Goal: Task Accomplishment & Management: Use online tool/utility

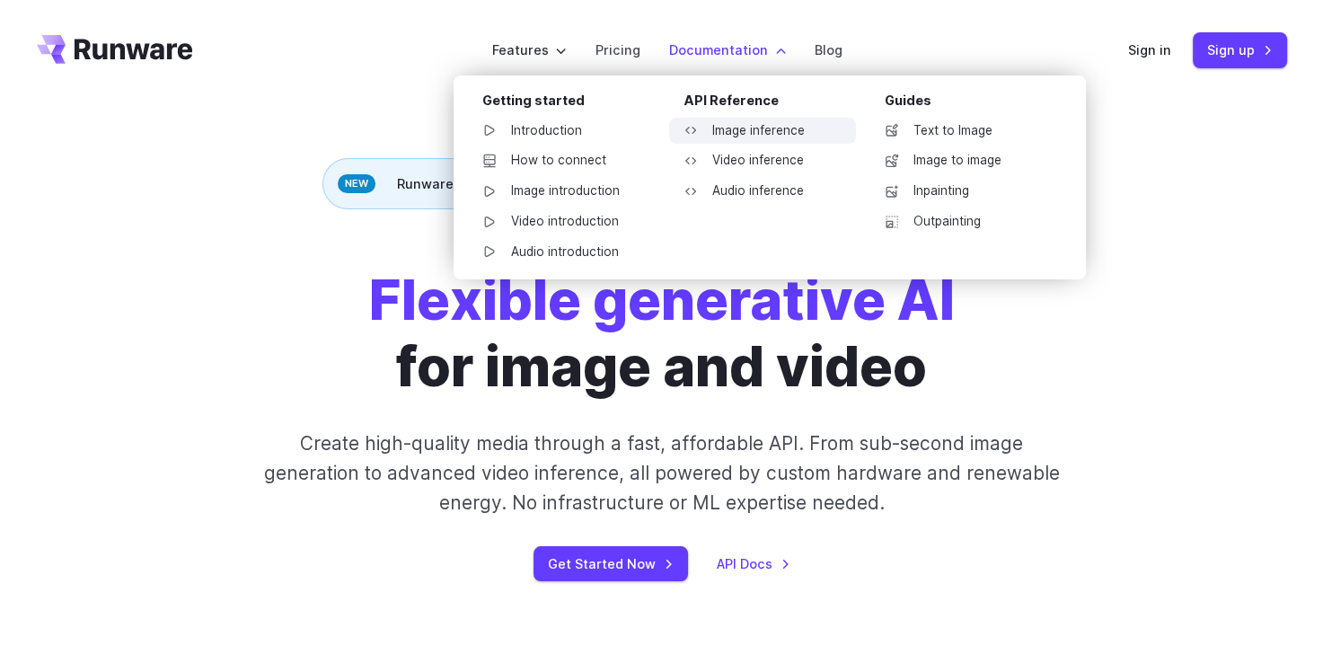
click at [757, 131] on link "Image inference" at bounding box center [762, 131] width 187 height 27
click at [935, 194] on link "Inpainting" at bounding box center [963, 191] width 187 height 27
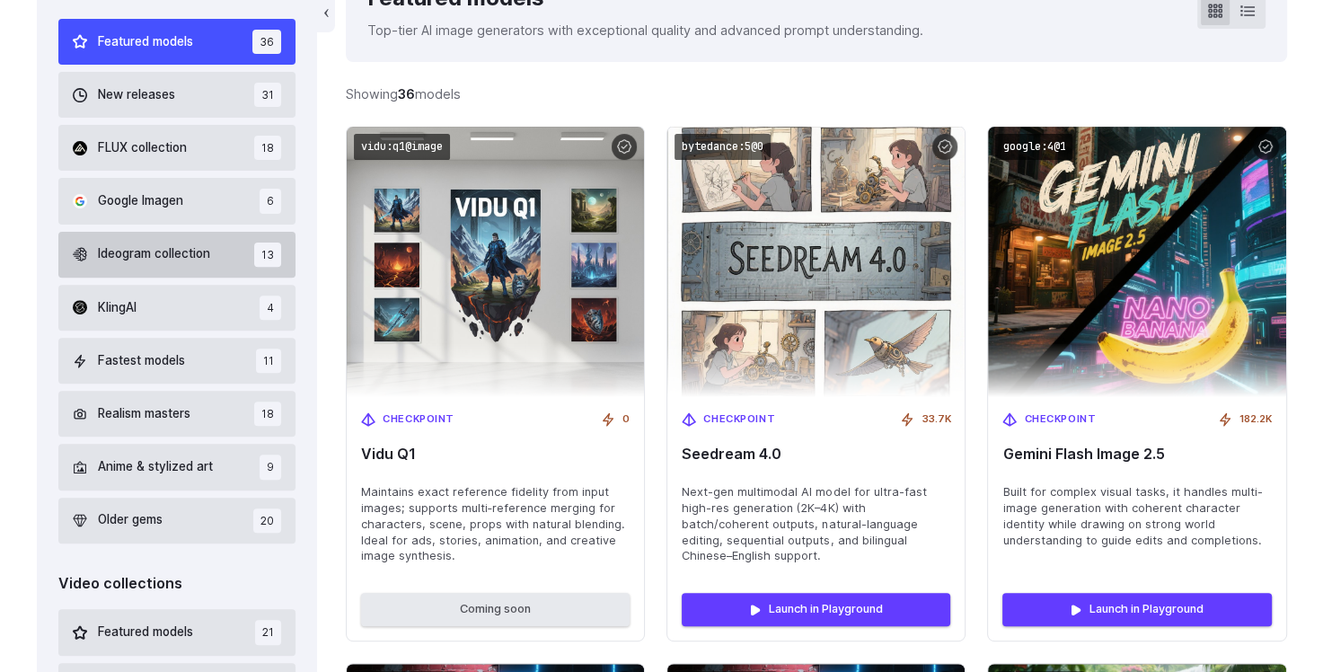
scroll to position [598, 0]
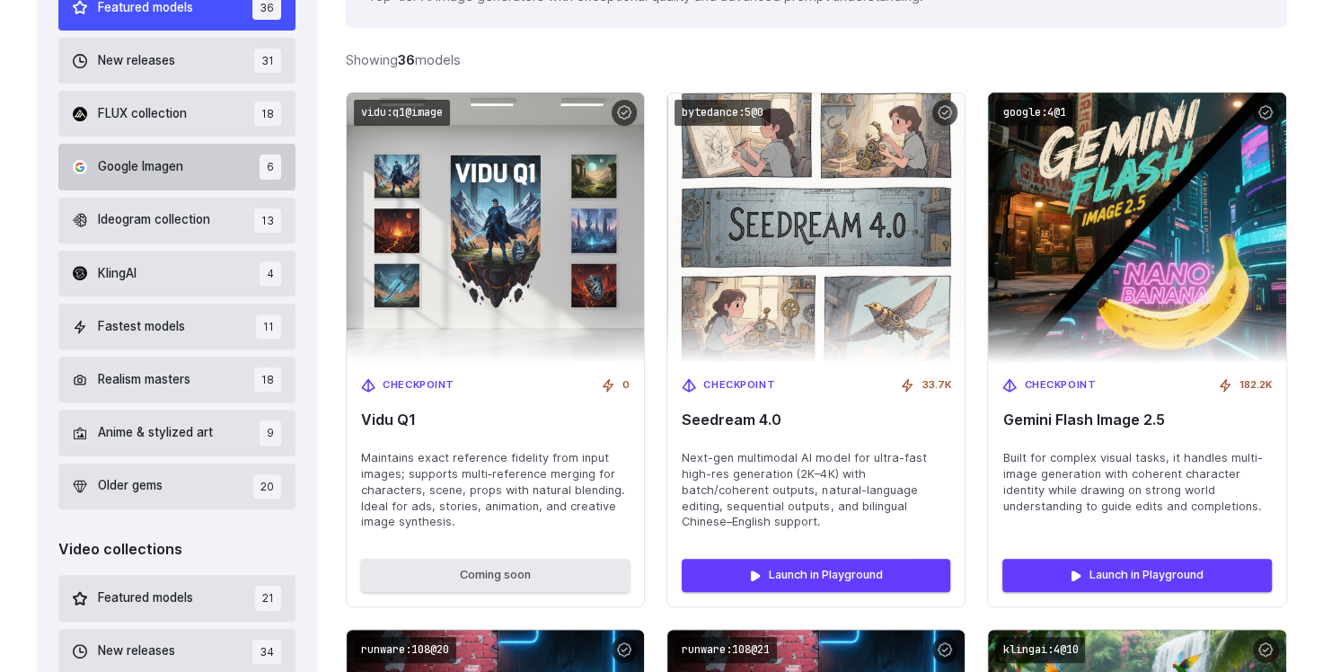
click at [232, 158] on button "Google Imagen 6" at bounding box center [177, 167] width 238 height 46
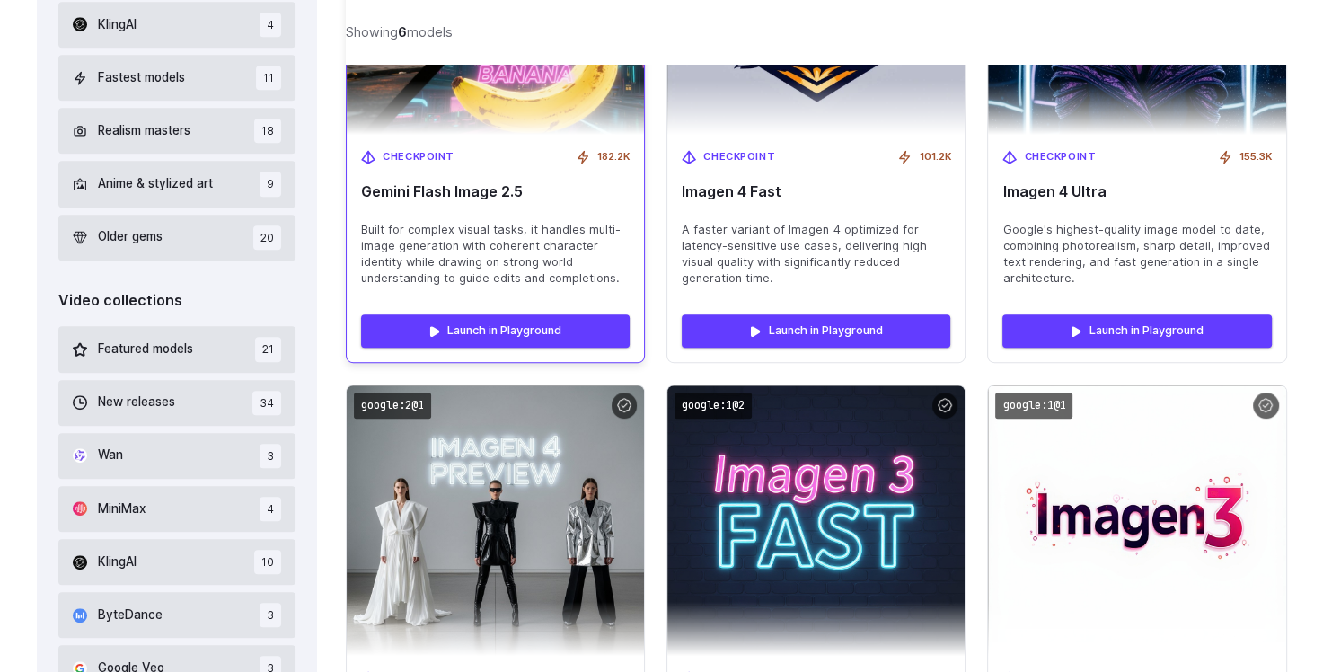
scroll to position [709, 0]
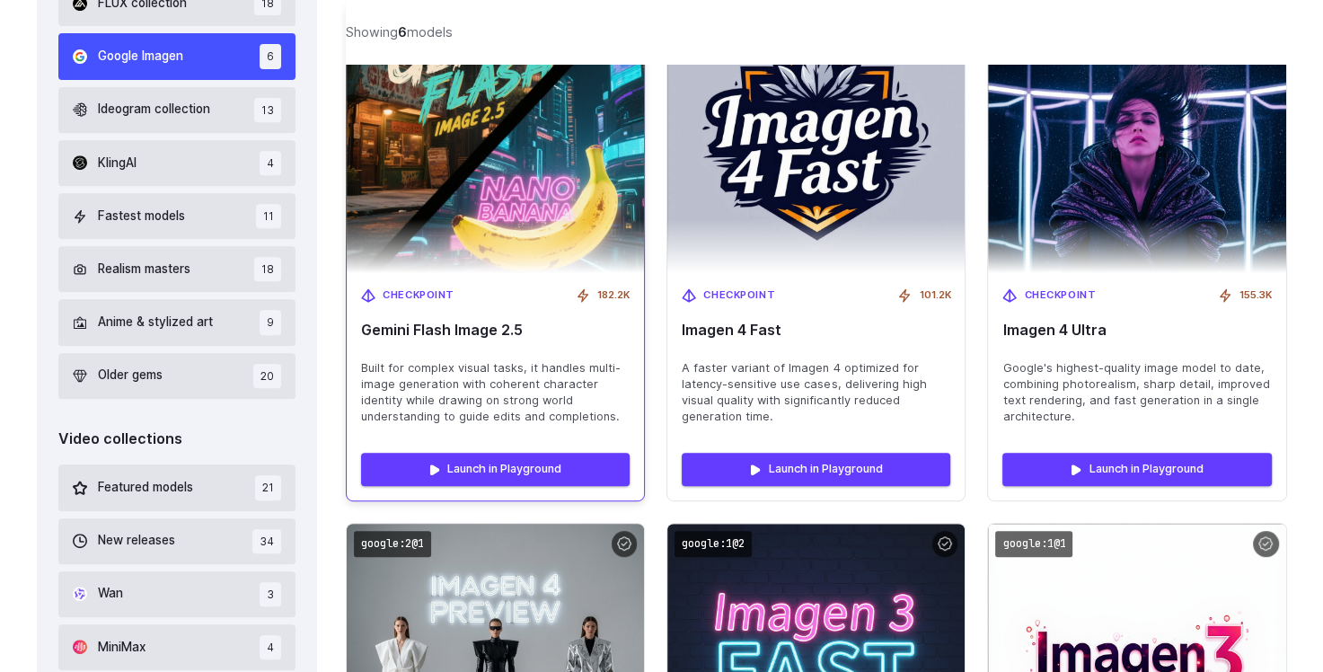
click at [456, 319] on div "Checkpoint 182.2K Gemini Flash Image 2.5 Built for complex visual tasks, it han…" at bounding box center [495, 356] width 297 height 166
click at [418, 363] on span "Built for complex visual tasks, it handles multi-image generation with coherent…" at bounding box center [495, 392] width 269 height 65
click at [410, 277] on div "Checkpoint 182.2K Gemini Flash Image 2.5 Built for complex visual tasks, it han…" at bounding box center [495, 356] width 297 height 166
drag, startPoint x: 483, startPoint y: 446, endPoint x: 442, endPoint y: 403, distance: 59.7
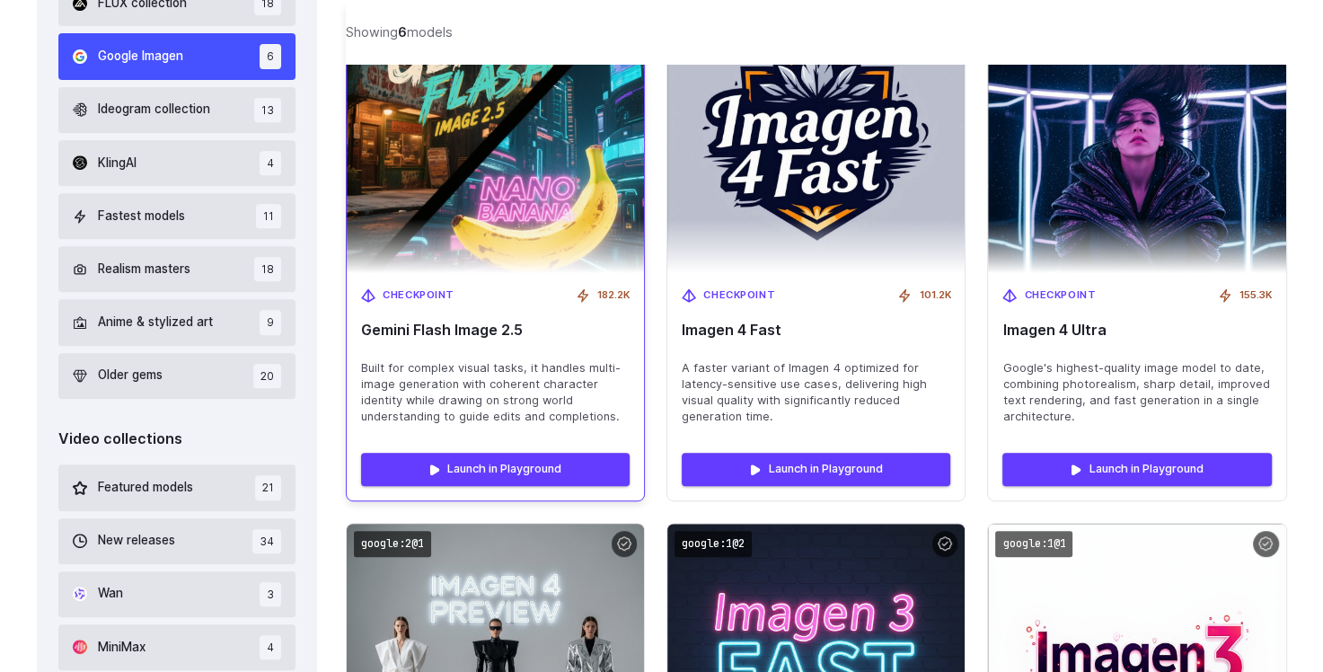
click at [482, 446] on div "Launch in Playground" at bounding box center [495, 468] width 297 height 61
click at [382, 300] on div "Checkpoint" at bounding box center [407, 295] width 93 height 16
click at [517, 185] on img at bounding box center [495, 137] width 327 height 297
click at [517, 184] on img at bounding box center [495, 137] width 327 height 297
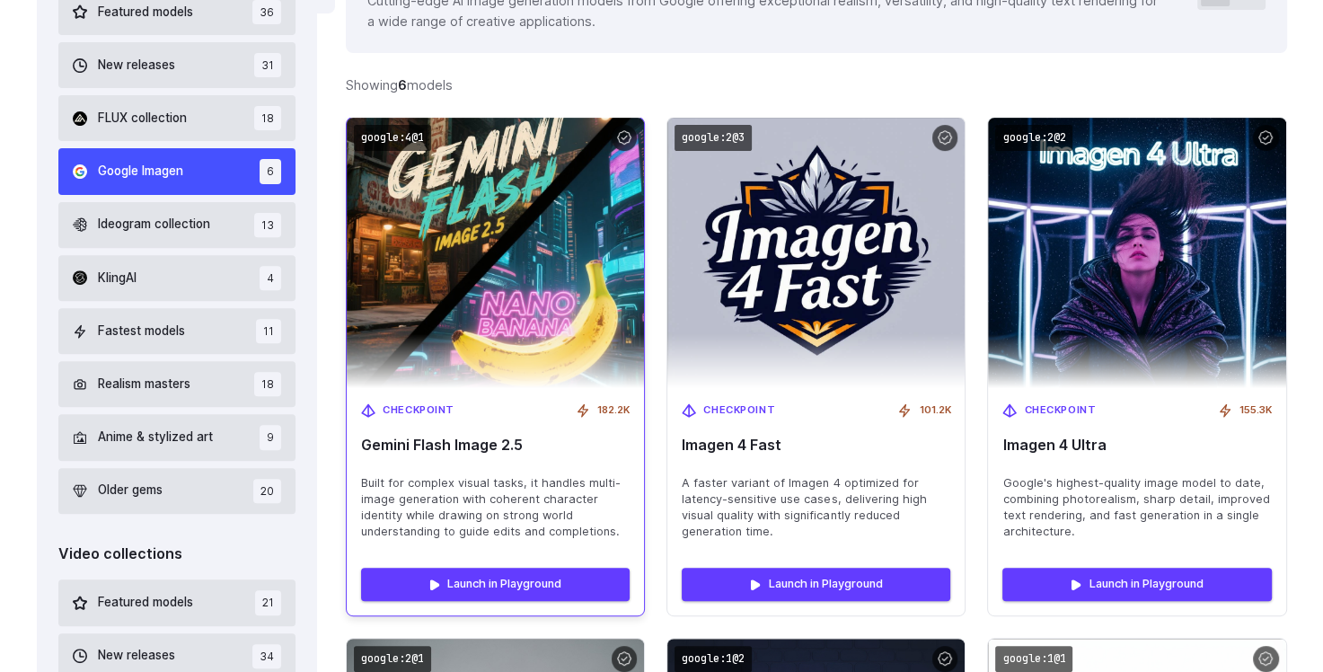
scroll to position [559, 0]
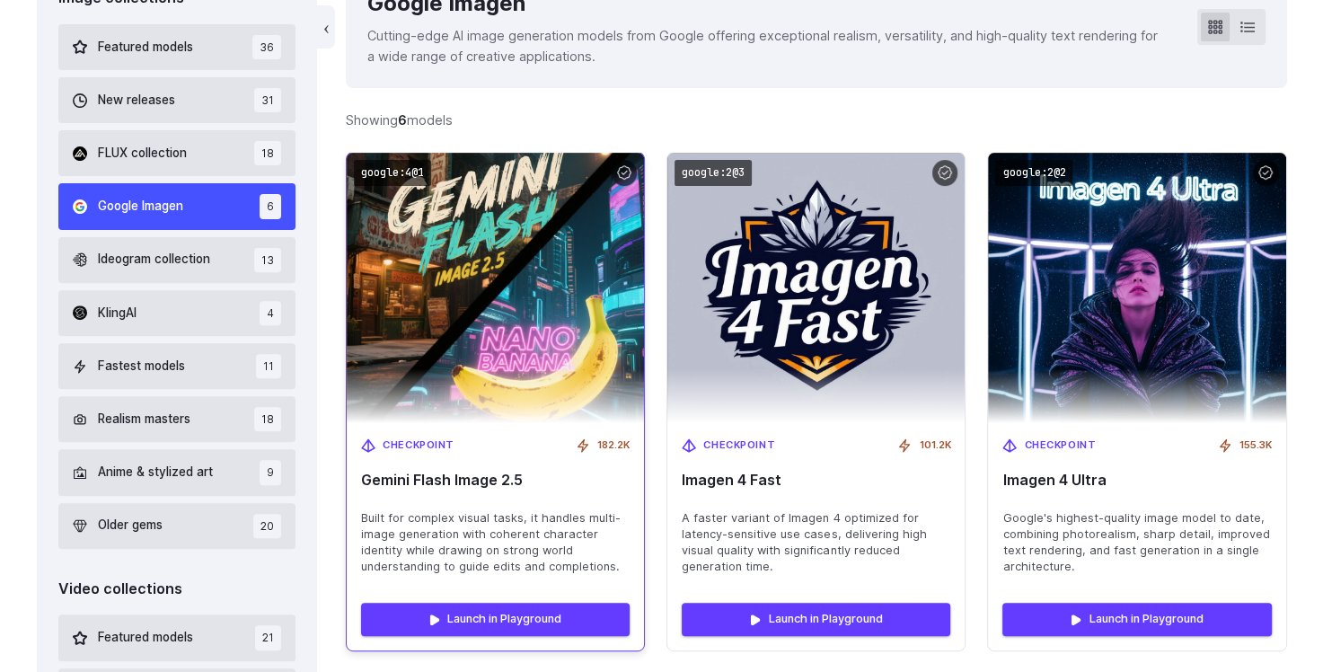
click at [517, 234] on img at bounding box center [495, 287] width 327 height 297
click at [402, 176] on code "google:4@1" at bounding box center [392, 173] width 77 height 26
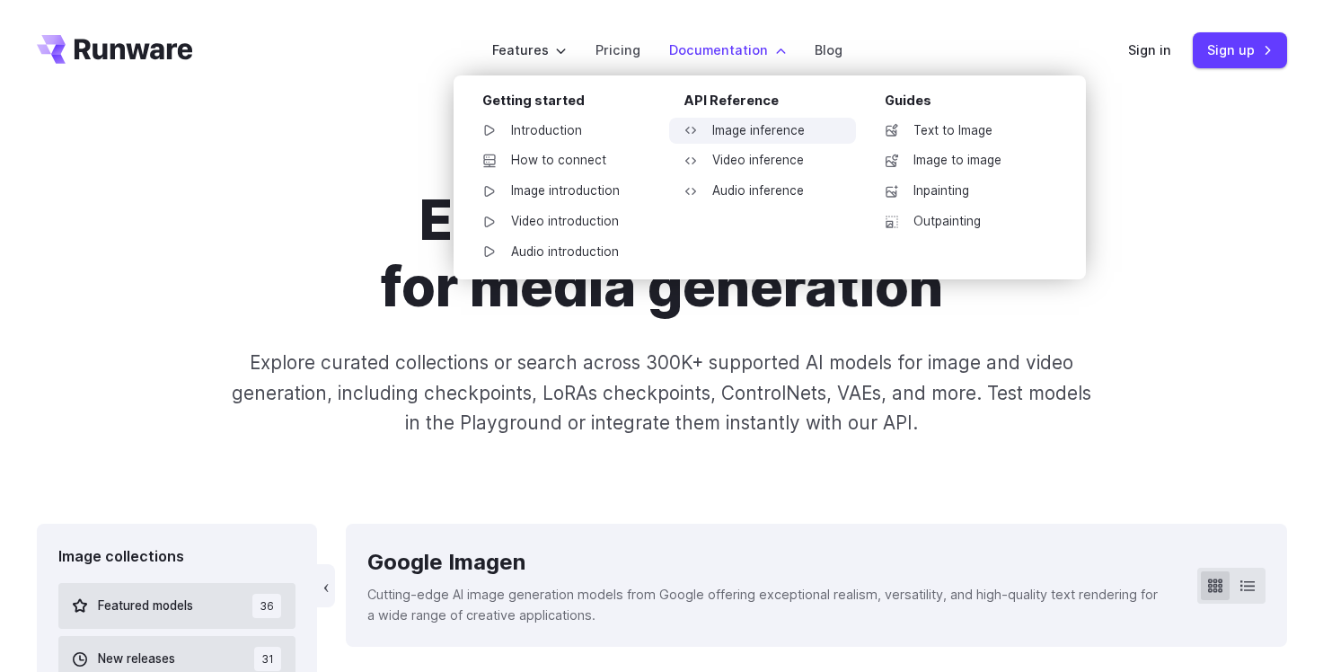
click at [717, 126] on link "Image inference" at bounding box center [762, 131] width 187 height 27
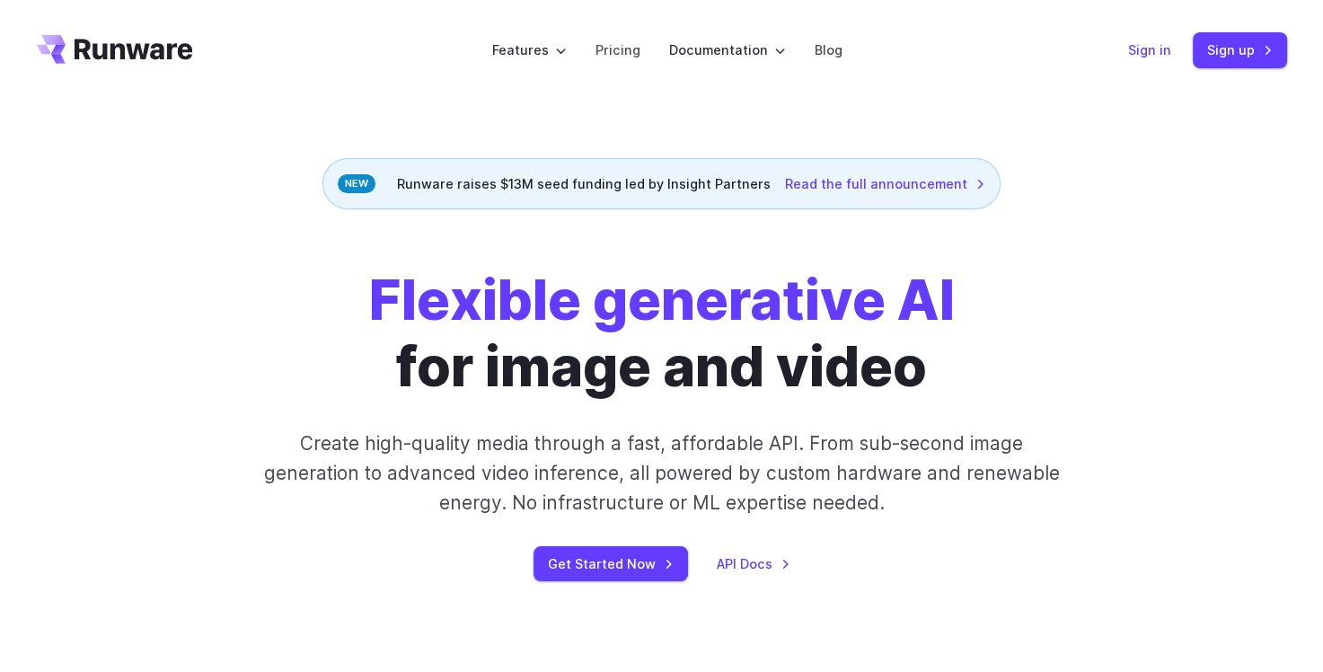
click at [1161, 57] on link "Sign in" at bounding box center [1149, 50] width 43 height 21
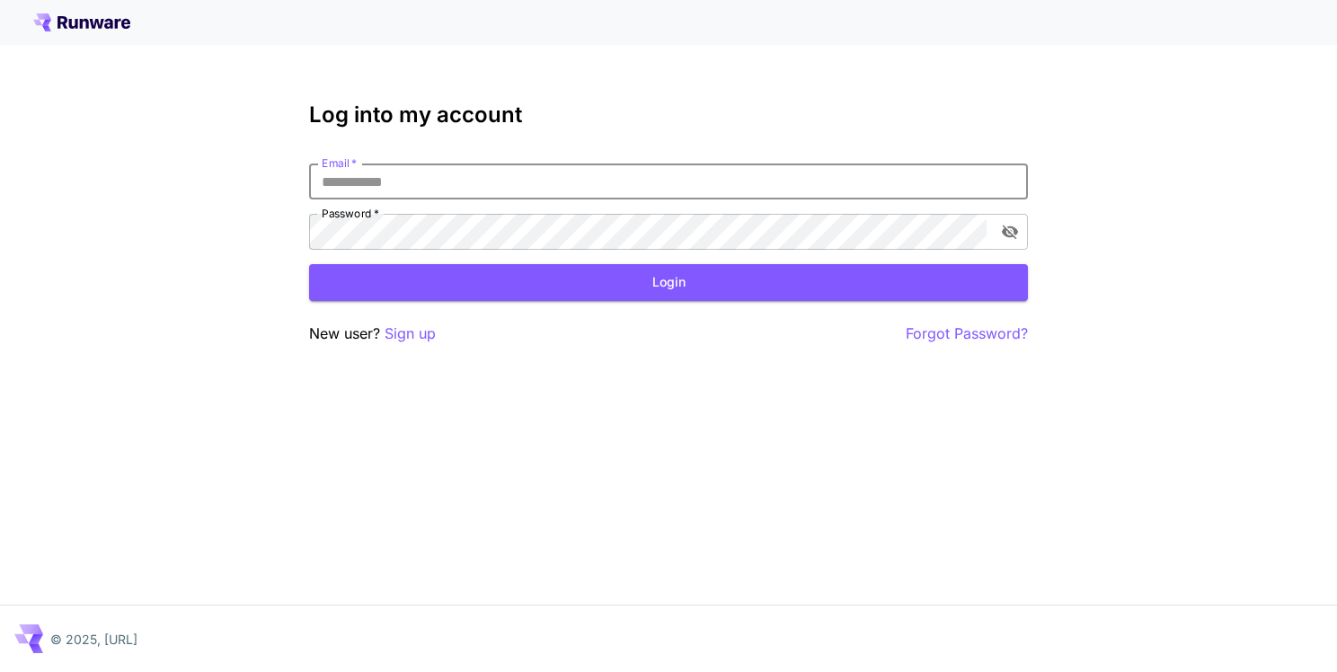
click at [687, 186] on input "Email   *" at bounding box center [668, 181] width 719 height 36
click at [406, 340] on p "Sign up" at bounding box center [409, 333] width 51 height 22
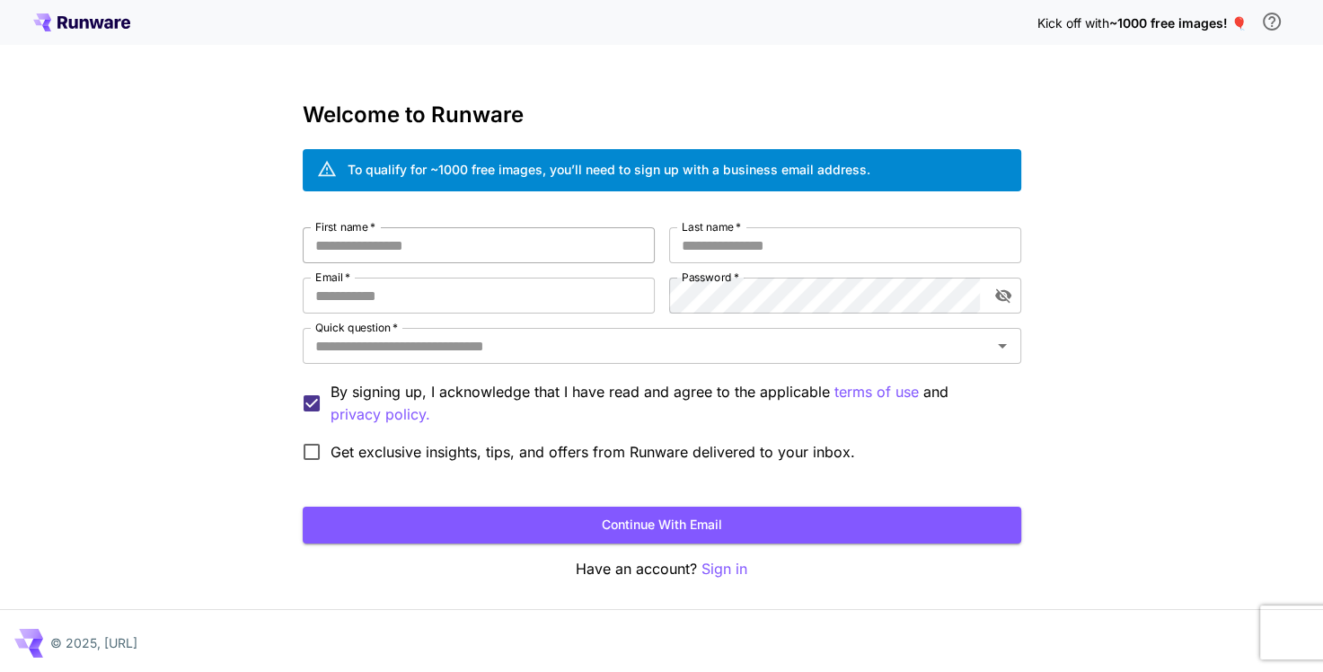
click at [457, 244] on input "First name   *" at bounding box center [479, 245] width 352 height 36
type input "*****"
drag, startPoint x: 832, startPoint y: 220, endPoint x: 812, endPoint y: 241, distance: 28.6
click at [822, 229] on div "Welcome to Runware To qualify for ~1000 free images, you’ll need to sign up wit…" at bounding box center [662, 341] width 719 height 478
click at [812, 241] on input "Last name   *" at bounding box center [845, 245] width 352 height 36
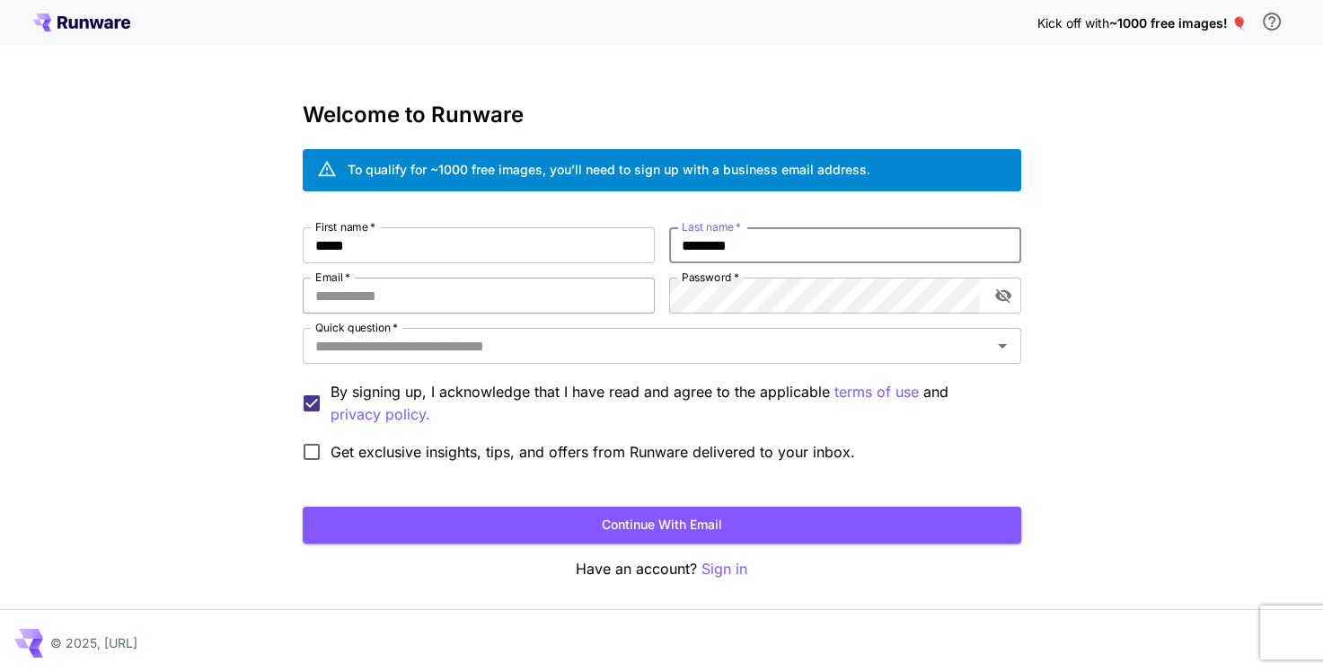
type input "********"
click at [573, 302] on input "Email   *" at bounding box center [479, 296] width 352 height 36
type input "**********"
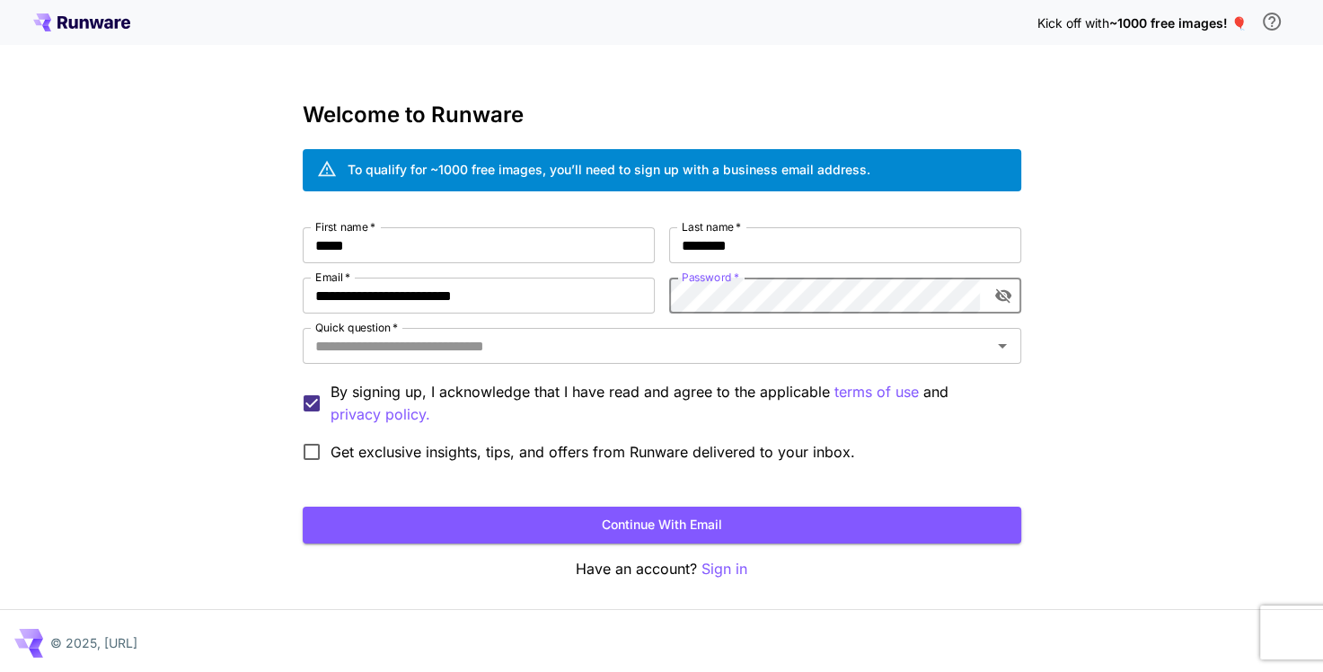
click at [1001, 299] on icon "toggle password visibility" at bounding box center [1002, 296] width 16 height 14
click at [558, 284] on div "**********" at bounding box center [662, 348] width 719 height 243
click at [521, 377] on div "**********" at bounding box center [662, 348] width 719 height 243
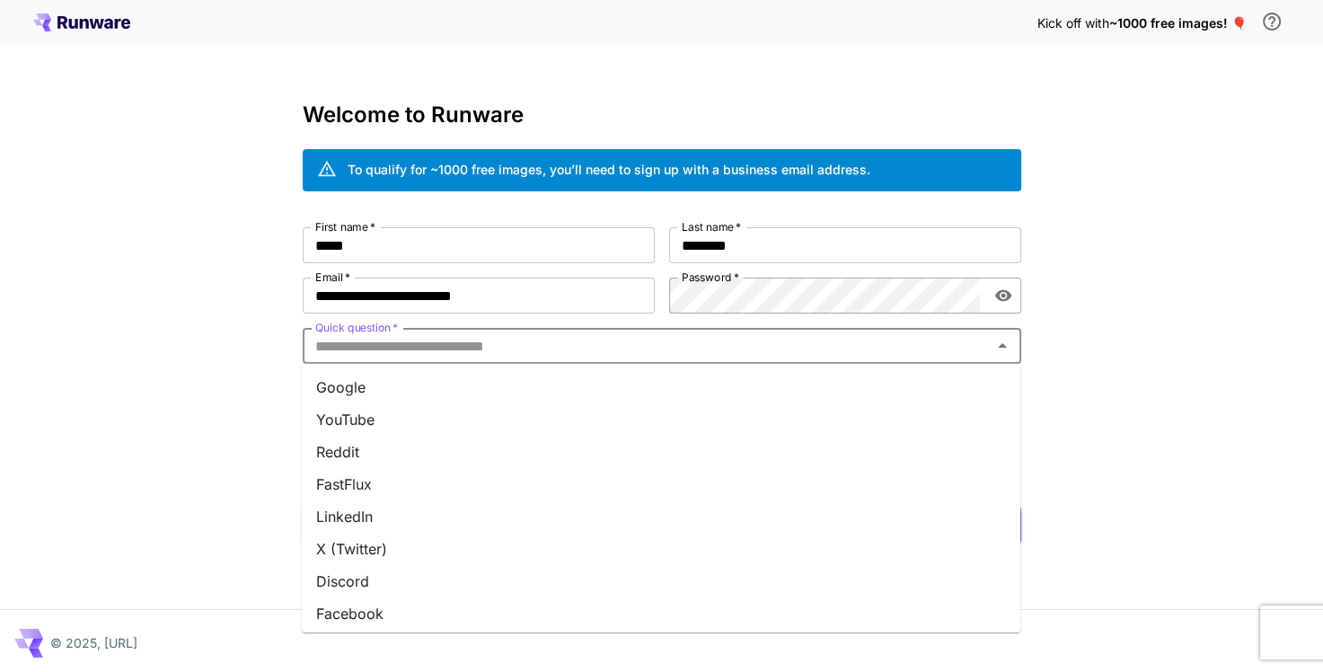
click at [552, 346] on input "Quick question   *" at bounding box center [647, 345] width 678 height 25
click at [430, 380] on li "Google" at bounding box center [661, 387] width 719 height 32
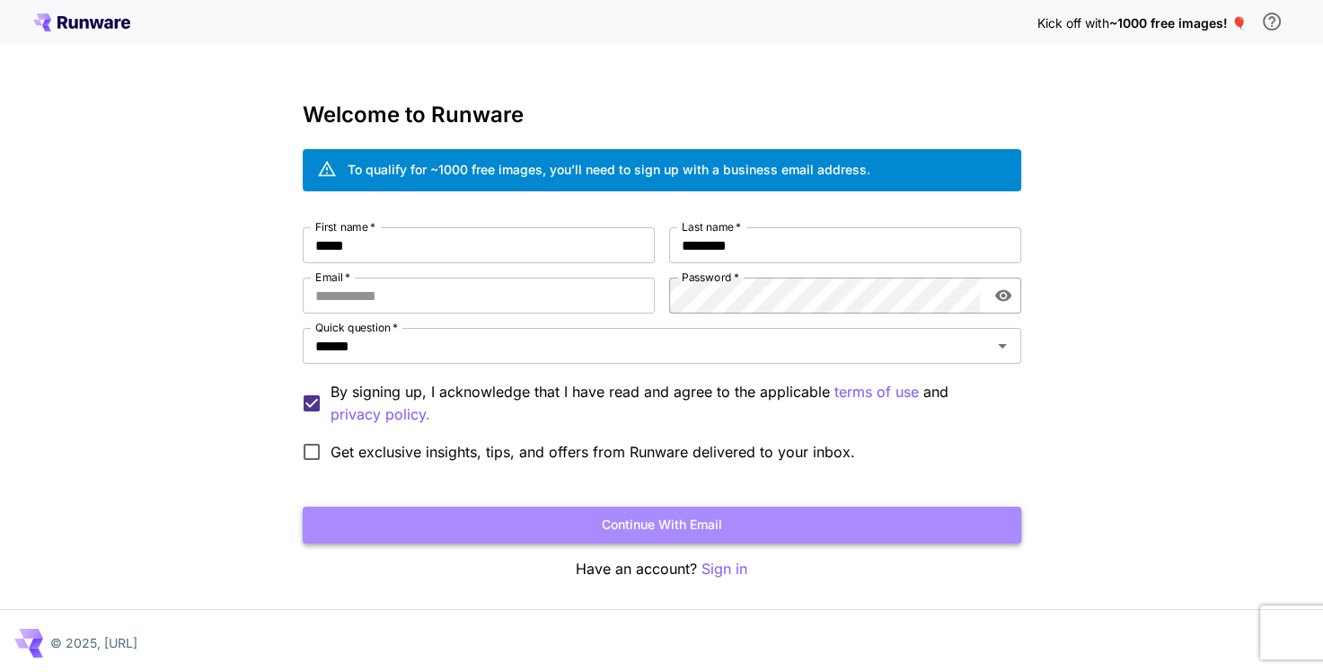
click at [639, 524] on button "Continue with email" at bounding box center [662, 525] width 719 height 37
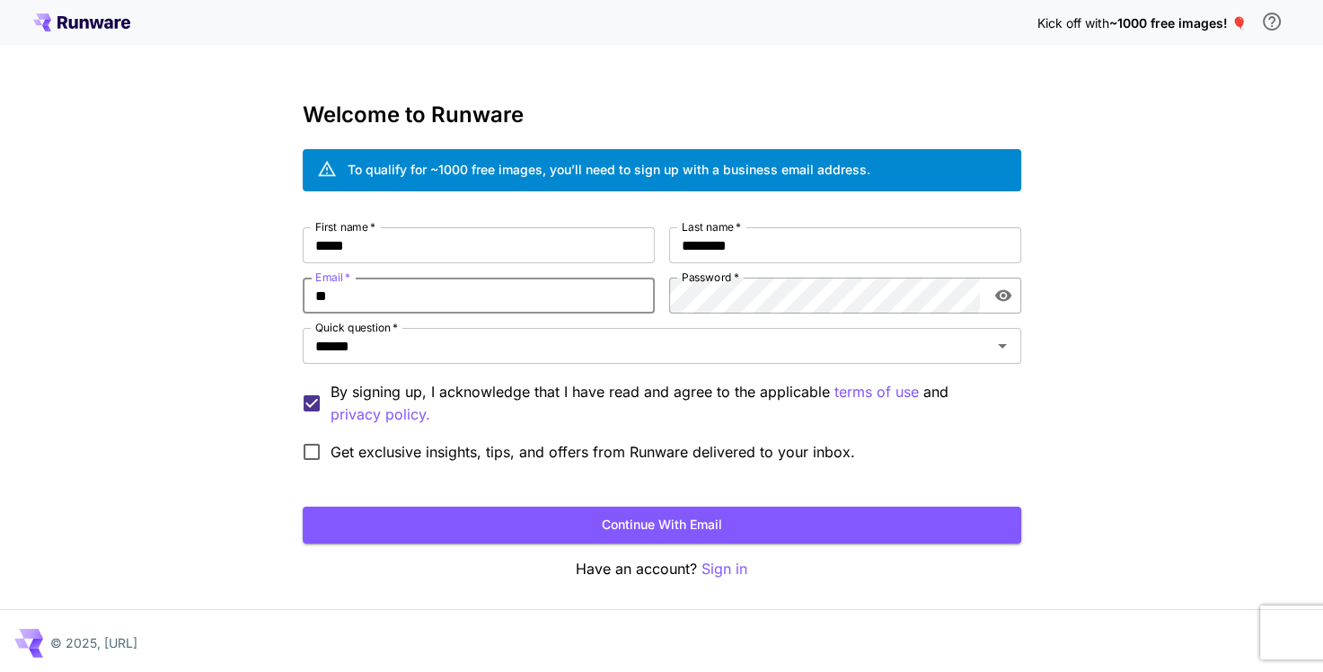
type input "*"
type input "**********"
click at [550, 524] on button "Continue with email" at bounding box center [662, 525] width 719 height 37
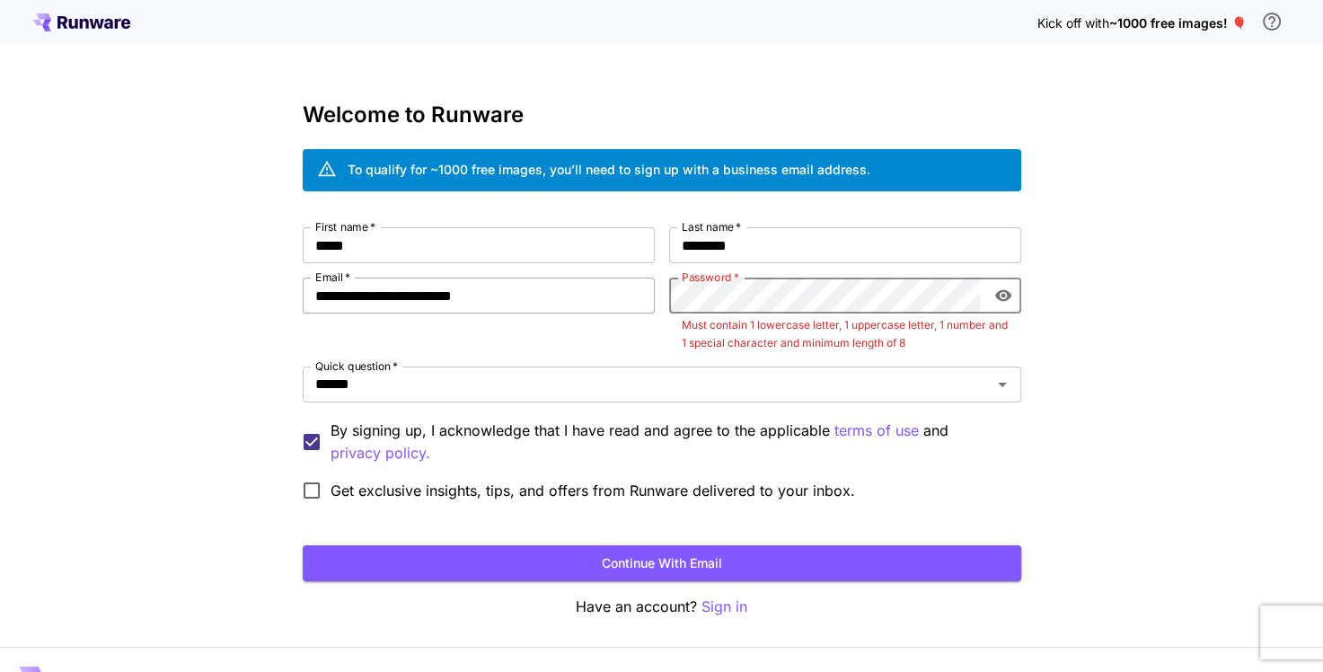
click at [640, 295] on div "**********" at bounding box center [662, 368] width 719 height 282
click at [687, 559] on button "Continue with email" at bounding box center [662, 563] width 719 height 37
click at [1036, 389] on div "**********" at bounding box center [661, 357] width 1323 height 714
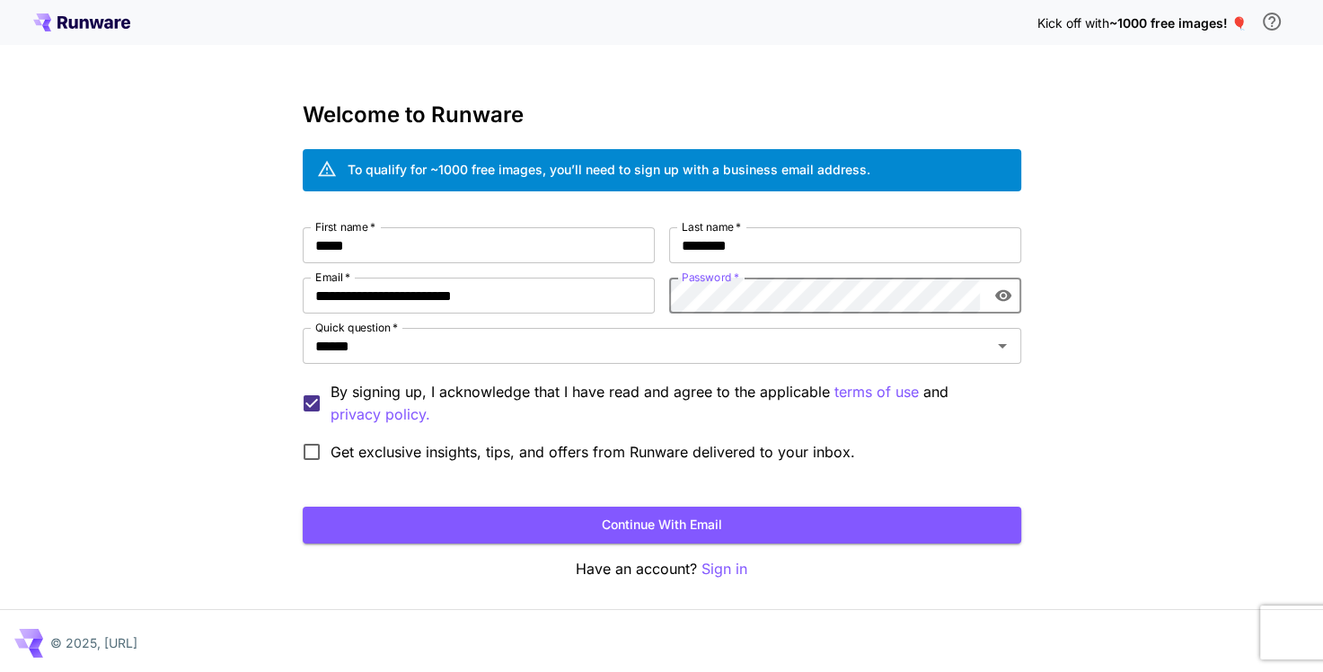
click at [655, 305] on div "**********" at bounding box center [662, 348] width 719 height 243
drag, startPoint x: 212, startPoint y: 420, endPoint x: 225, endPoint y: 423, distance: 12.9
click at [212, 420] on div "**********" at bounding box center [661, 338] width 1323 height 676
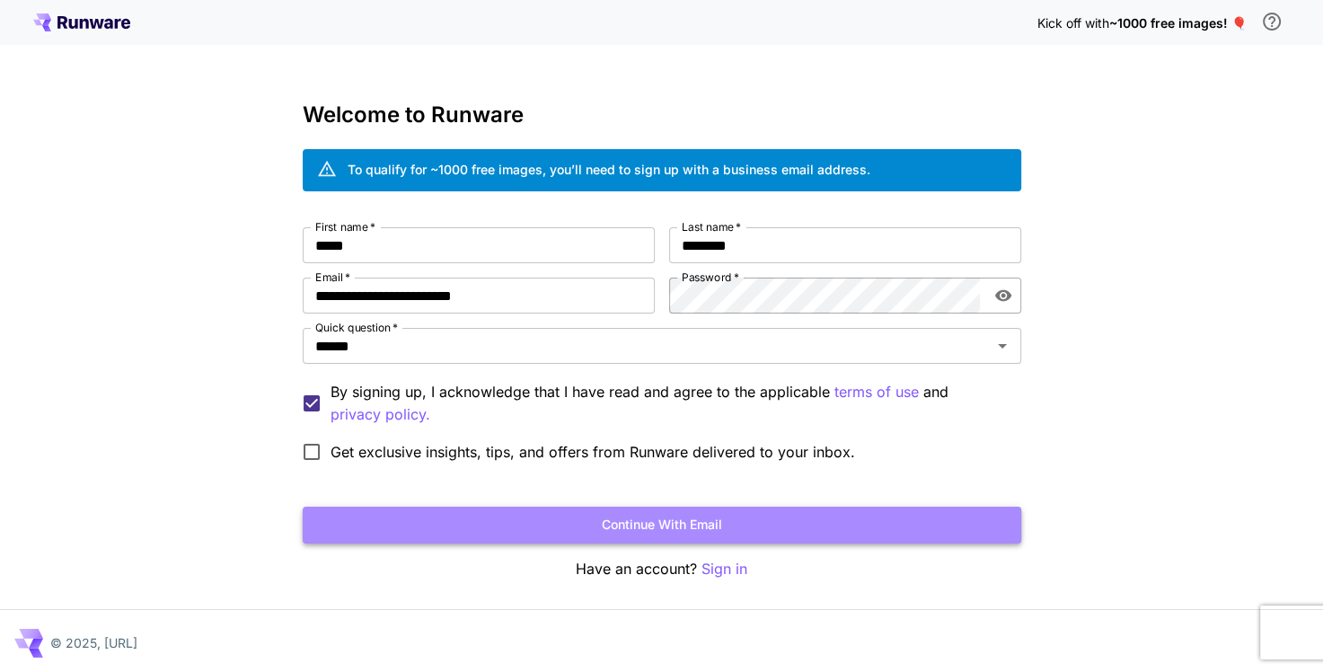
click at [661, 528] on button "Continue with email" at bounding box center [662, 525] width 719 height 37
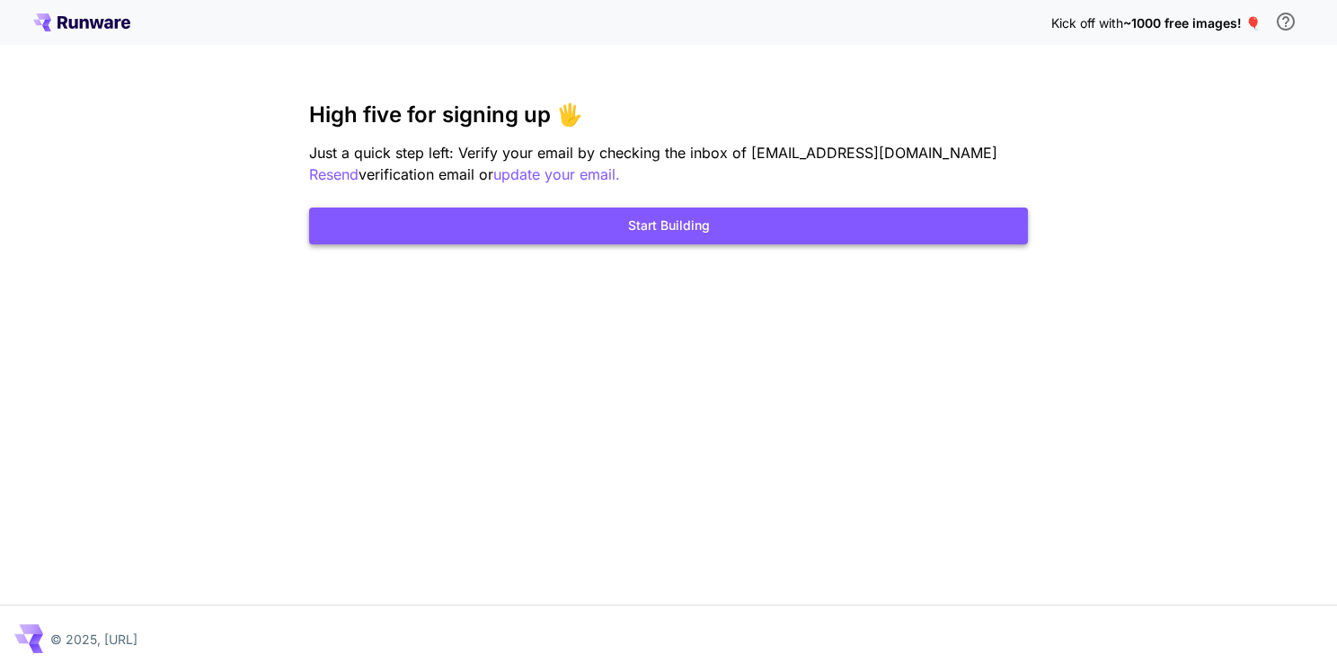
click at [645, 233] on button "Start Building" at bounding box center [668, 226] width 719 height 37
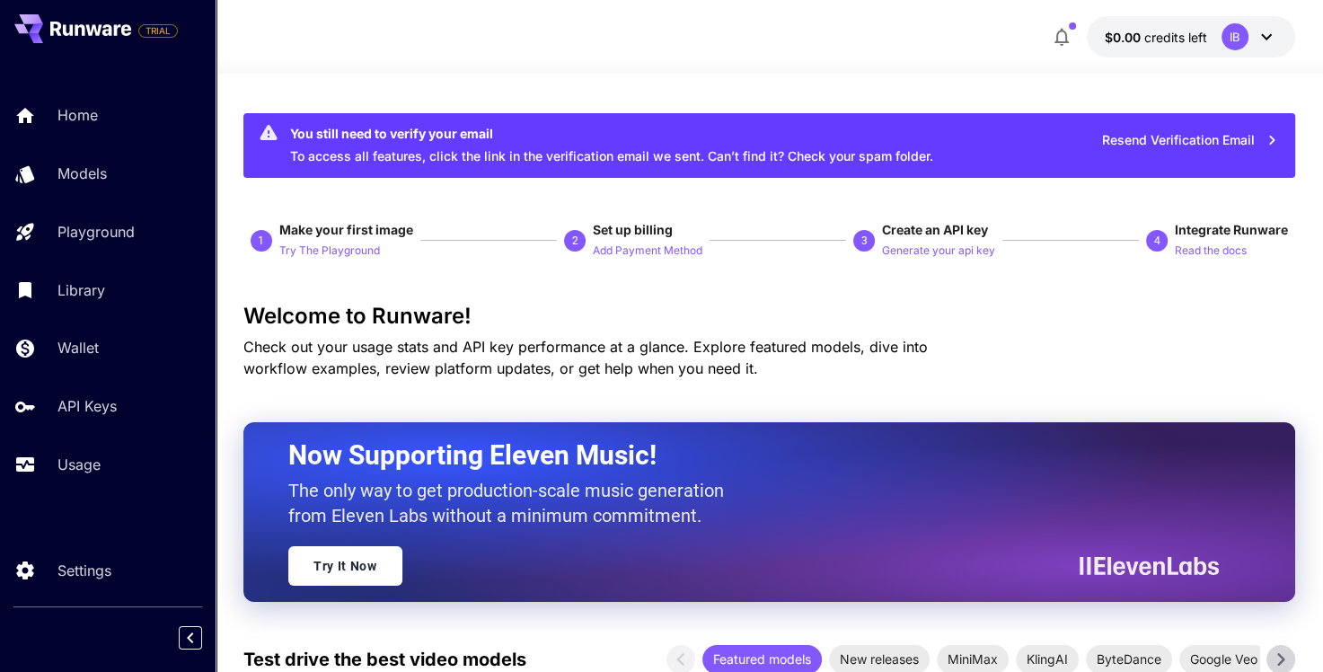
click at [1268, 32] on icon at bounding box center [1267, 37] width 22 height 22
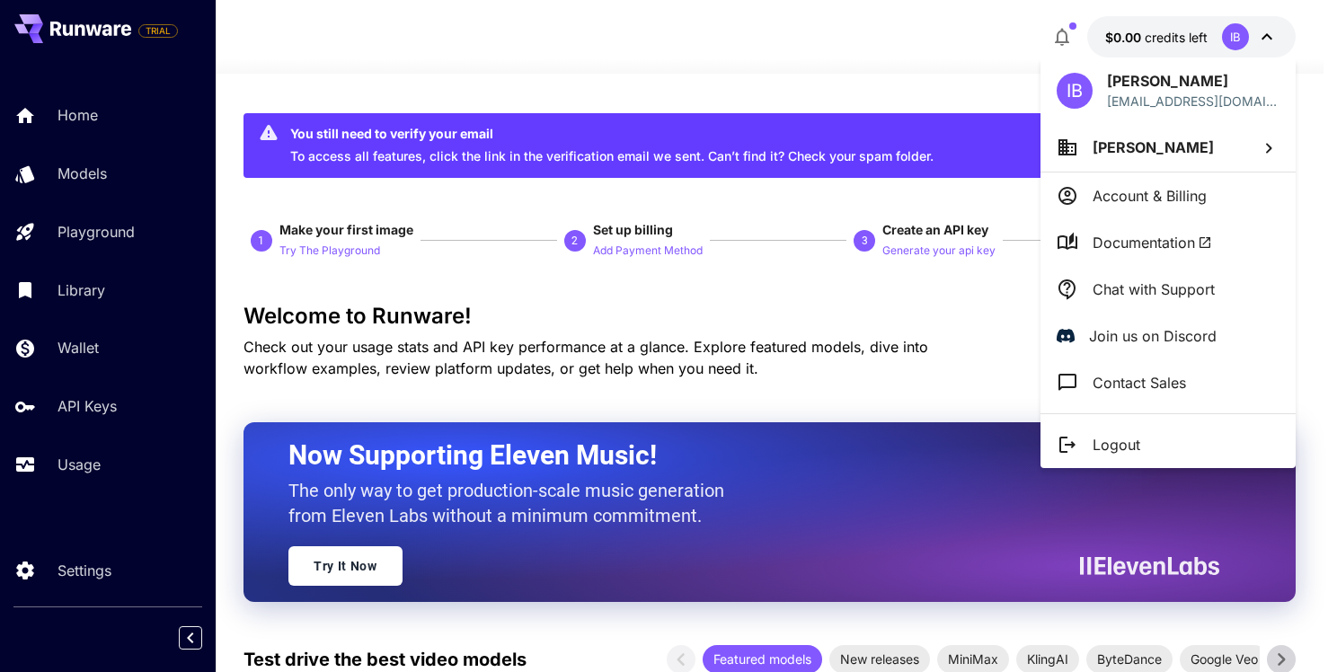
click at [1149, 190] on p "Account & Billing" at bounding box center [1149, 196] width 114 height 22
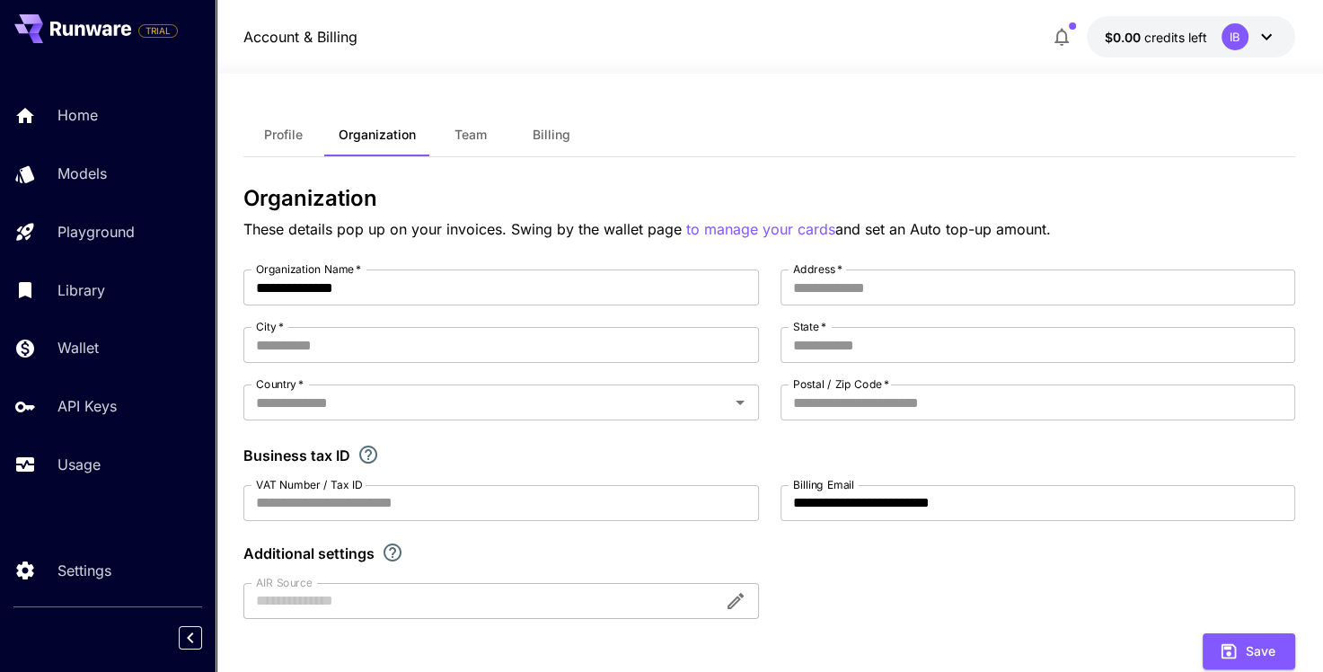
click at [1247, 31] on div "IB" at bounding box center [1235, 36] width 27 height 27
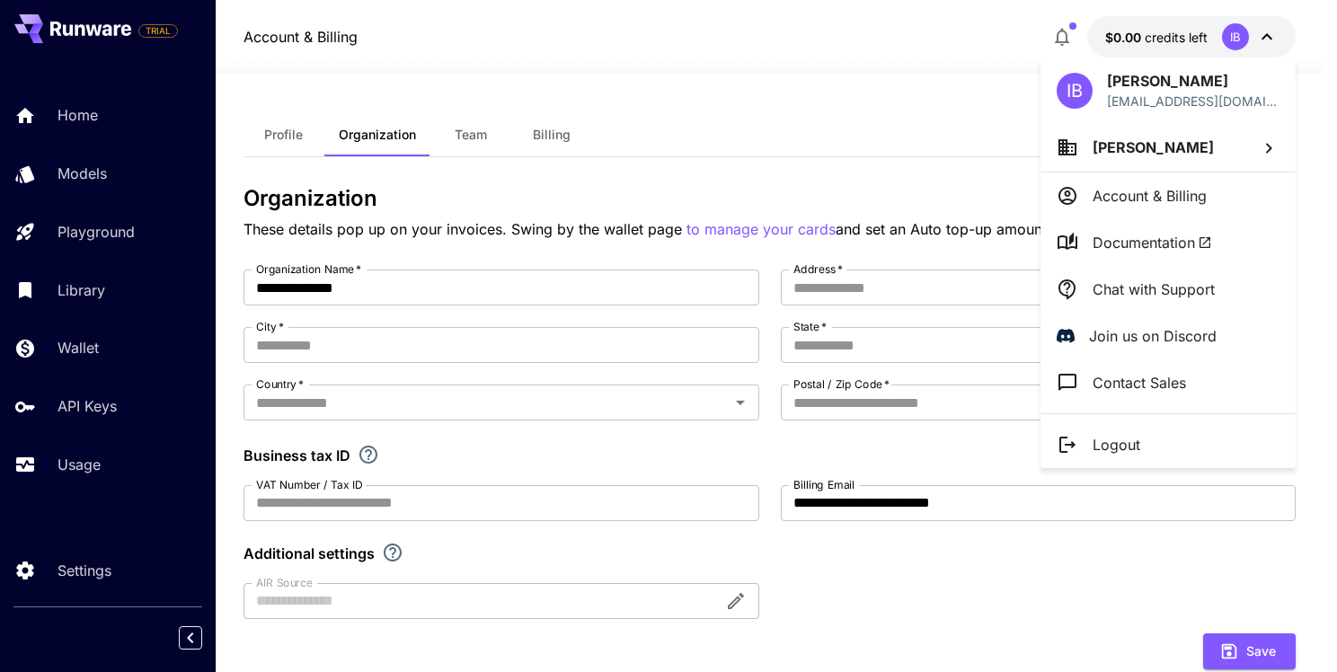
click at [1146, 199] on p "Account & Billing" at bounding box center [1149, 196] width 114 height 22
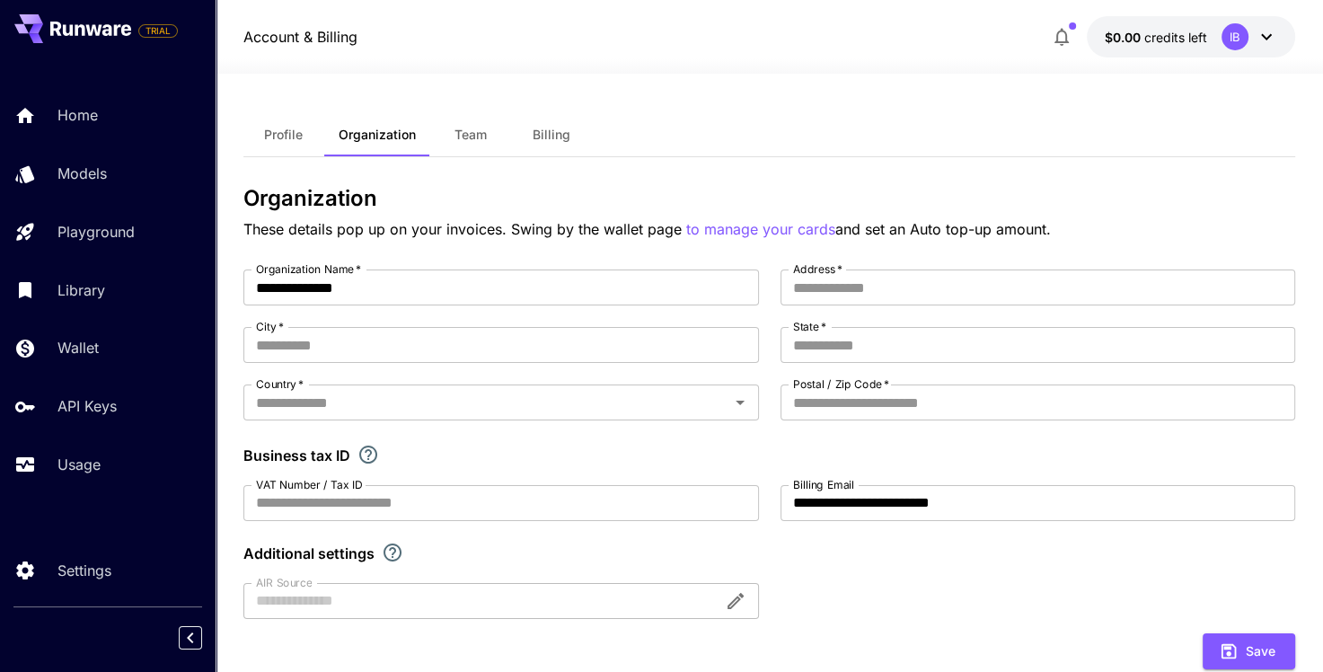
click at [561, 134] on span "Billing" at bounding box center [552, 135] width 38 height 16
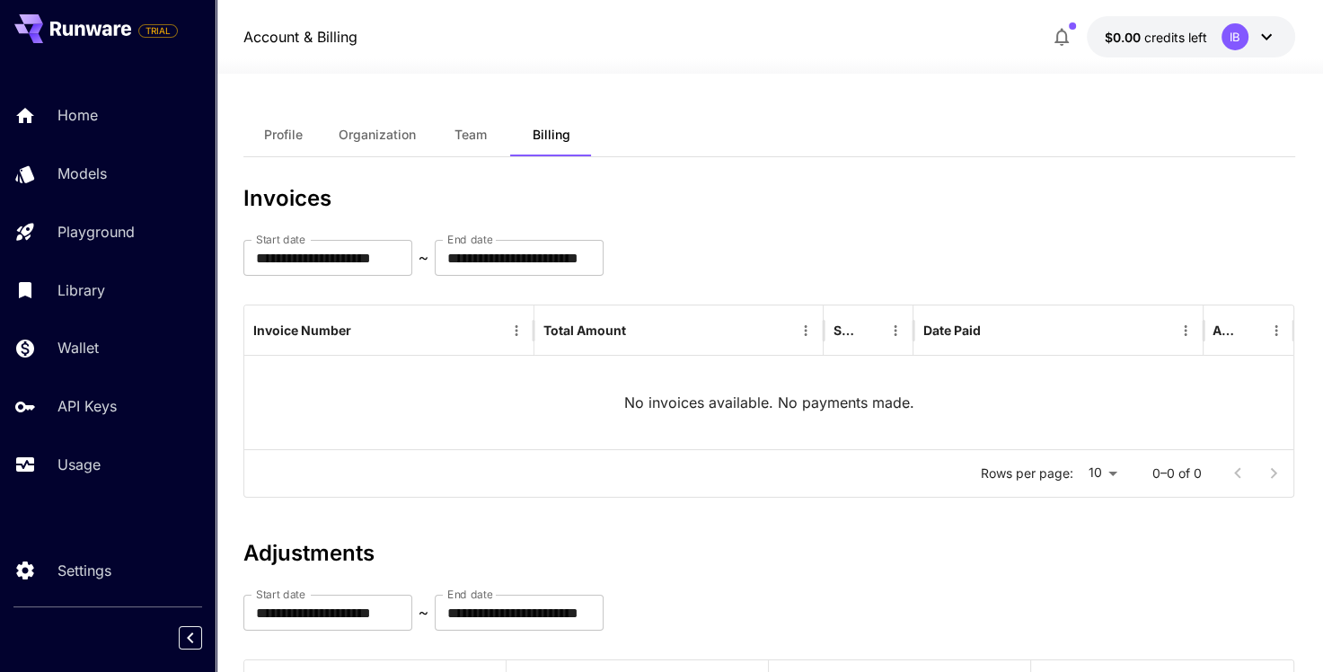
click at [471, 131] on span "Team" at bounding box center [471, 135] width 32 height 16
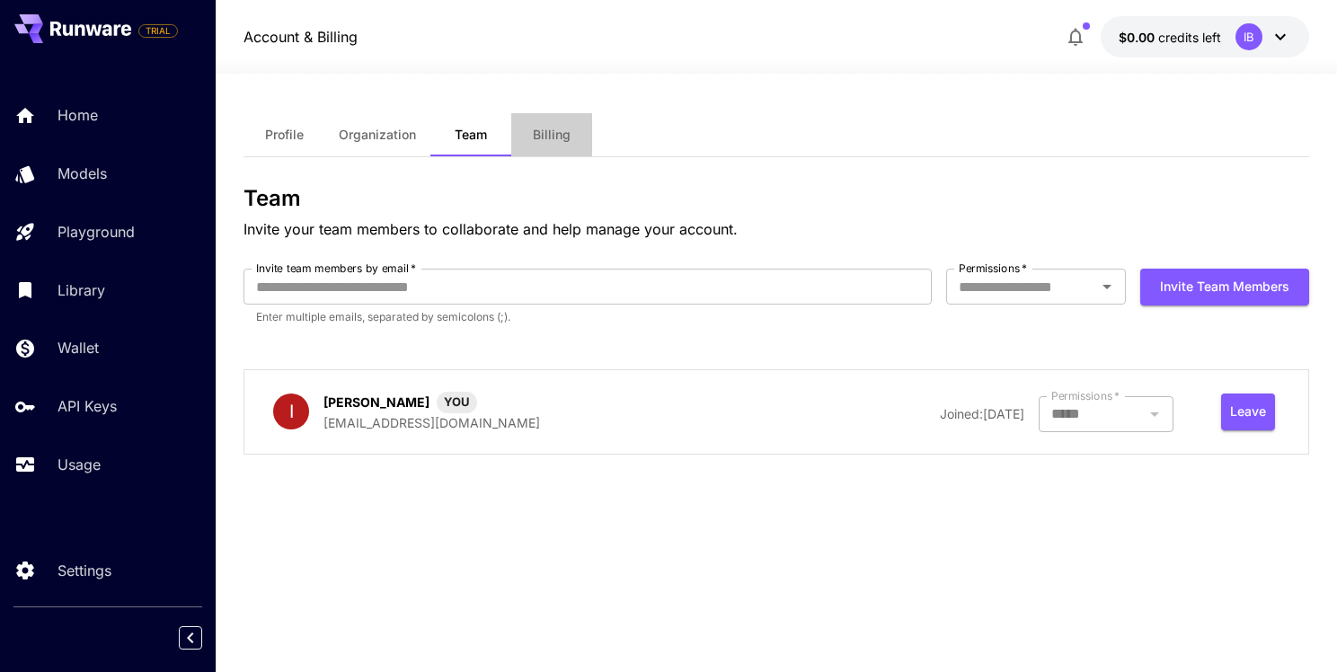
click at [525, 132] on button "Billing" at bounding box center [551, 134] width 81 height 43
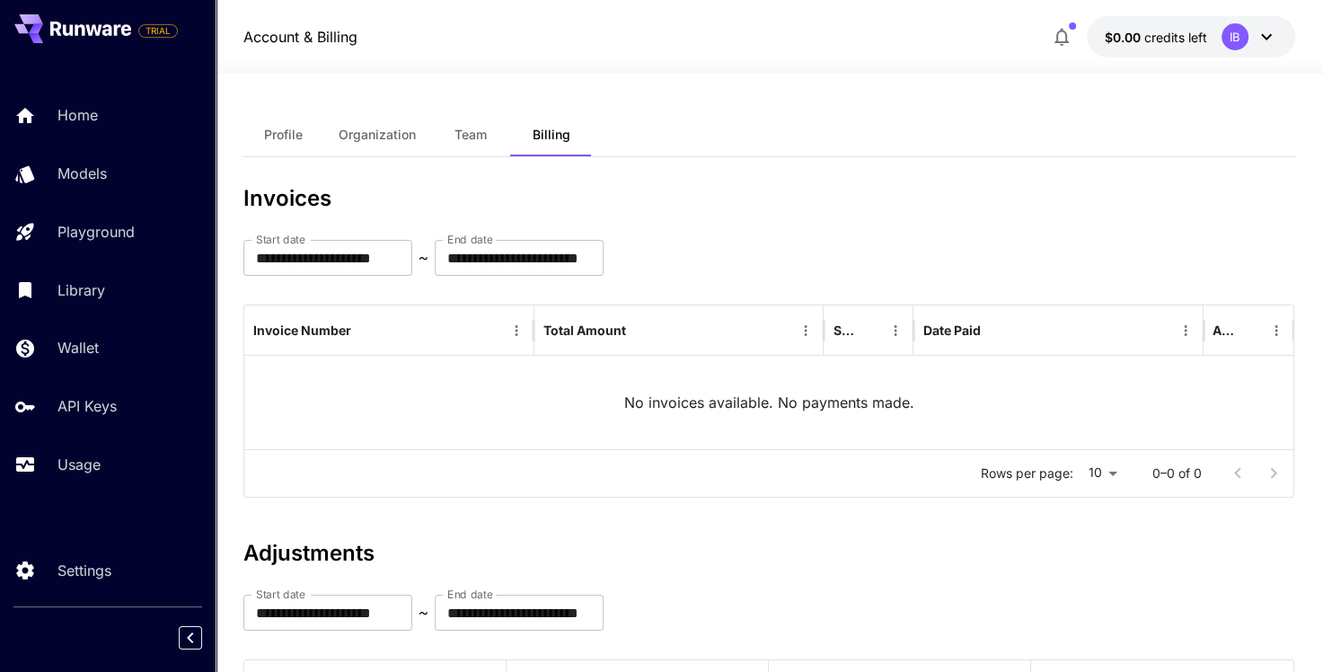
click at [281, 151] on button "Profile" at bounding box center [283, 134] width 81 height 43
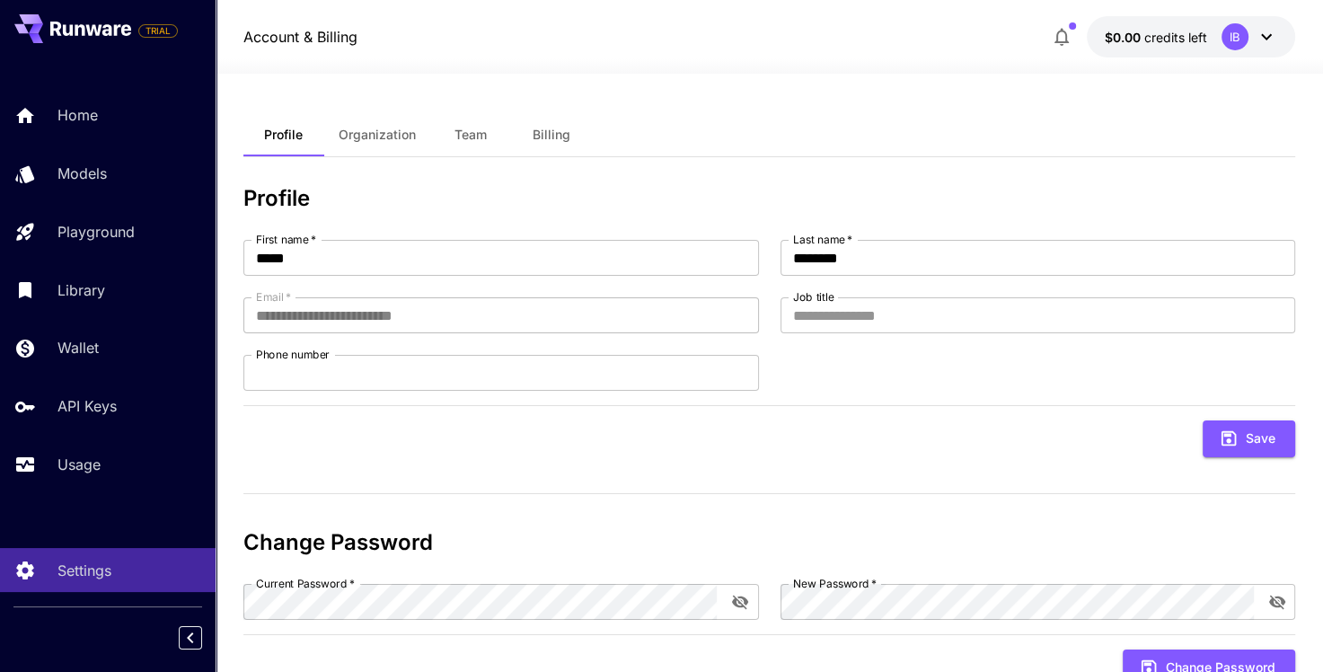
click at [343, 128] on span "Organization" at bounding box center [377, 135] width 77 height 16
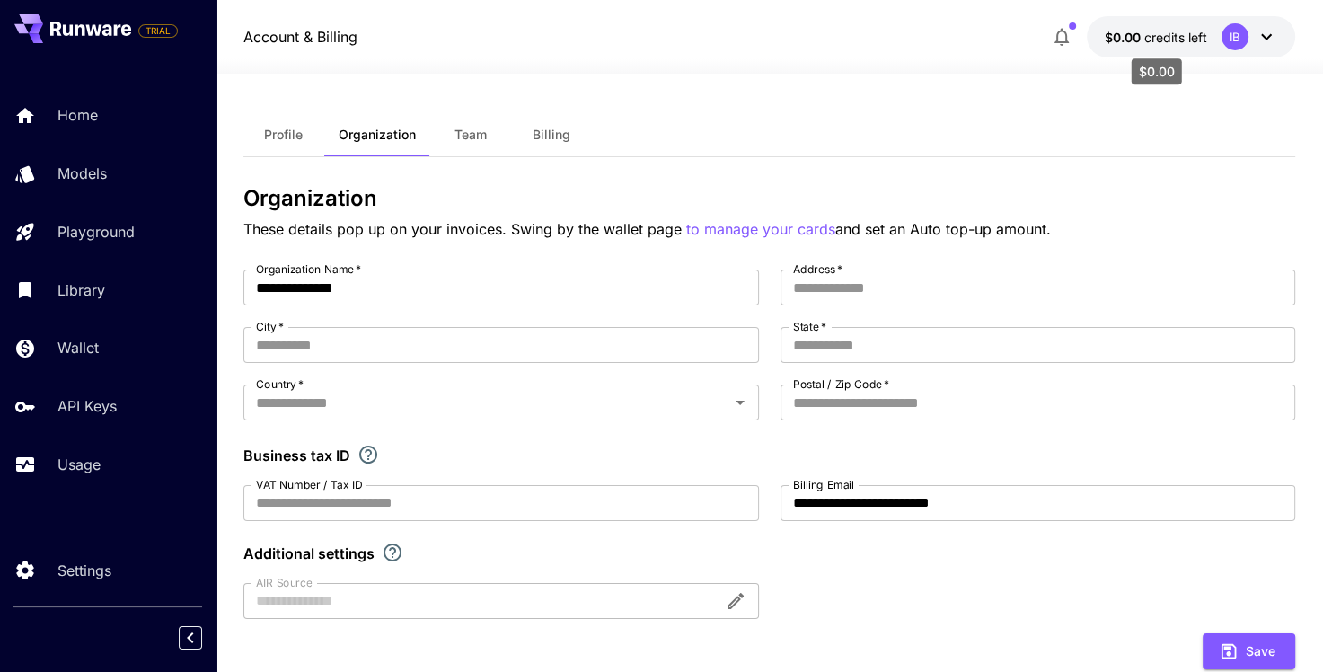
click at [1131, 30] on span "$0.00" at bounding box center [1125, 37] width 40 height 15
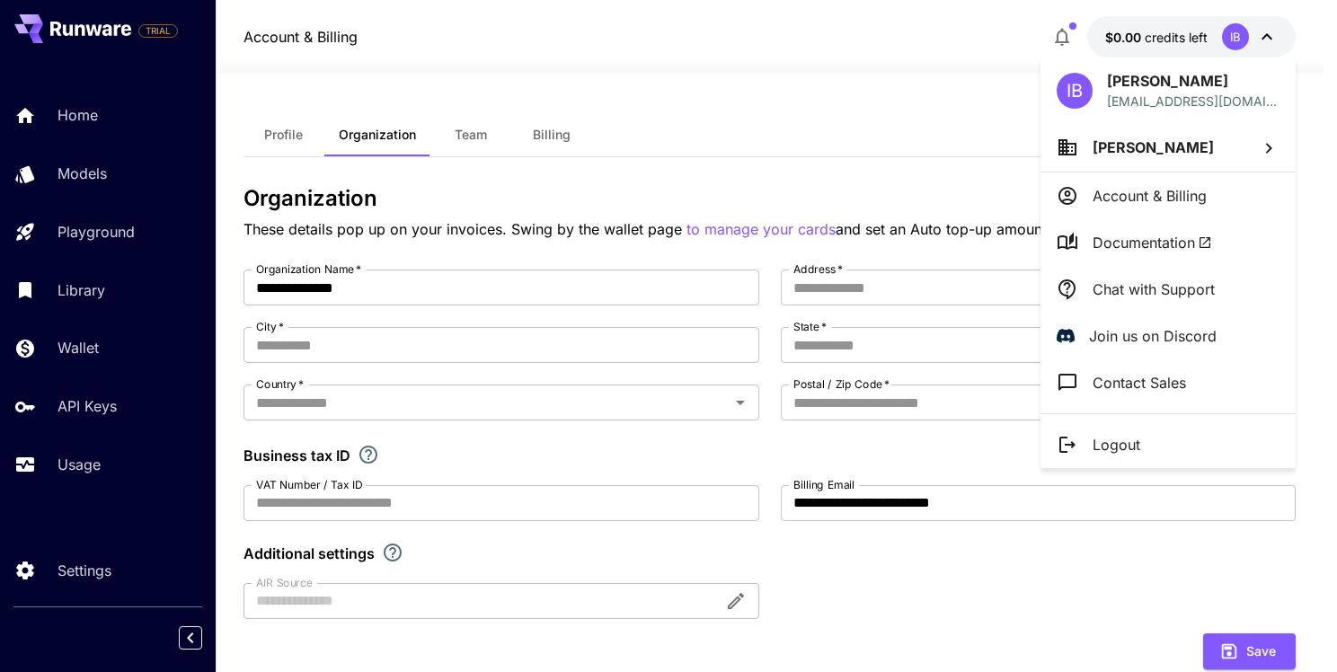
click at [1216, 101] on p "ilyashadva0dva0@gmail.com" at bounding box center [1193, 101] width 172 height 19
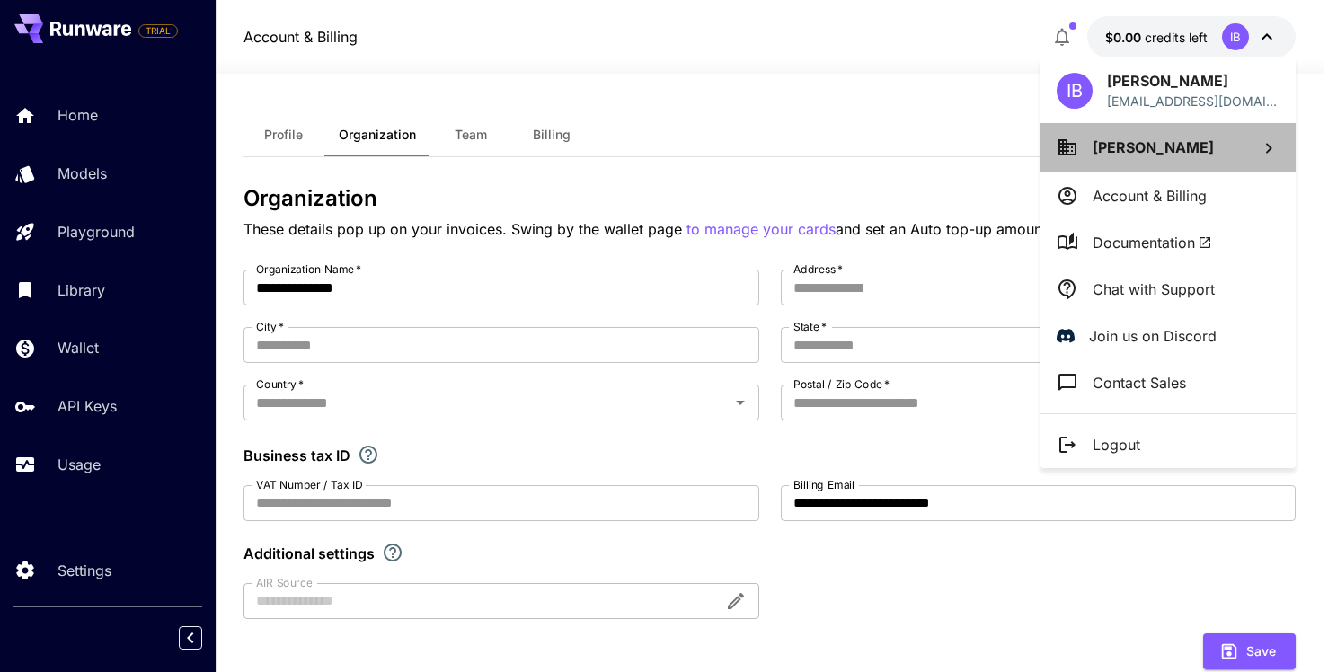
click at [1193, 158] on li "Ilyas Baibekov" at bounding box center [1167, 147] width 255 height 49
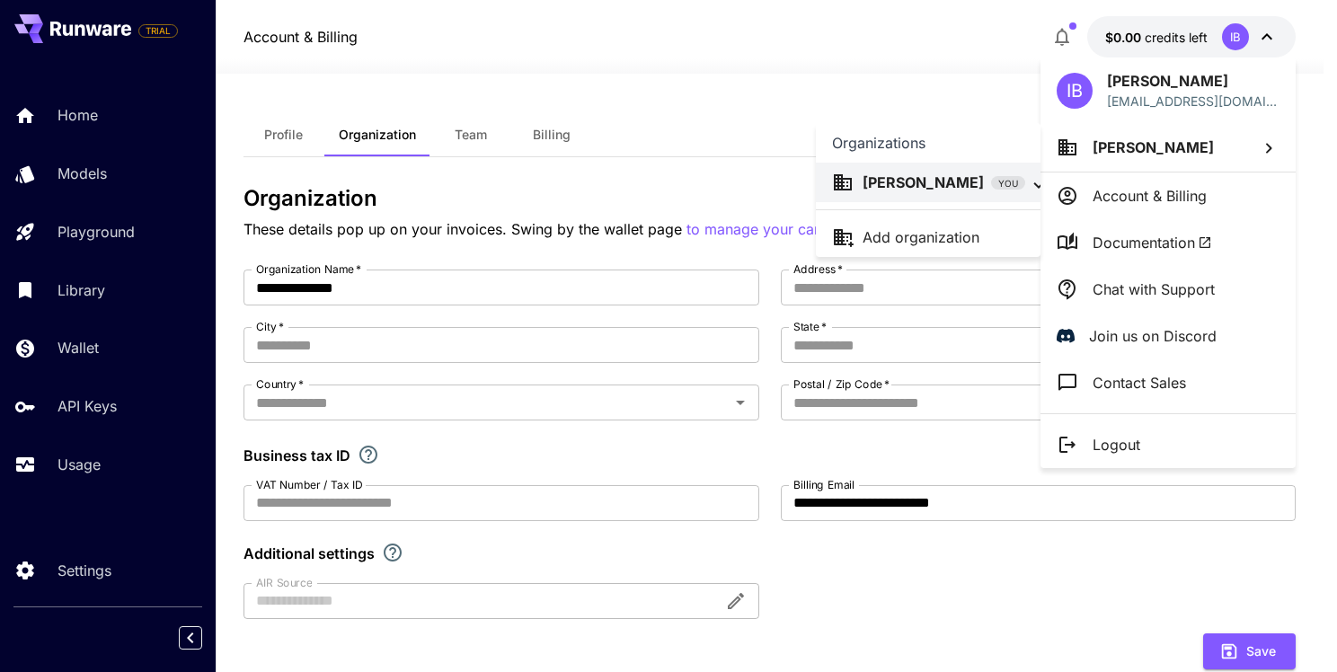
click at [888, 132] on p "Organizations" at bounding box center [878, 143] width 93 height 22
click at [952, 71] on div at bounding box center [668, 336] width 1337 height 672
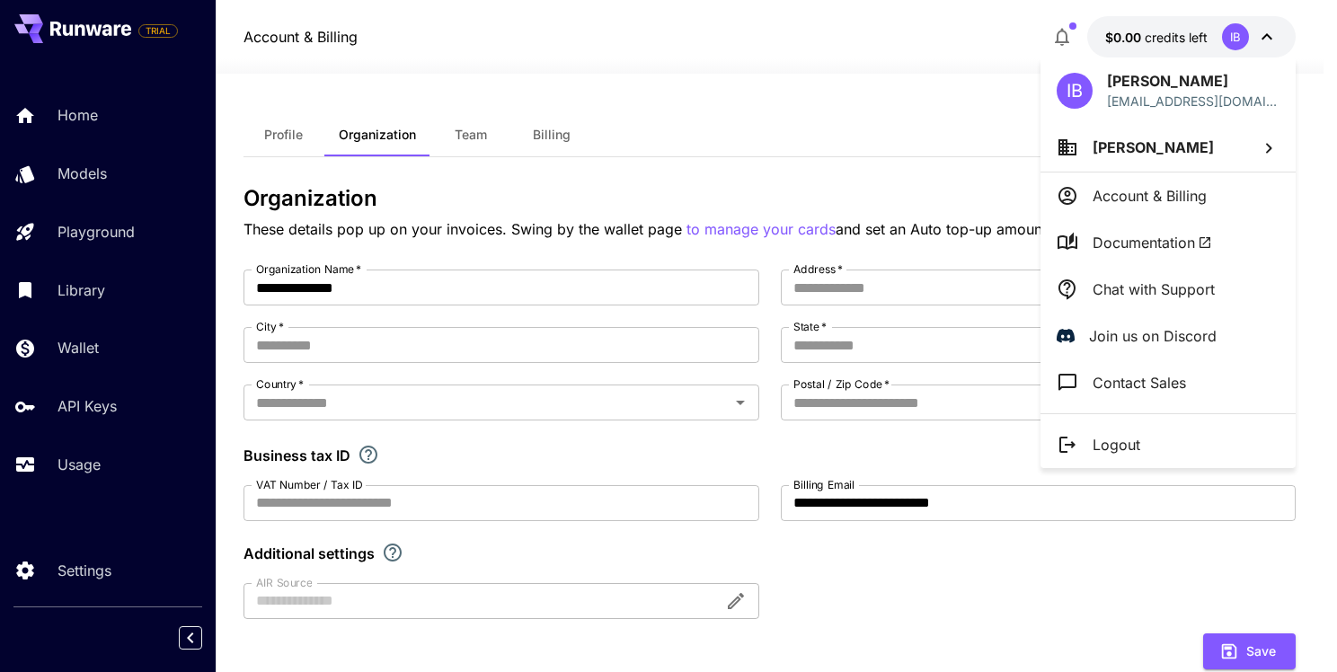
click at [1064, 40] on div at bounding box center [668, 336] width 1337 height 672
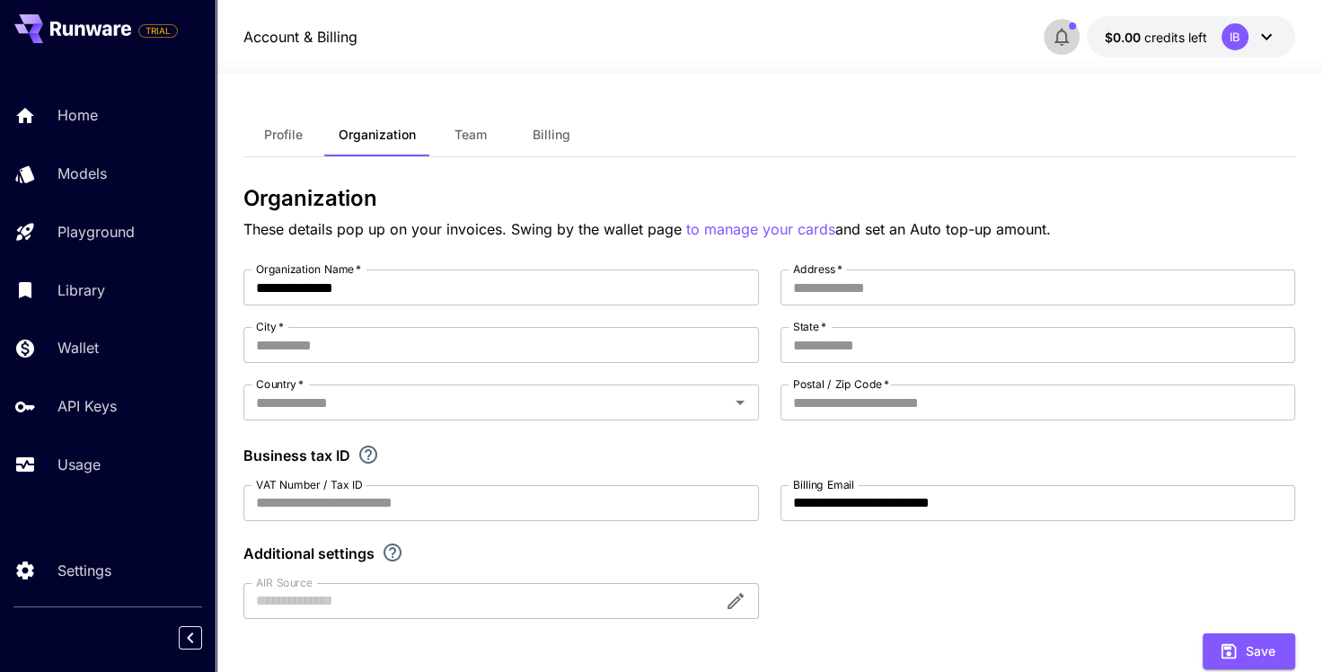
click at [1064, 40] on icon "button" at bounding box center [1062, 37] width 22 height 22
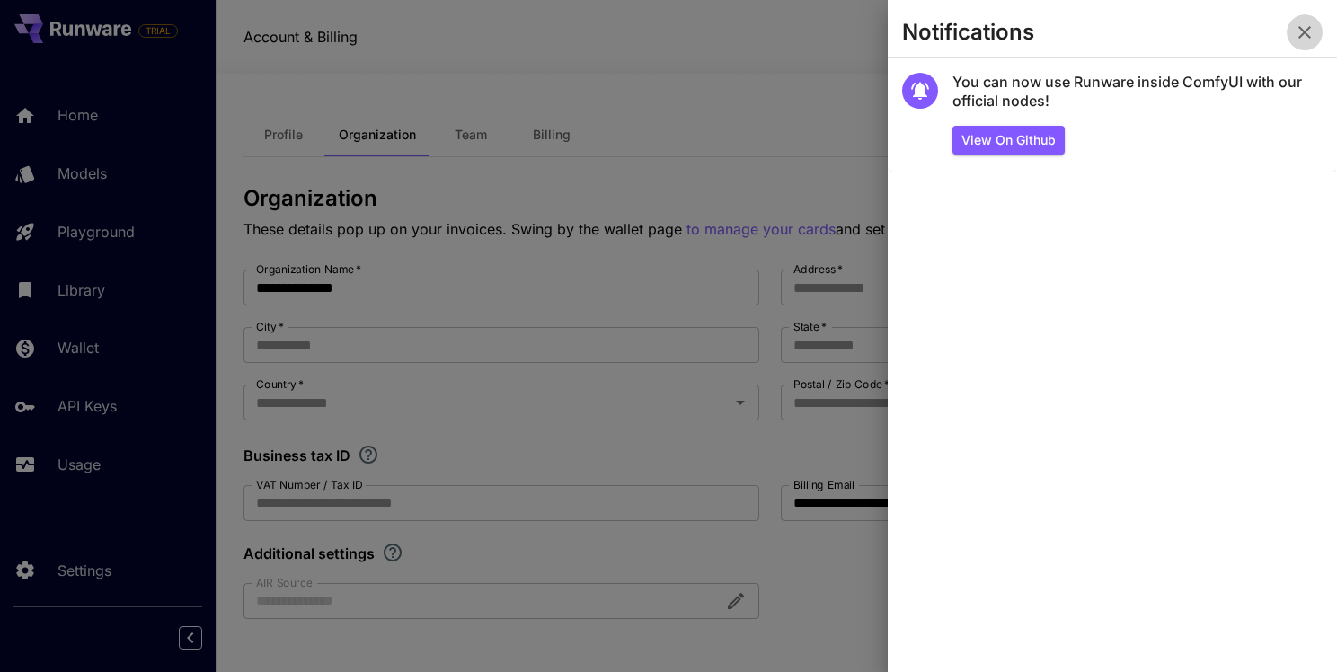
click at [1301, 24] on icon "button" at bounding box center [1305, 33] width 22 height 22
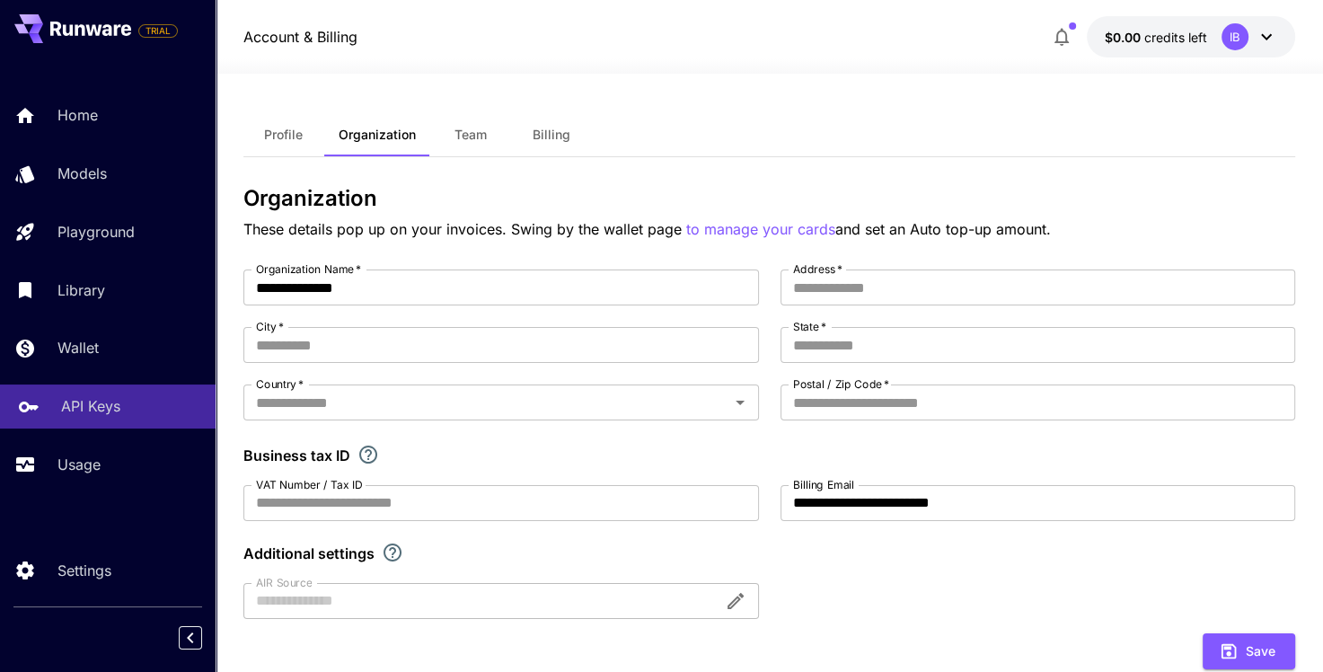
click at [90, 413] on p "API Keys" at bounding box center [90, 406] width 59 height 22
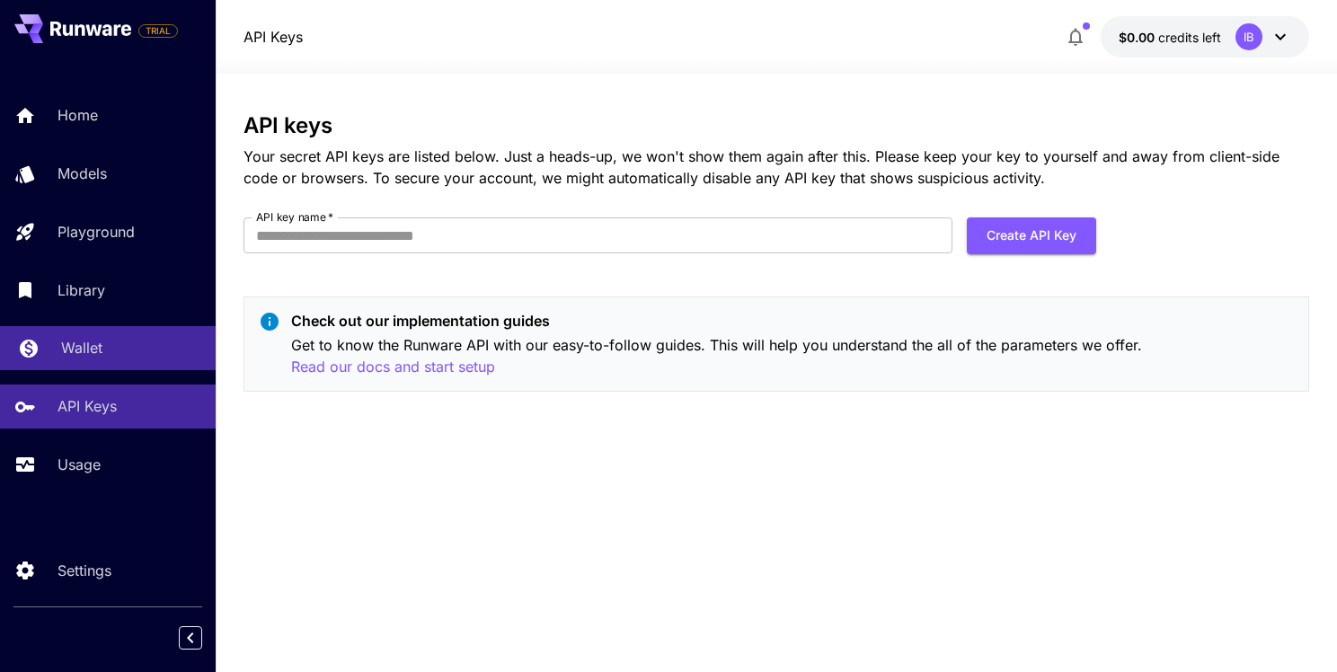
click at [83, 341] on p "Wallet" at bounding box center [81, 348] width 41 height 22
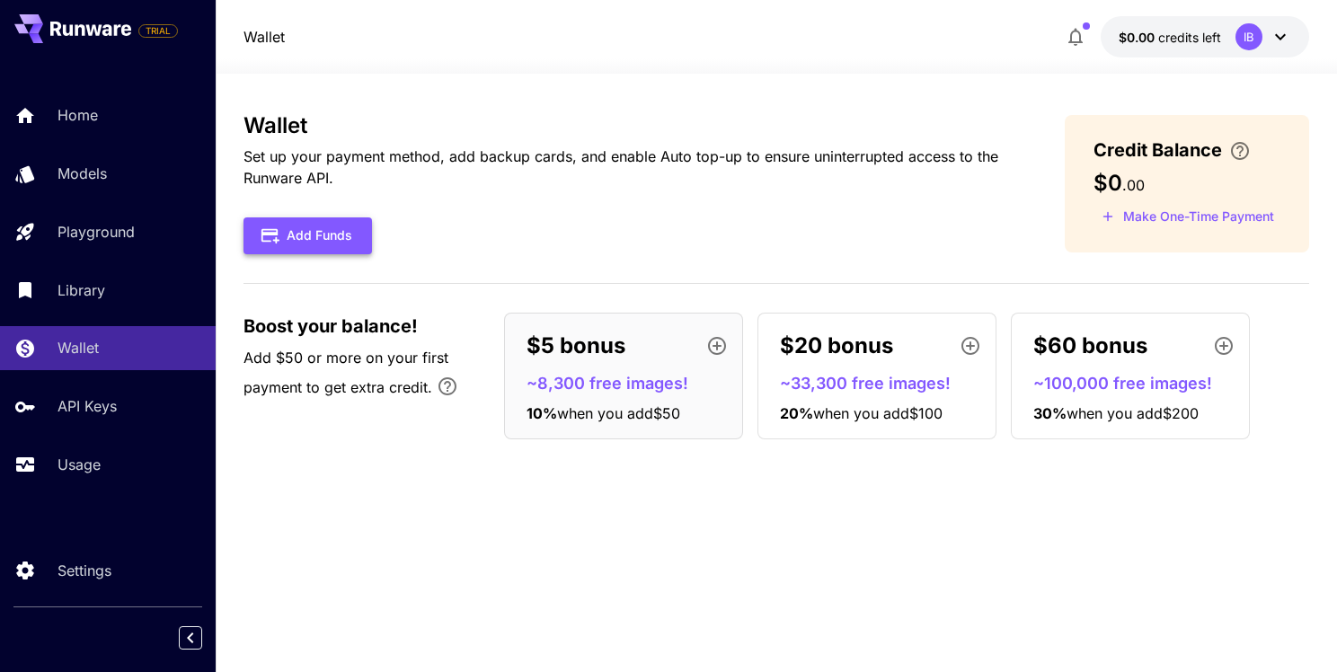
click at [318, 237] on button "Add Funds" at bounding box center [307, 235] width 128 height 37
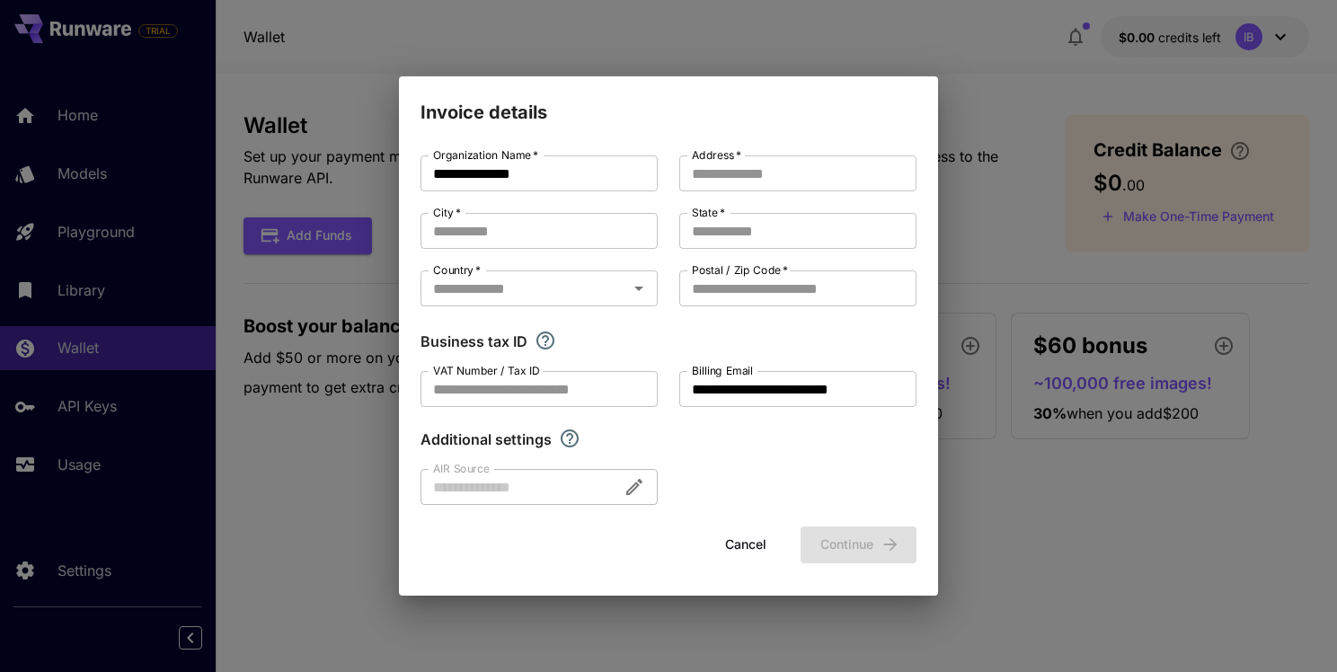
click at [1022, 579] on div "**********" at bounding box center [668, 336] width 1337 height 672
click at [737, 547] on button "Cancel" at bounding box center [745, 544] width 81 height 37
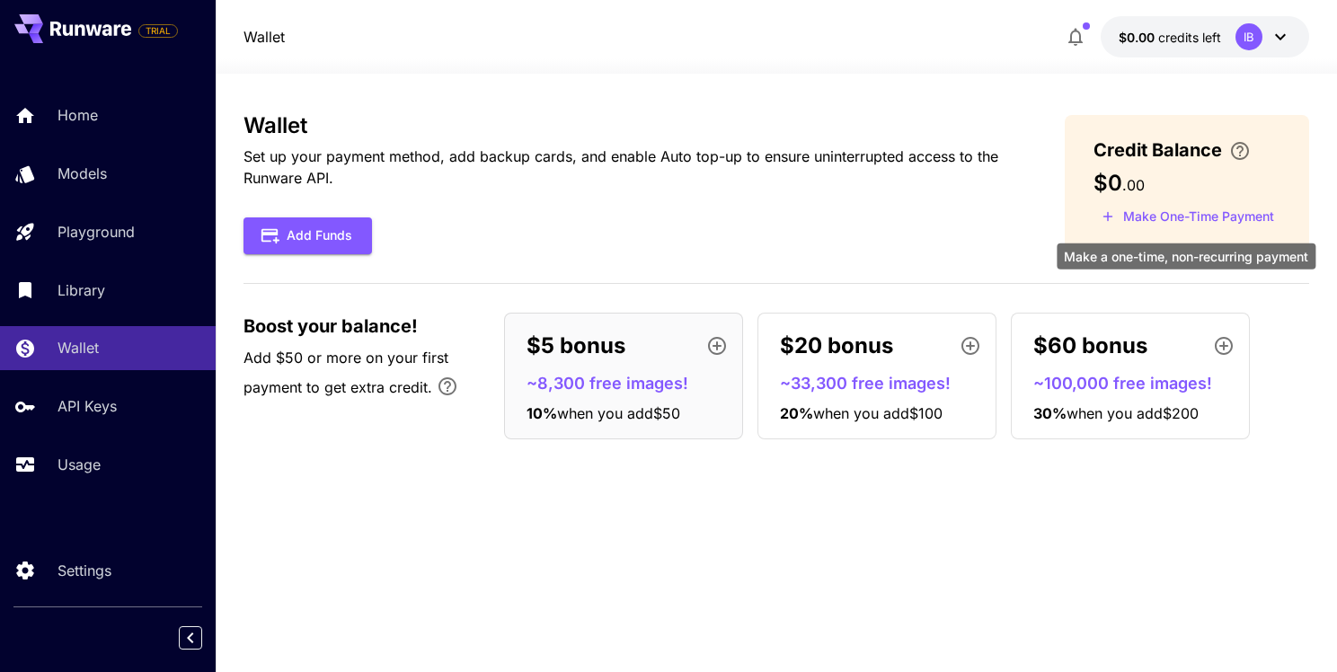
click at [1207, 217] on button "Make One-Time Payment" at bounding box center [1187, 217] width 189 height 28
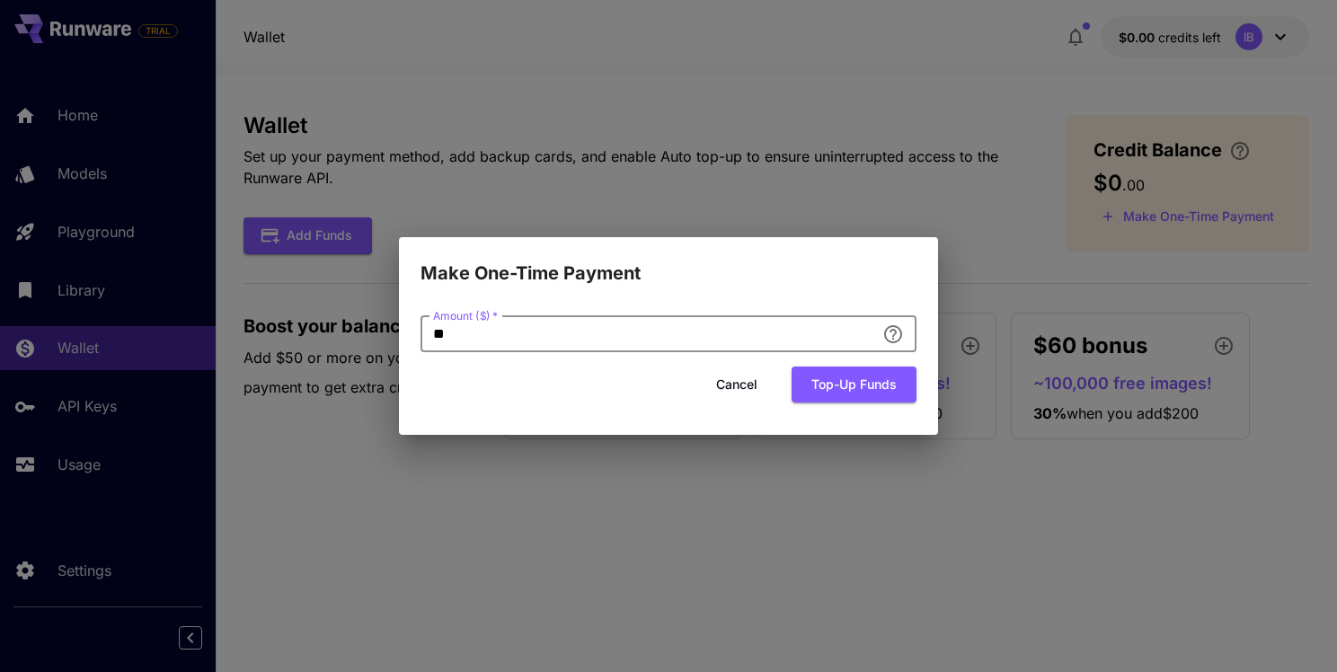
click at [603, 331] on input "**" at bounding box center [647, 334] width 455 height 36
type input "*"
click at [824, 379] on button "Top-up funds" at bounding box center [853, 384] width 125 height 37
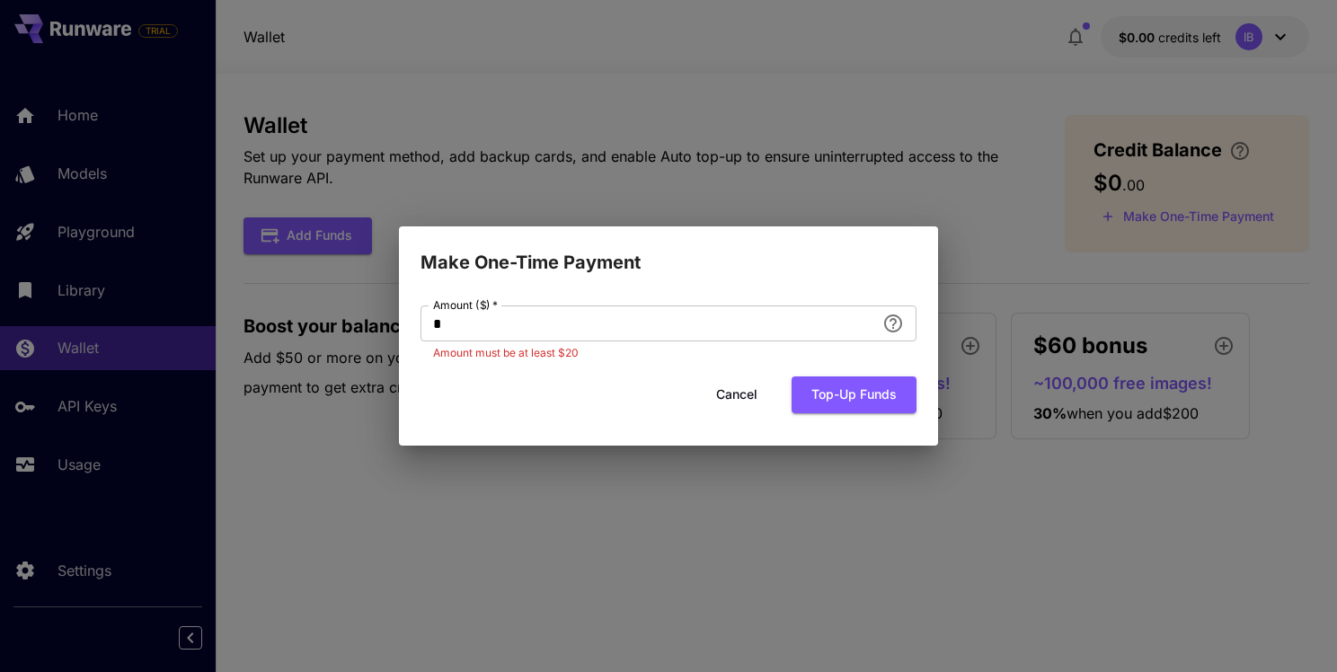
click at [729, 384] on button "Cancel" at bounding box center [736, 394] width 81 height 37
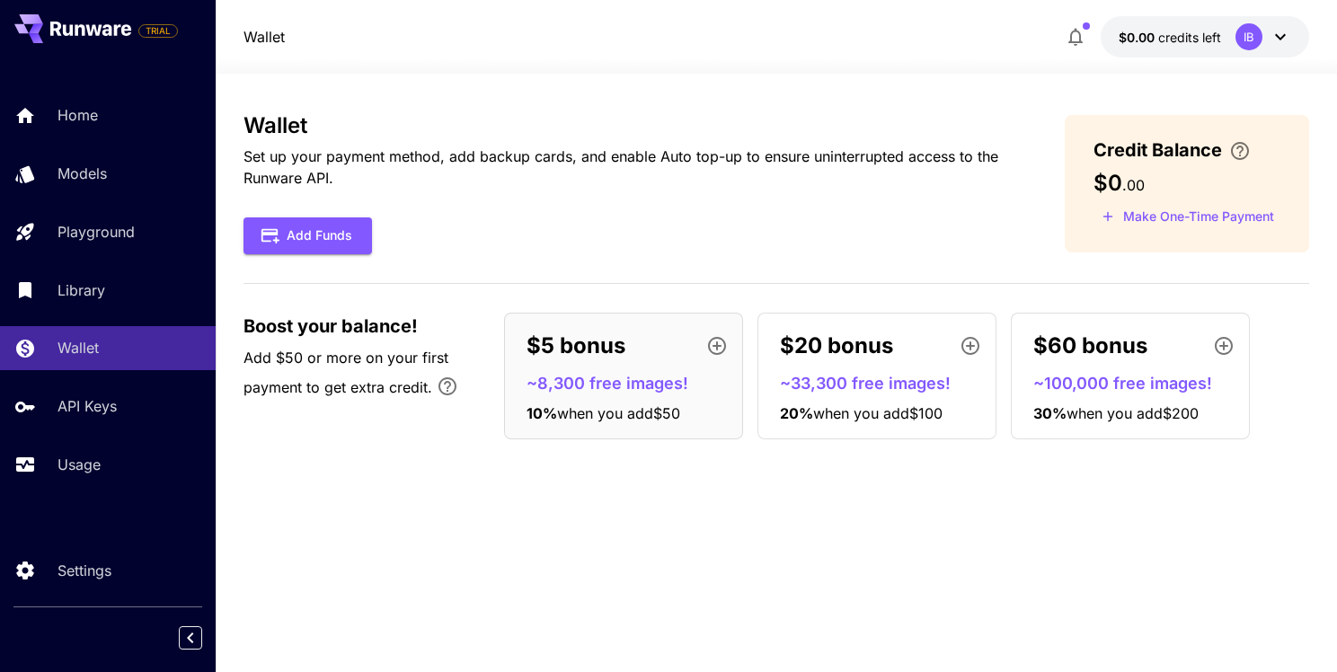
click at [767, 226] on div "Add Funds" at bounding box center [625, 235] width 764 height 37
click at [873, 190] on div "Wallet Set up your payment method, add backup cards, and enable Auto top-up to …" at bounding box center [625, 183] width 764 height 141
click at [1144, 43] on button "$0.00 credits left IB" at bounding box center [1204, 36] width 208 height 41
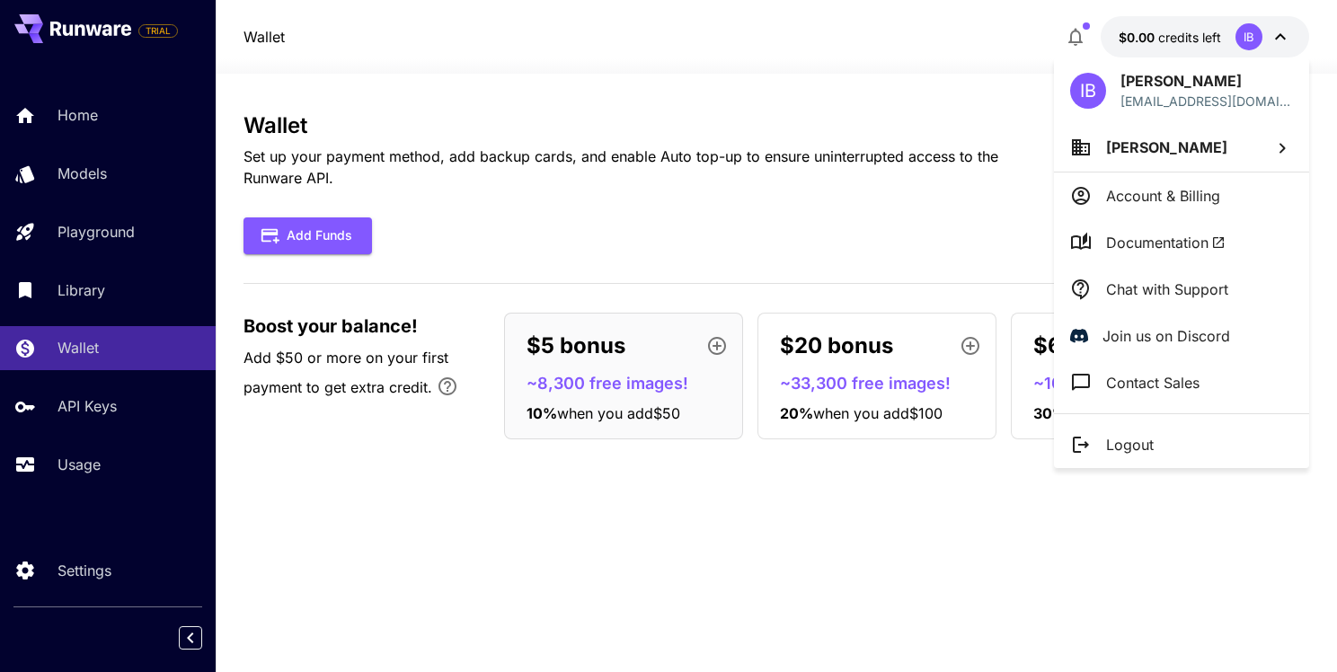
click at [967, 251] on div at bounding box center [668, 336] width 1337 height 672
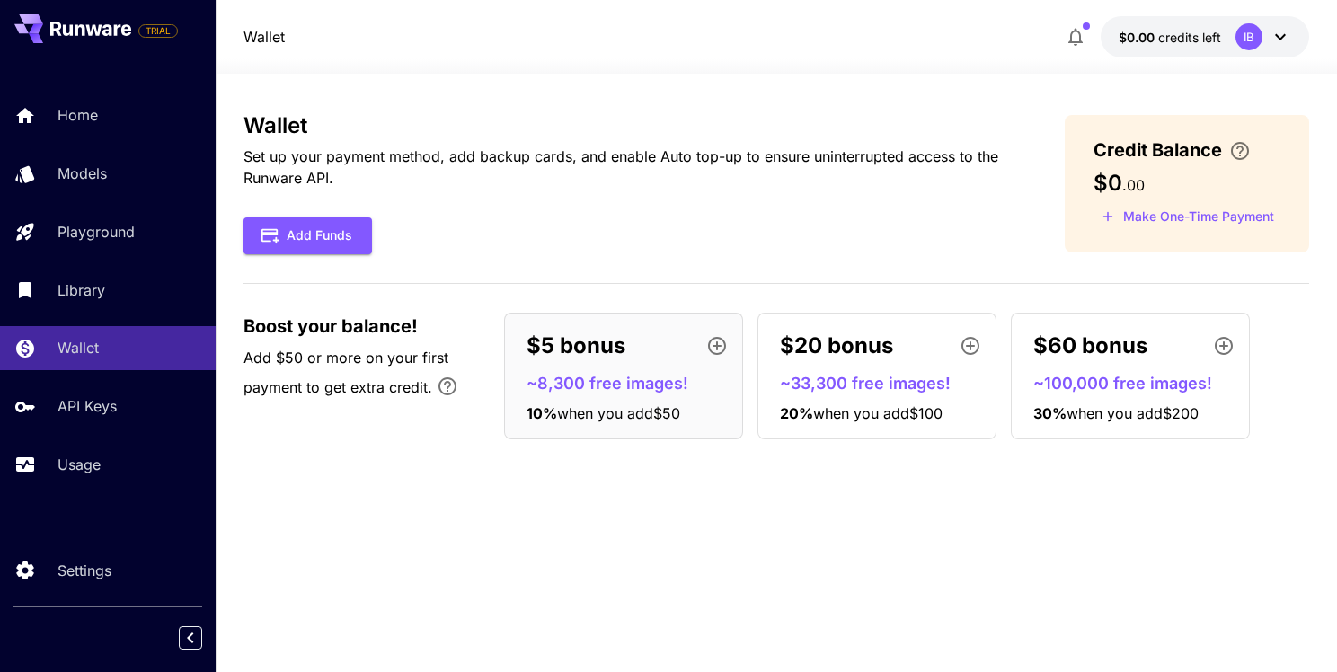
click at [583, 502] on div "Wallet Set up your payment method, add backup cards, and enable Auto top-up to …" at bounding box center [775, 372] width 1065 height 519
click at [89, 410] on p "API Keys" at bounding box center [90, 406] width 59 height 22
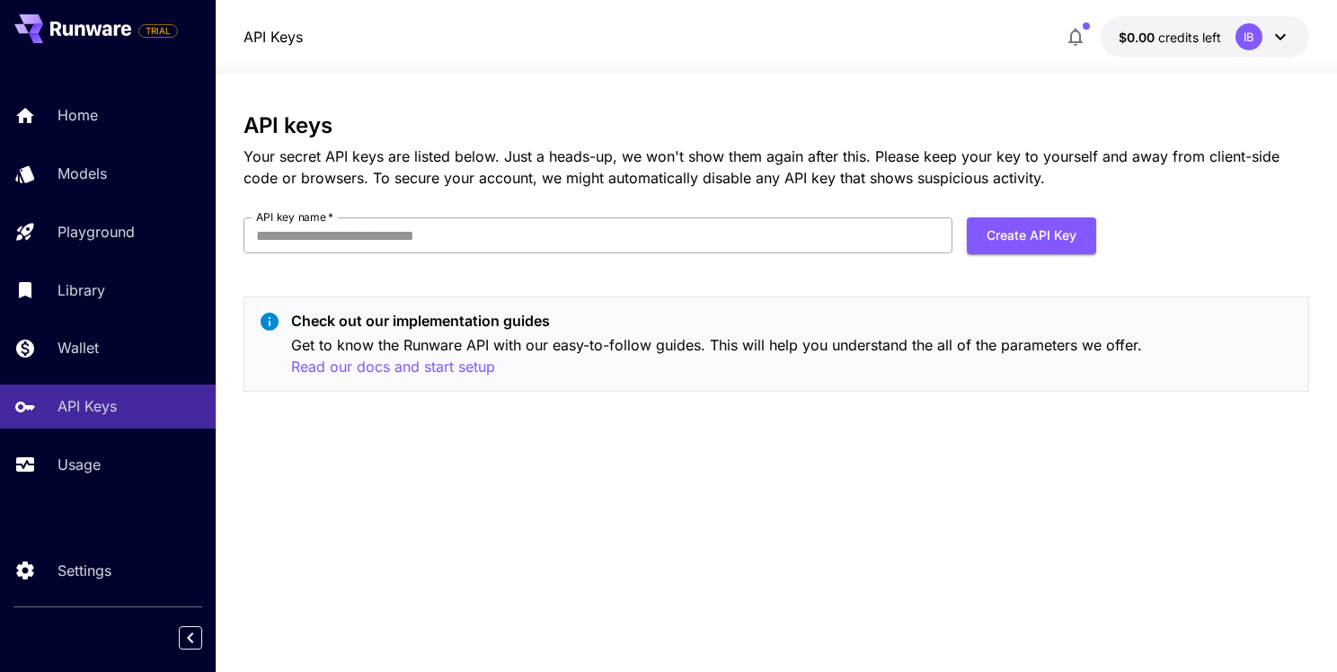
click at [521, 237] on input "API key name   *" at bounding box center [597, 235] width 708 height 36
click at [1002, 234] on button "Create API Key" at bounding box center [1031, 235] width 129 height 37
click at [798, 271] on div "API keys Your secret API keys are listed below. Just a heads-up, we won't show …" at bounding box center [775, 259] width 1065 height 293
click at [529, 243] on input "API key name   *" at bounding box center [597, 235] width 708 height 36
type input "*******"
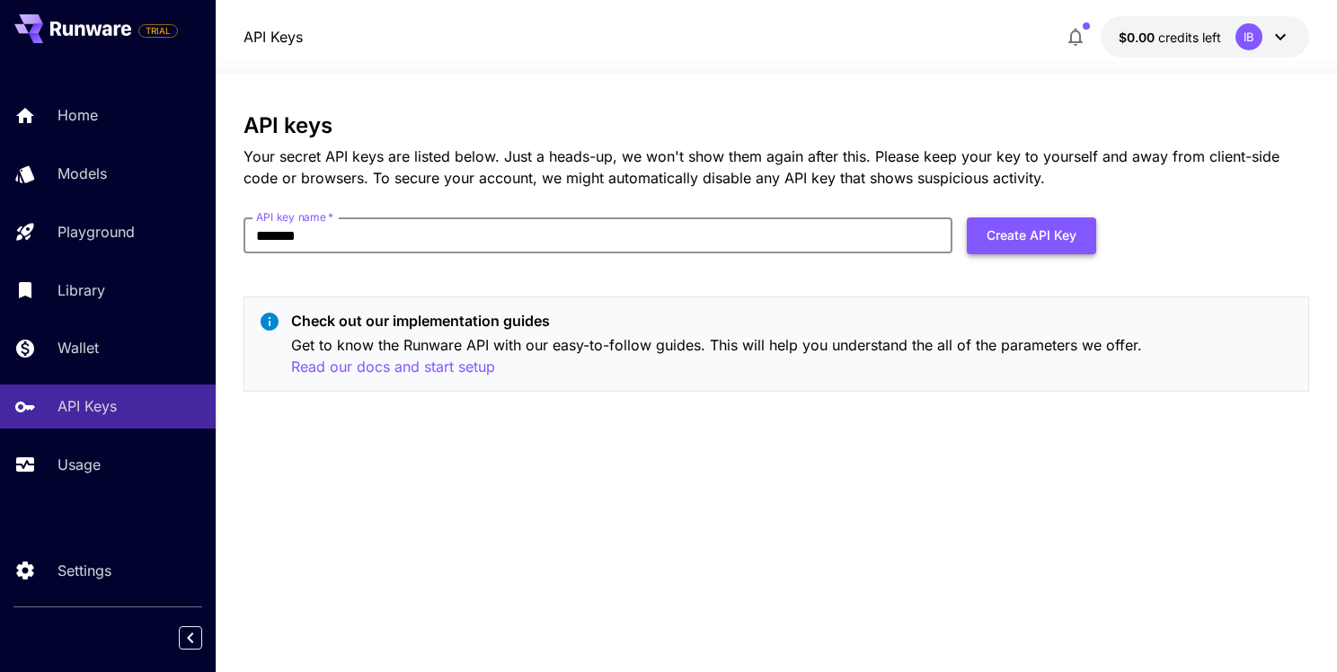
click at [1018, 250] on button "Create API Key" at bounding box center [1031, 235] width 129 height 37
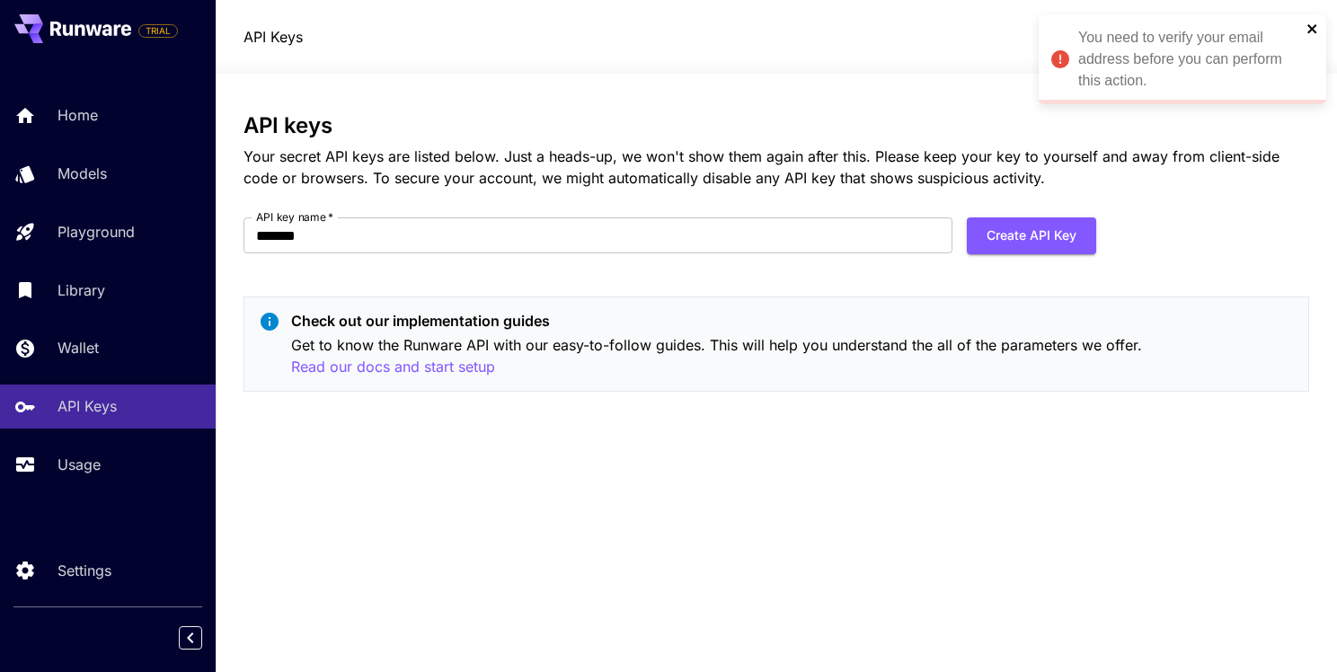
click at [1308, 31] on icon "close" at bounding box center [1312, 29] width 13 height 14
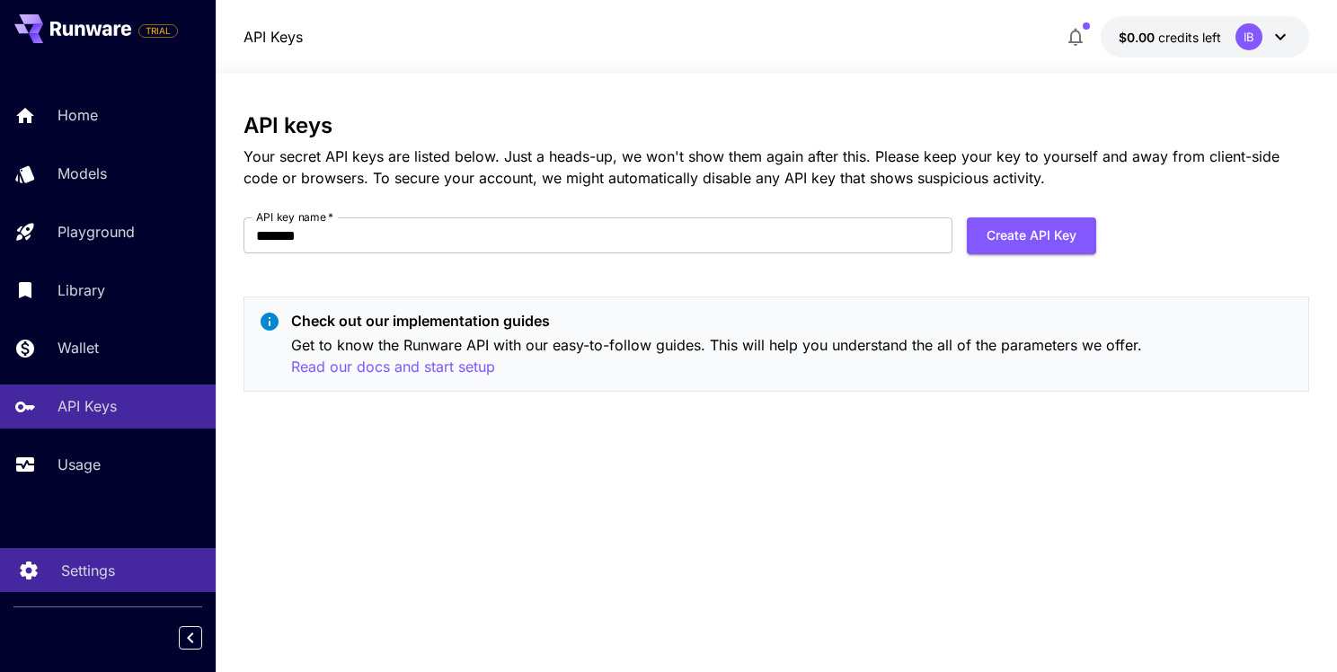
click at [102, 568] on p "Settings" at bounding box center [88, 571] width 54 height 22
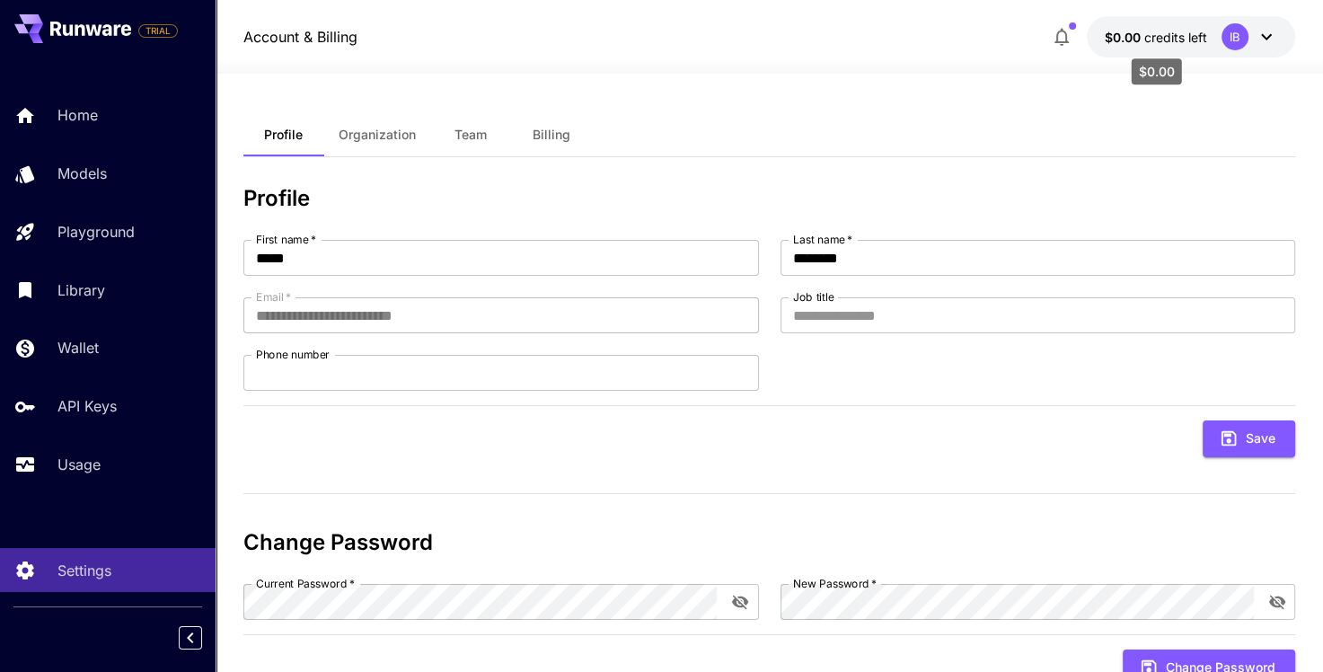
click at [1136, 35] on span "$0.00" at bounding box center [1125, 37] width 40 height 15
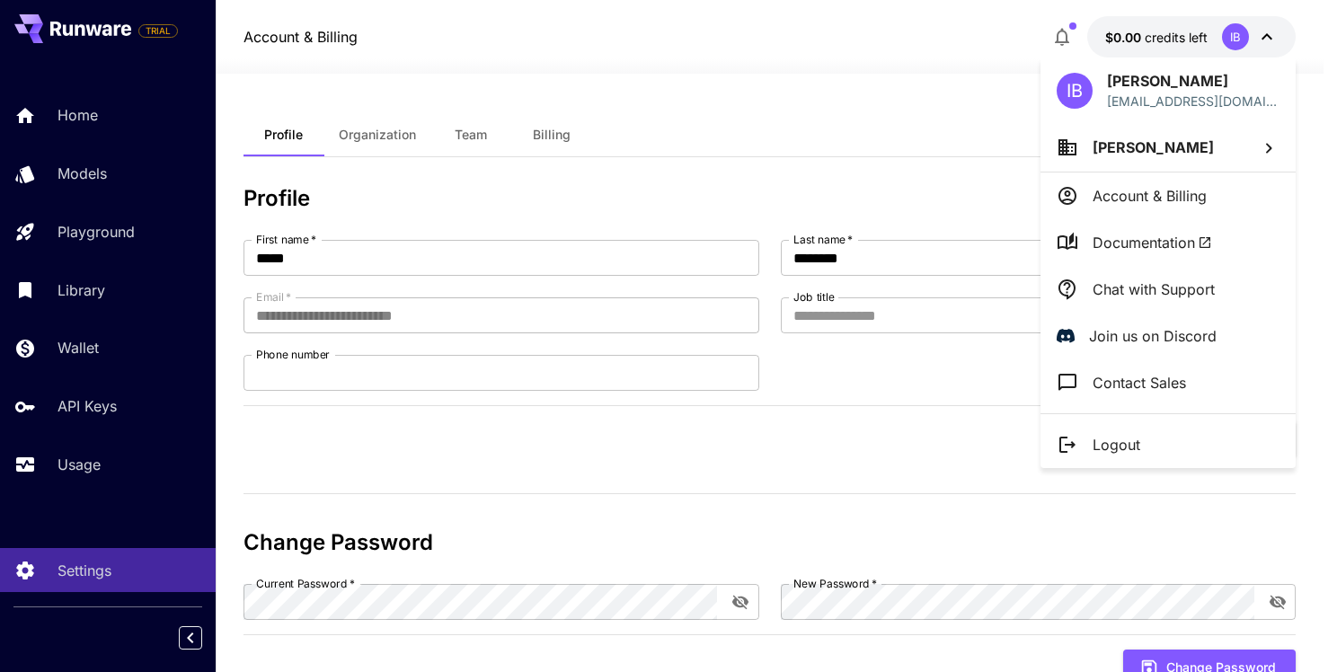
click at [1143, 196] on p "Account & Billing" at bounding box center [1149, 196] width 114 height 22
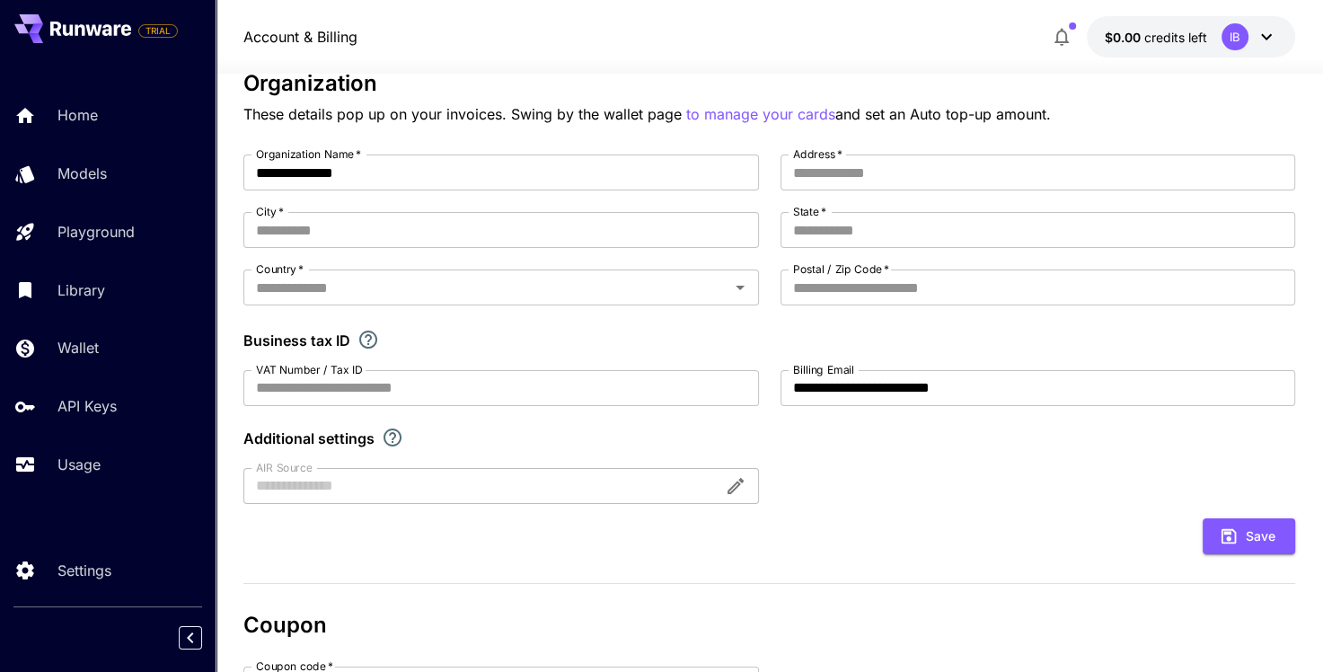
scroll to position [149, 0]
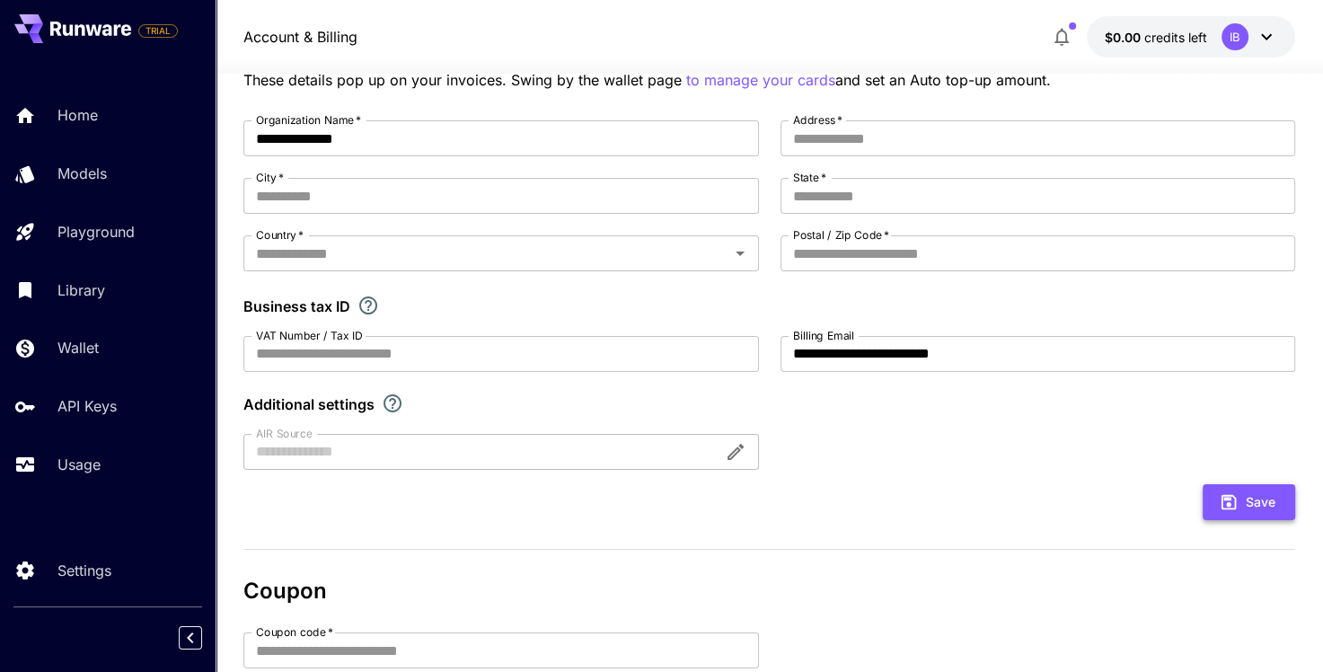
click at [1239, 513] on button "Save" at bounding box center [1249, 502] width 93 height 37
click at [835, 128] on input "Address   *" at bounding box center [1039, 138] width 516 height 36
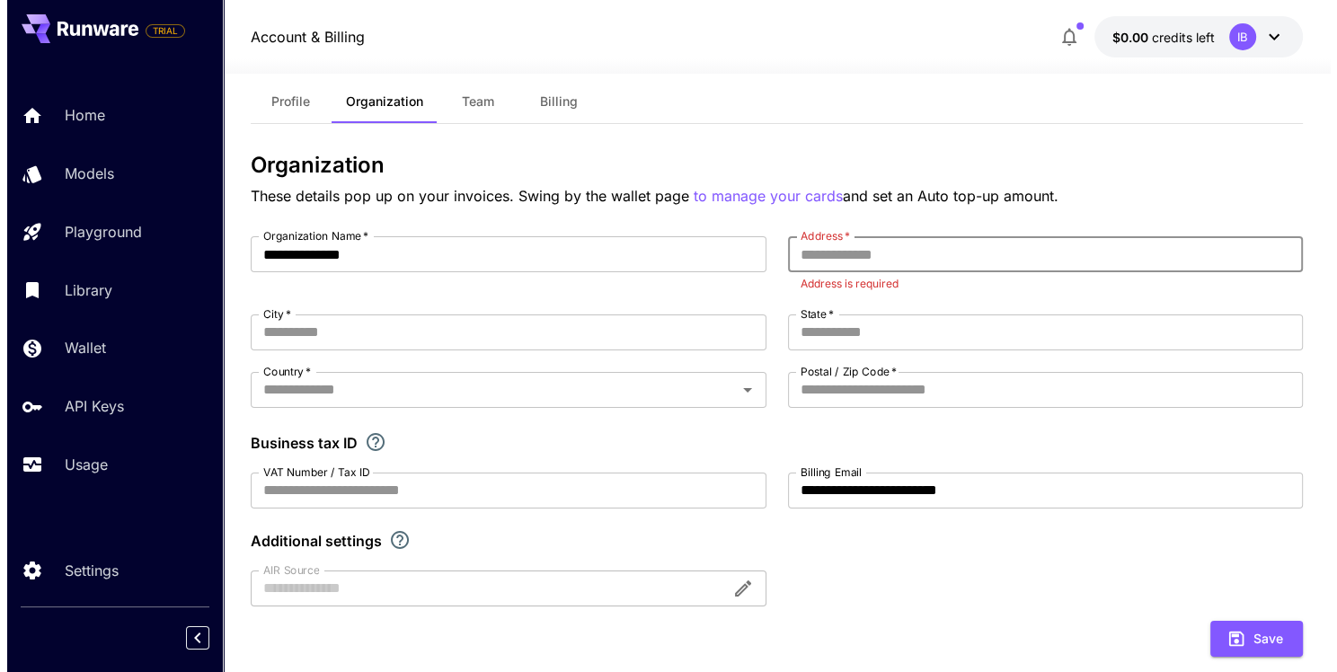
scroll to position [0, 0]
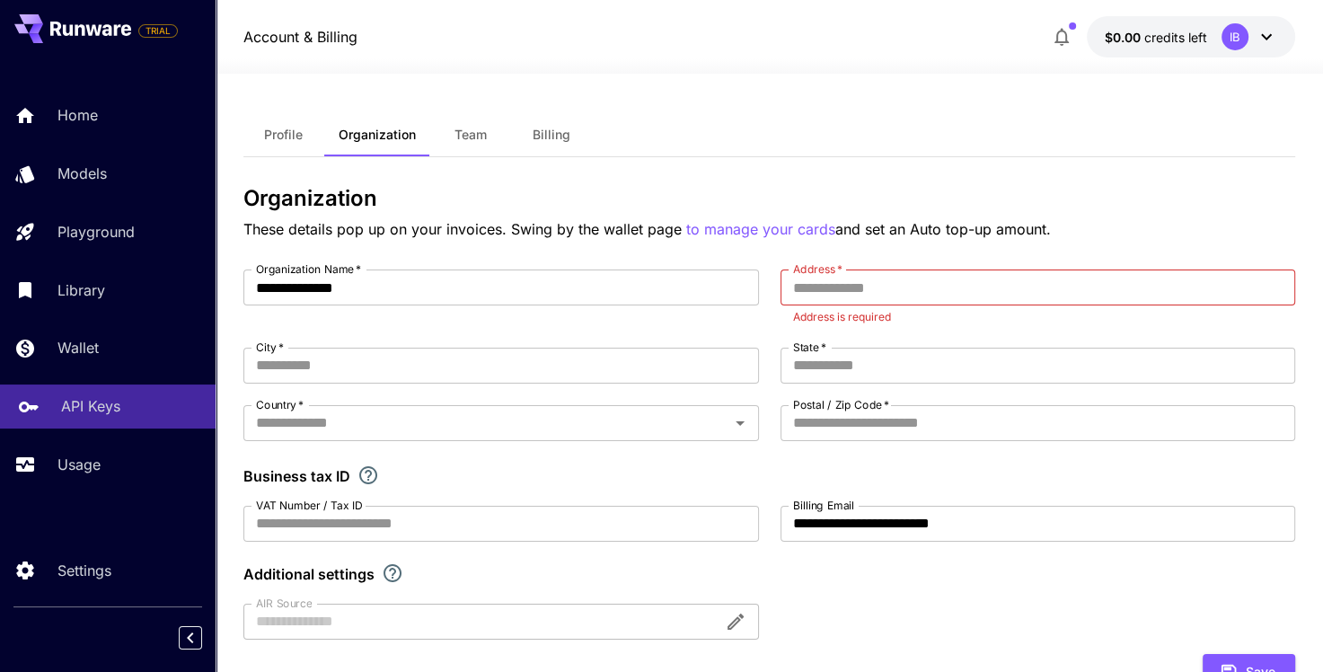
click at [102, 428] on link "API Keys" at bounding box center [108, 406] width 216 height 44
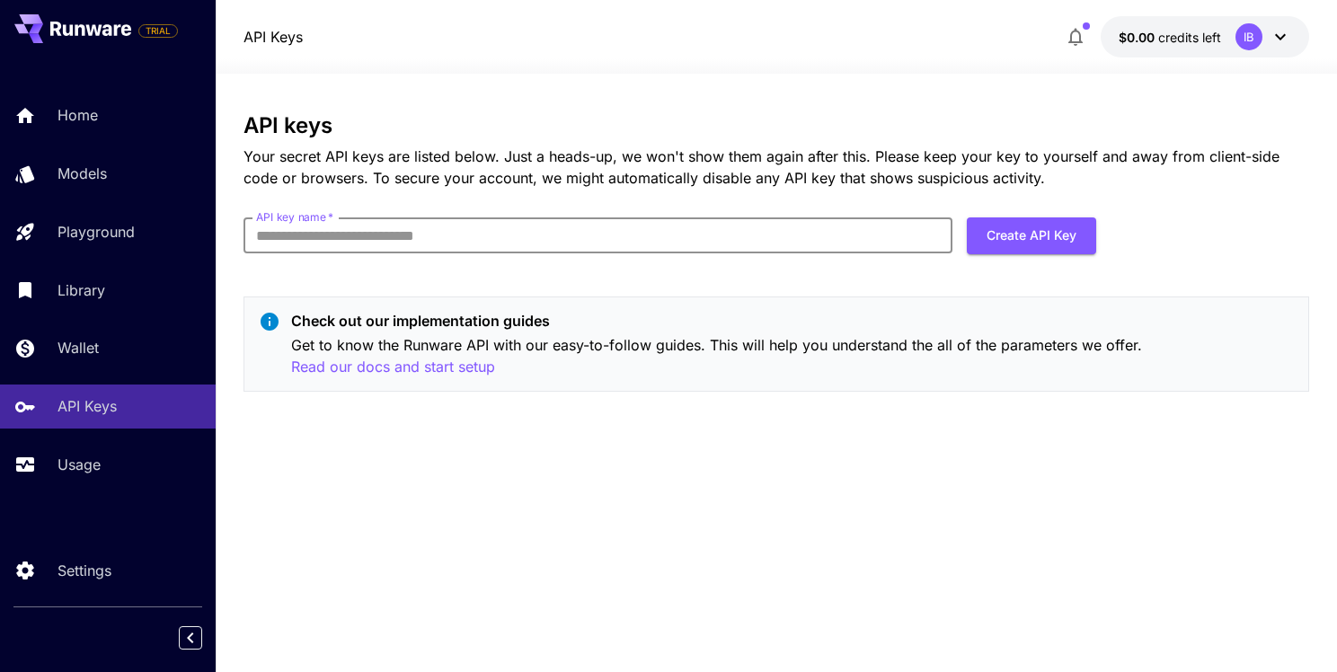
click at [553, 234] on input "API key name   *" at bounding box center [597, 235] width 708 height 36
type input "*"
click at [1024, 243] on button "Create API Key" at bounding box center [1031, 235] width 129 height 37
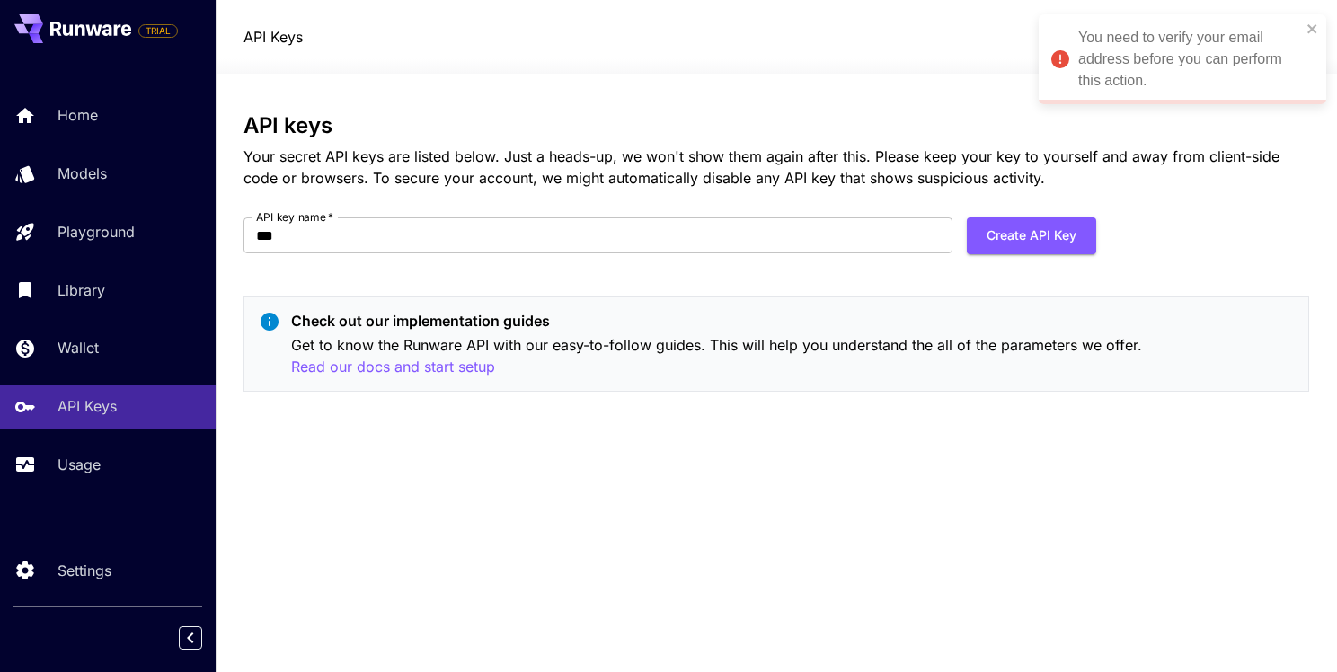
click at [1197, 72] on div "You need to verify your email address before you can perform this action." at bounding box center [1189, 59] width 223 height 65
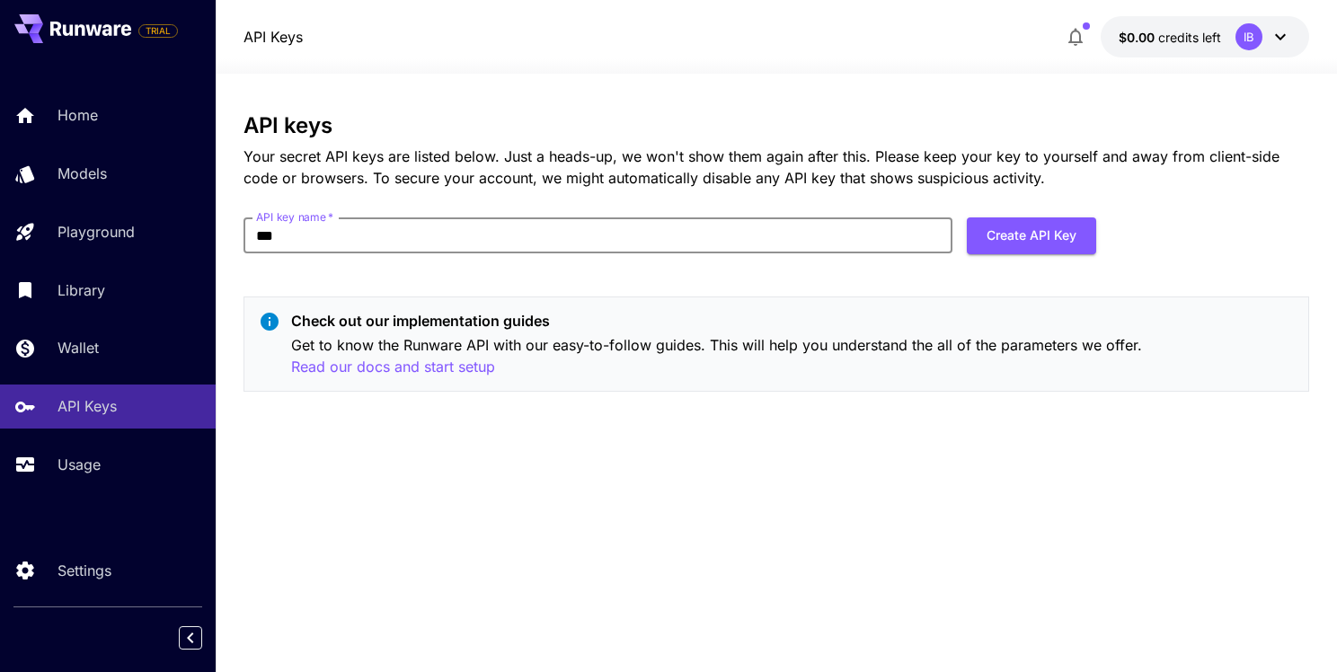
click at [843, 232] on input "***" at bounding box center [597, 235] width 708 height 36
type input "*"
type input "*******"
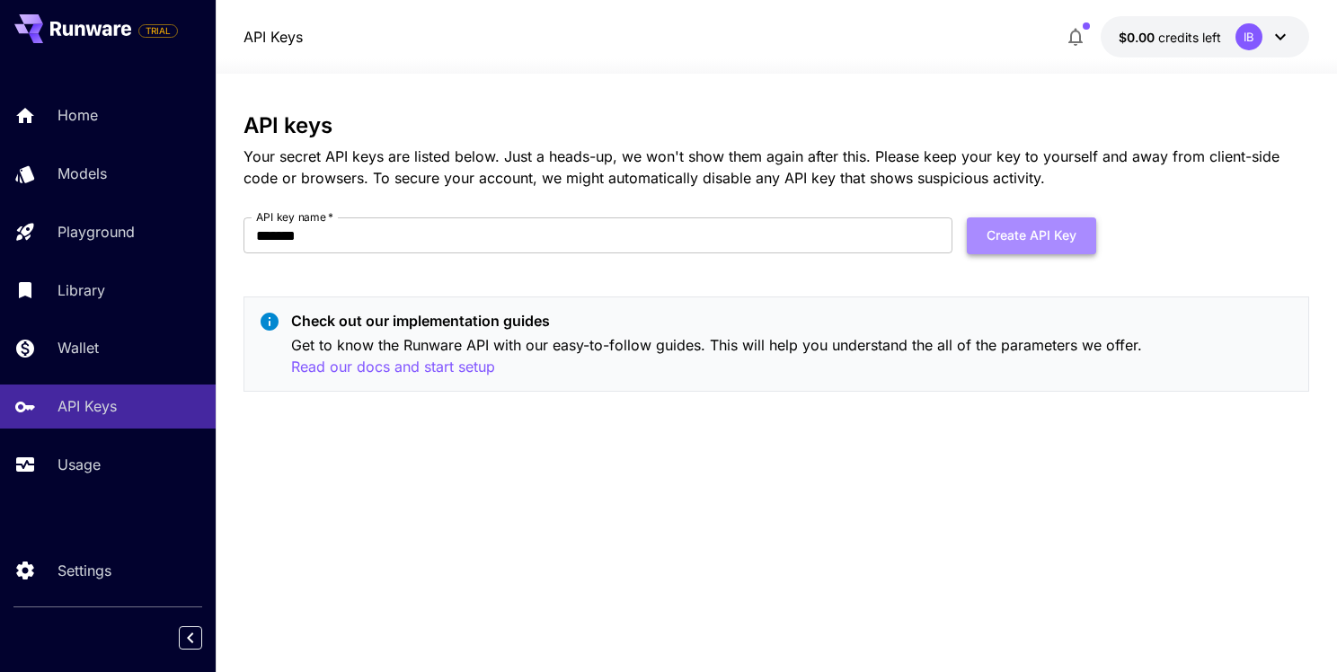
click at [994, 243] on button "Create API Key" at bounding box center [1031, 235] width 129 height 37
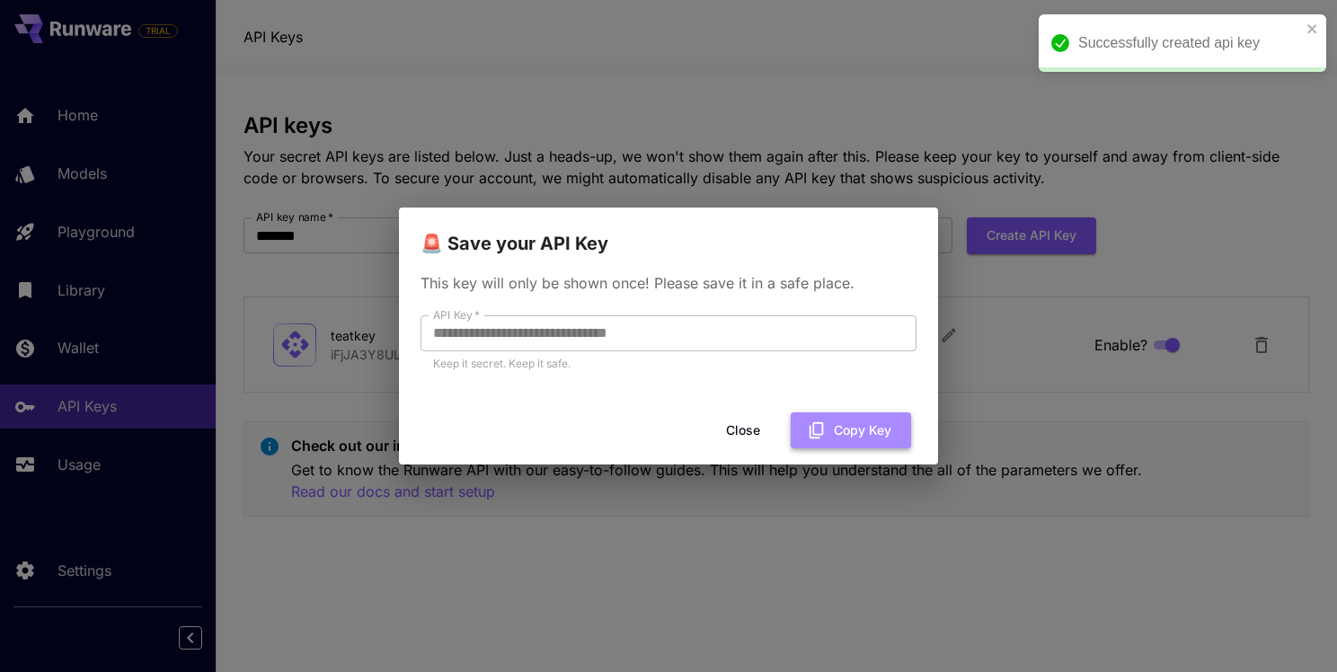
click at [826, 427] on icon "button" at bounding box center [817, 430] width 20 height 20
click at [797, 633] on div "**********" at bounding box center [668, 336] width 1337 height 672
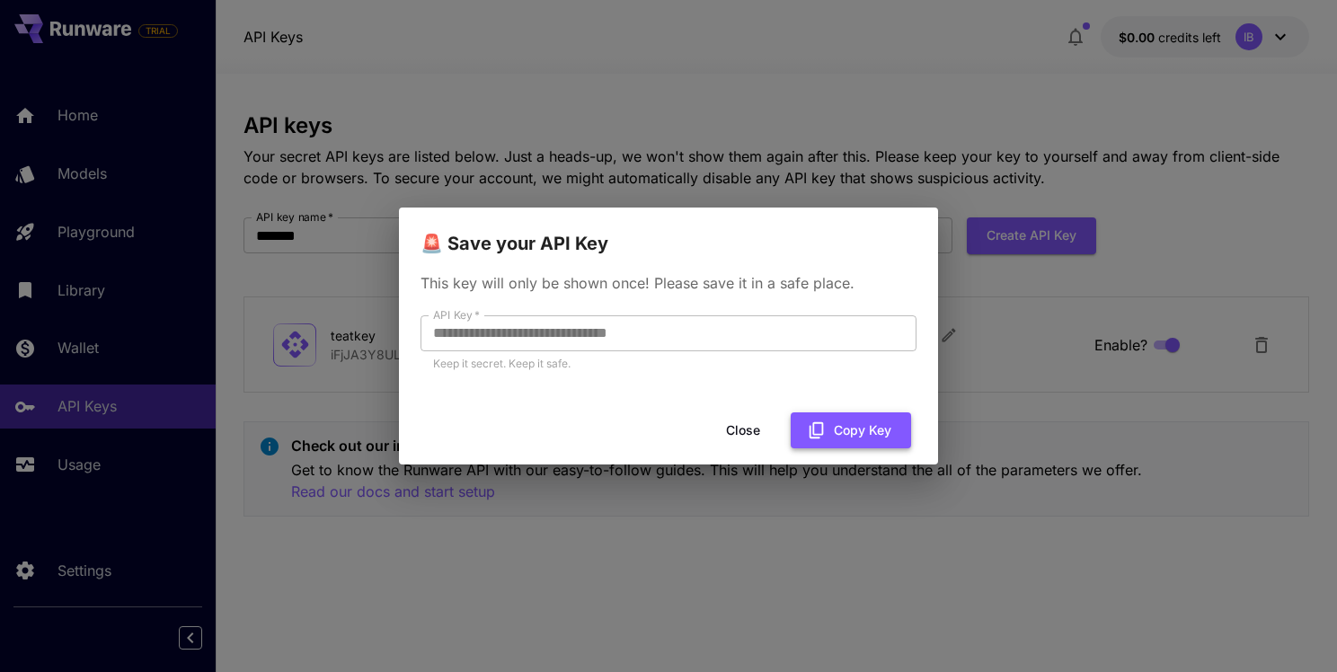
click at [835, 431] on button "Copy Key" at bounding box center [850, 430] width 120 height 37
click at [855, 507] on div "**********" at bounding box center [668, 336] width 1337 height 672
click at [736, 435] on button "Close" at bounding box center [757, 430] width 81 height 37
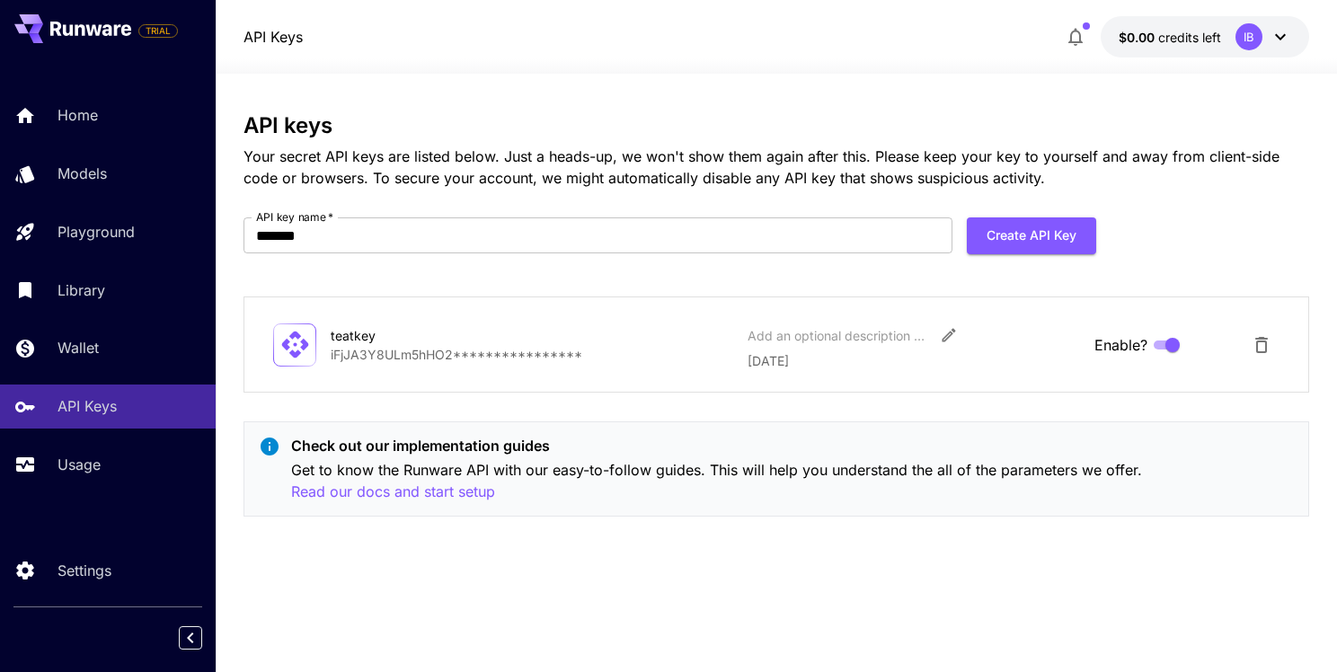
click at [432, 349] on p "**********" at bounding box center [532, 354] width 402 height 19
click at [269, 349] on div "**********" at bounding box center [775, 344] width 1065 height 96
click at [292, 342] on icon at bounding box center [294, 344] width 31 height 31
drag, startPoint x: 350, startPoint y: 334, endPoint x: 725, endPoint y: 324, distance: 374.7
click at [378, 328] on div "teatkey" at bounding box center [421, 335] width 180 height 19
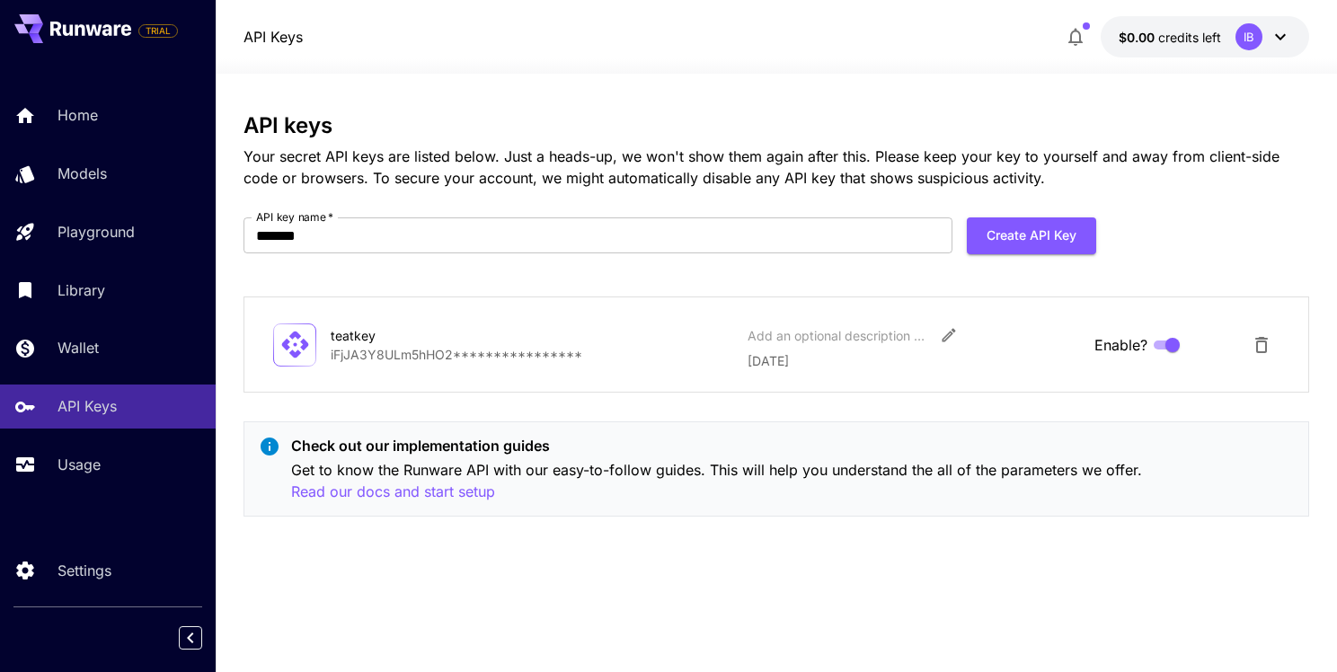
drag, startPoint x: 743, startPoint y: 327, endPoint x: 755, endPoint y: 328, distance: 12.6
click at [745, 328] on div "**********" at bounding box center [776, 344] width 1006 height 51
click at [826, 331] on div "Add an optional description or comment" at bounding box center [837, 335] width 180 height 19
click at [835, 357] on div "Add an optional description or comment" at bounding box center [837, 370] width 255 height 26
click at [982, 414] on div "**********" at bounding box center [775, 322] width 1065 height 418
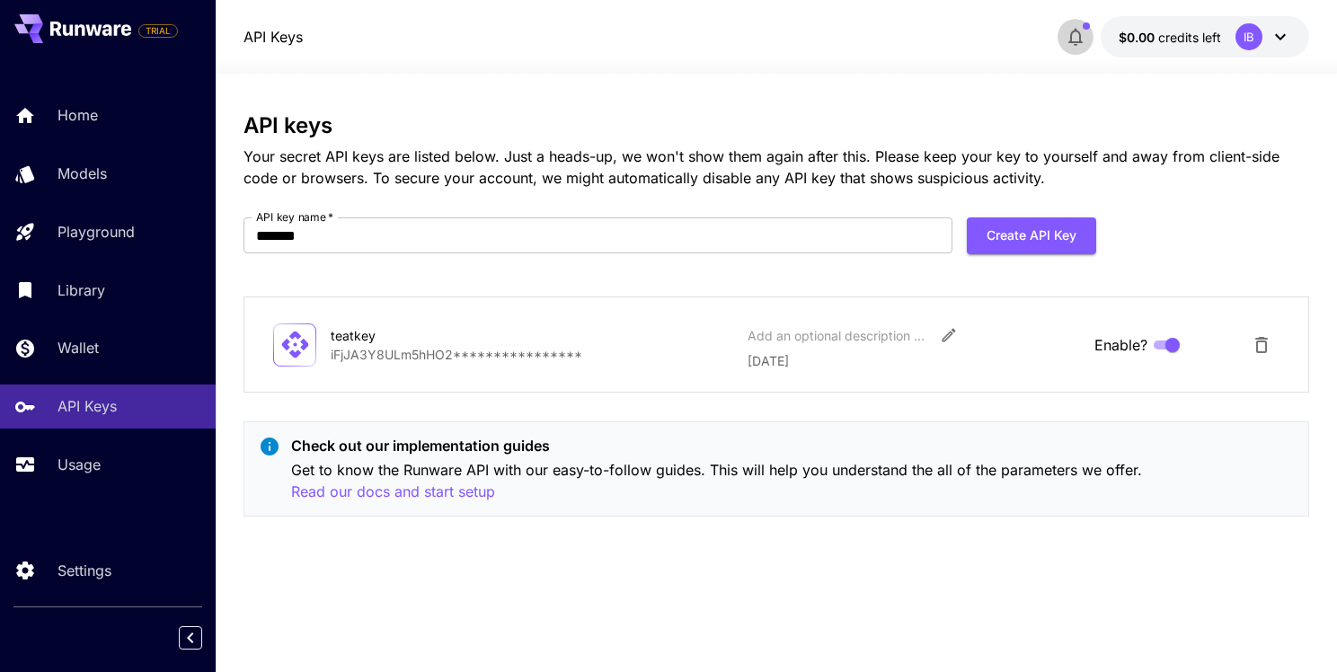
click at [1071, 39] on icon "button" at bounding box center [1075, 38] width 14 height 18
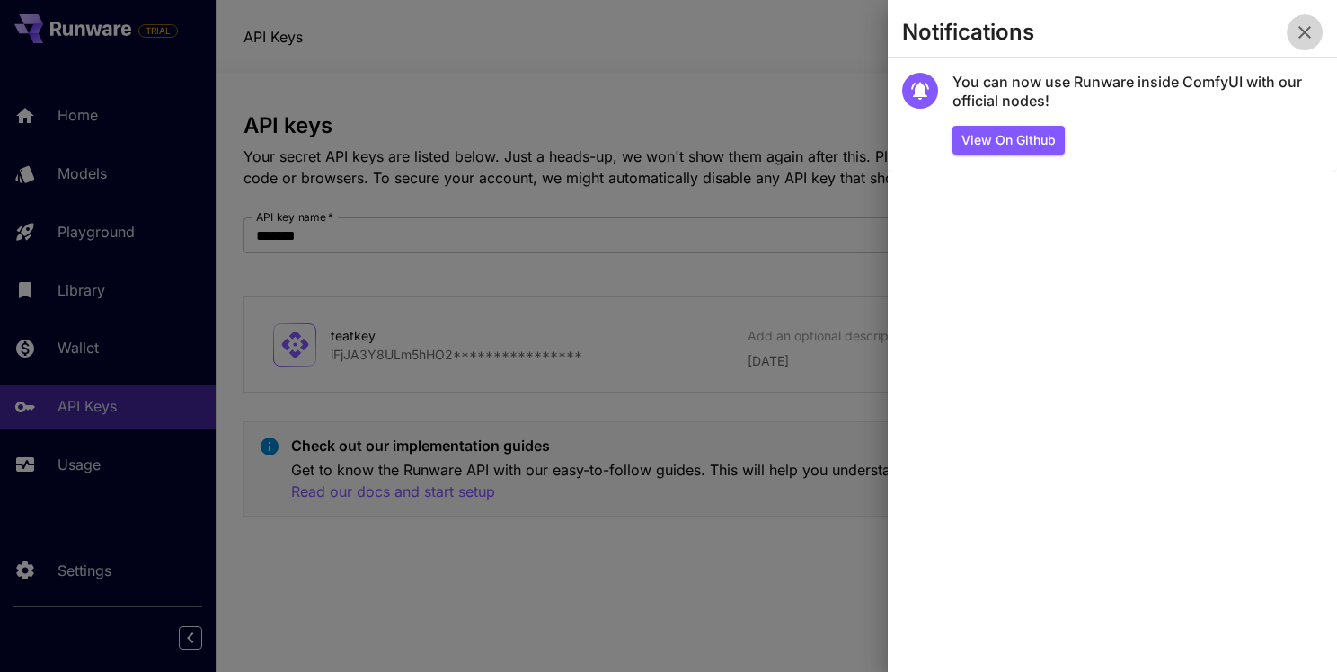
click at [1296, 40] on icon "button" at bounding box center [1305, 33] width 22 height 22
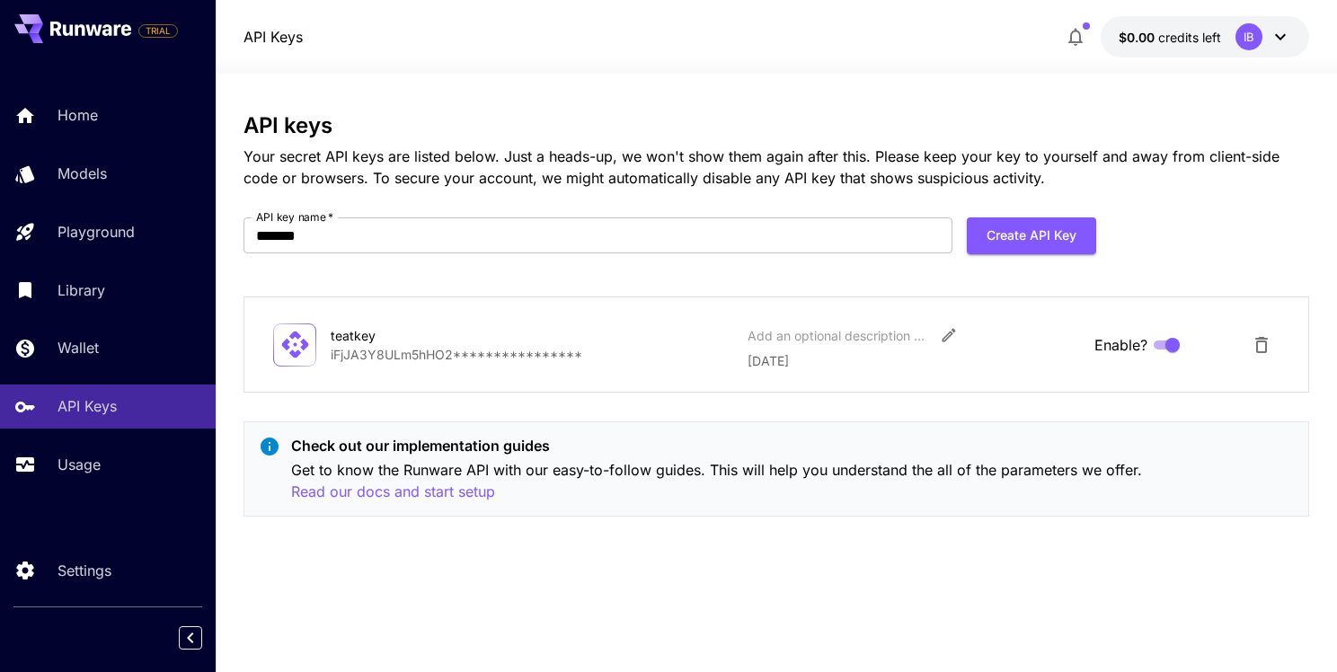
click at [1258, 35] on div "IB" at bounding box center [1248, 36] width 27 height 27
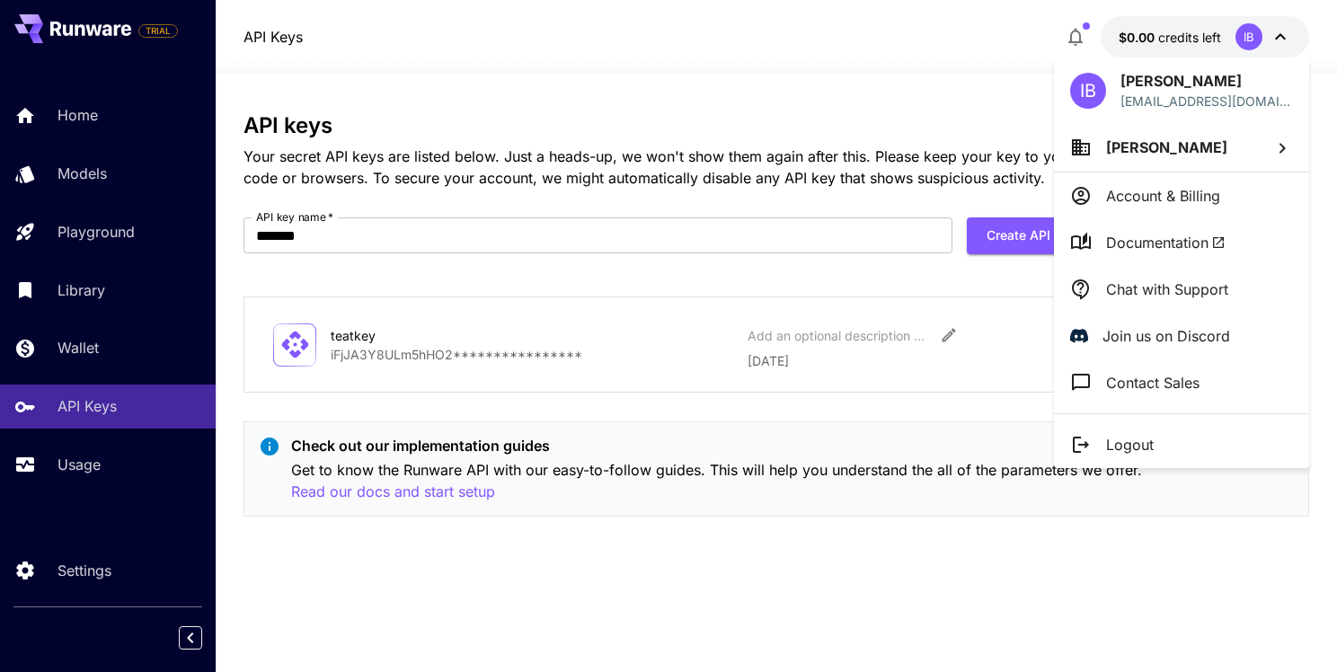
click at [1179, 232] on span "Documentation" at bounding box center [1165, 243] width 119 height 22
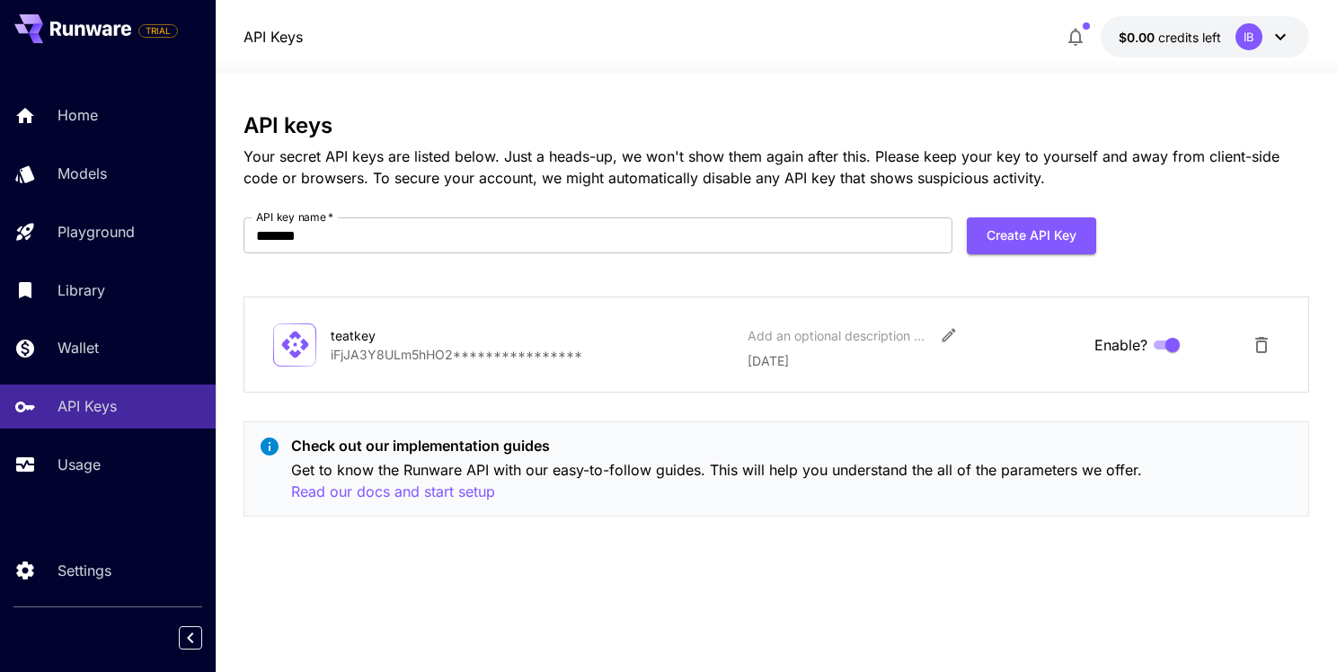
click at [434, 354] on p "**********" at bounding box center [532, 354] width 402 height 19
click at [871, 352] on p "22 September, 2025" at bounding box center [913, 360] width 332 height 19
click at [424, 346] on div "**********" at bounding box center [532, 345] width 402 height 38
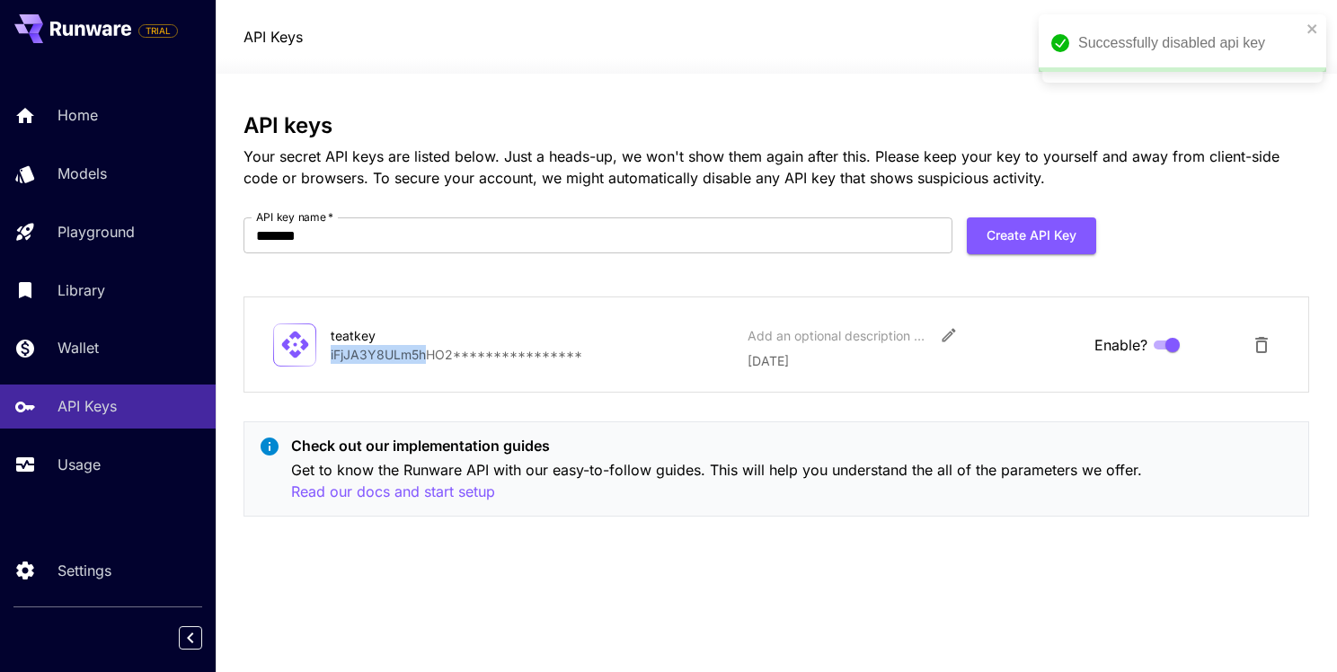
click at [413, 353] on p "**********" at bounding box center [532, 354] width 402 height 19
drag, startPoint x: 485, startPoint y: 354, endPoint x: 663, endPoint y: 358, distance: 177.9
click at [487, 354] on p "**********" at bounding box center [532, 354] width 402 height 19
click at [848, 366] on p "22 September, 2025" at bounding box center [913, 360] width 332 height 19
click at [1256, 343] on icon "Delete API Key" at bounding box center [1261, 345] width 13 height 16
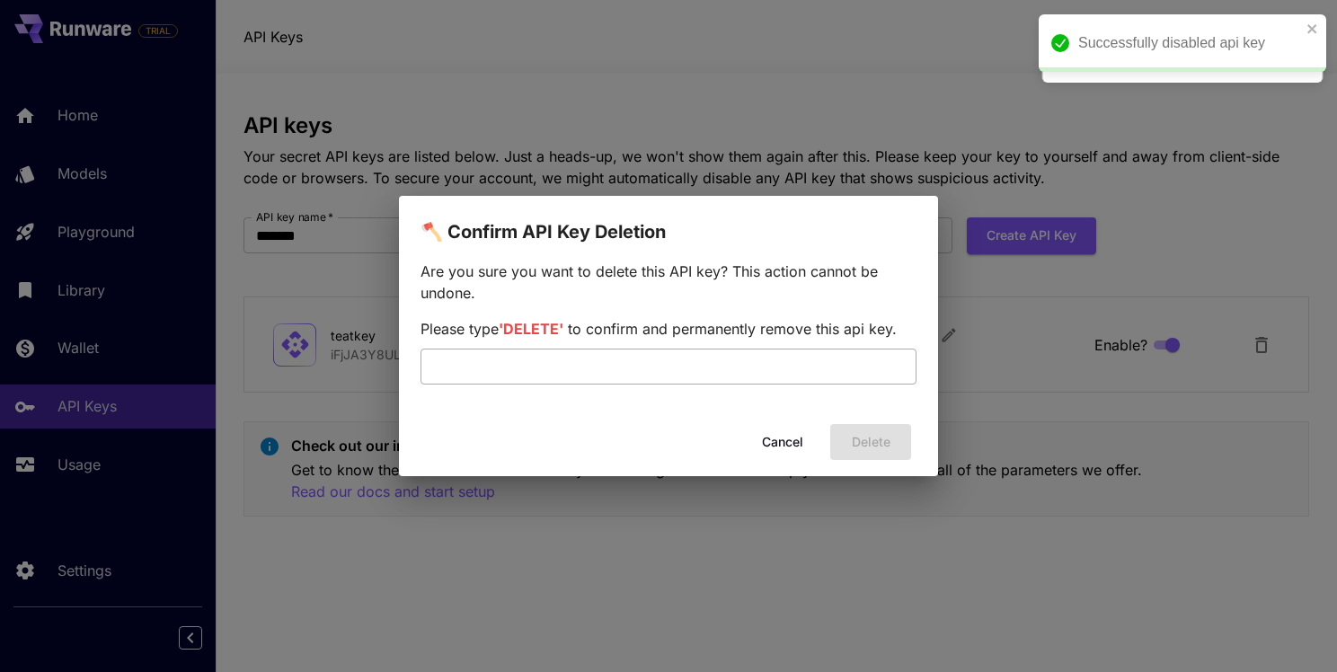
drag, startPoint x: 705, startPoint y: 364, endPoint x: 674, endPoint y: 357, distance: 32.3
click at [703, 363] on input "text" at bounding box center [668, 367] width 496 height 36
drag, startPoint x: 513, startPoint y: 316, endPoint x: 565, endPoint y: 328, distance: 53.4
click at [514, 316] on div "Are you sure you want to delete this API key? This action cannot be undone. Ple…" at bounding box center [668, 323] width 496 height 124
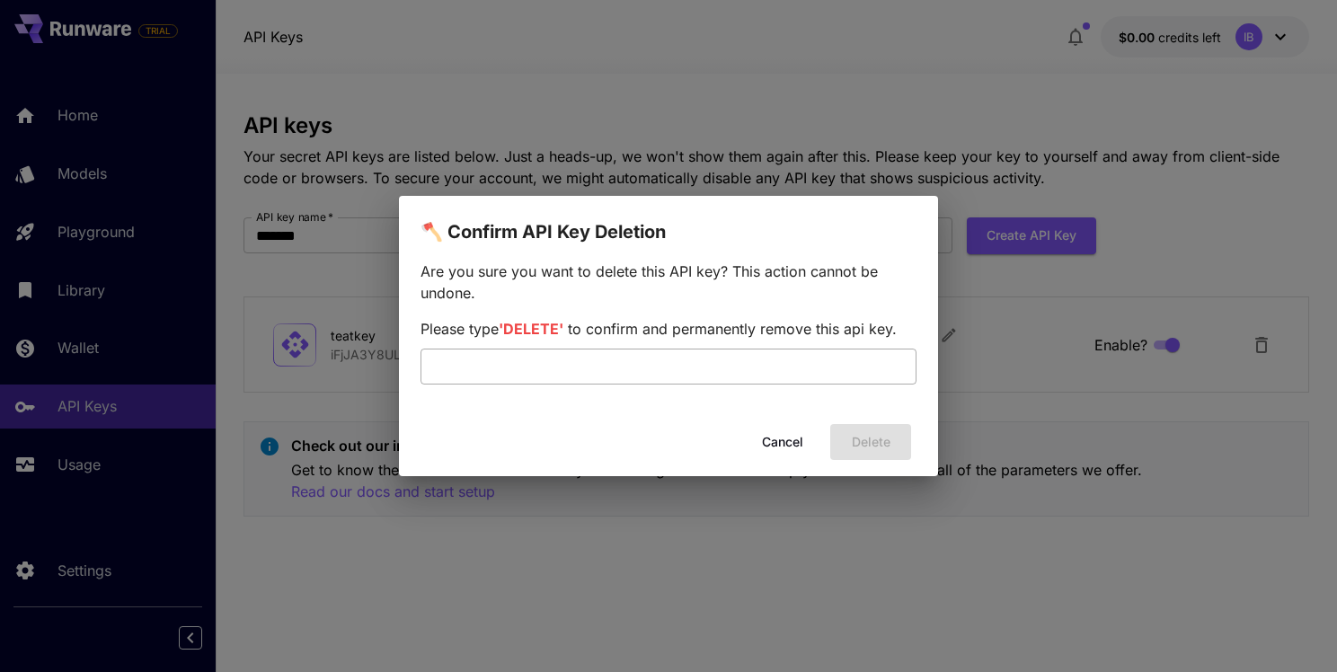
click at [647, 370] on input "text" at bounding box center [668, 367] width 496 height 36
type input "******"
click at [880, 430] on button "Delete" at bounding box center [870, 442] width 81 height 37
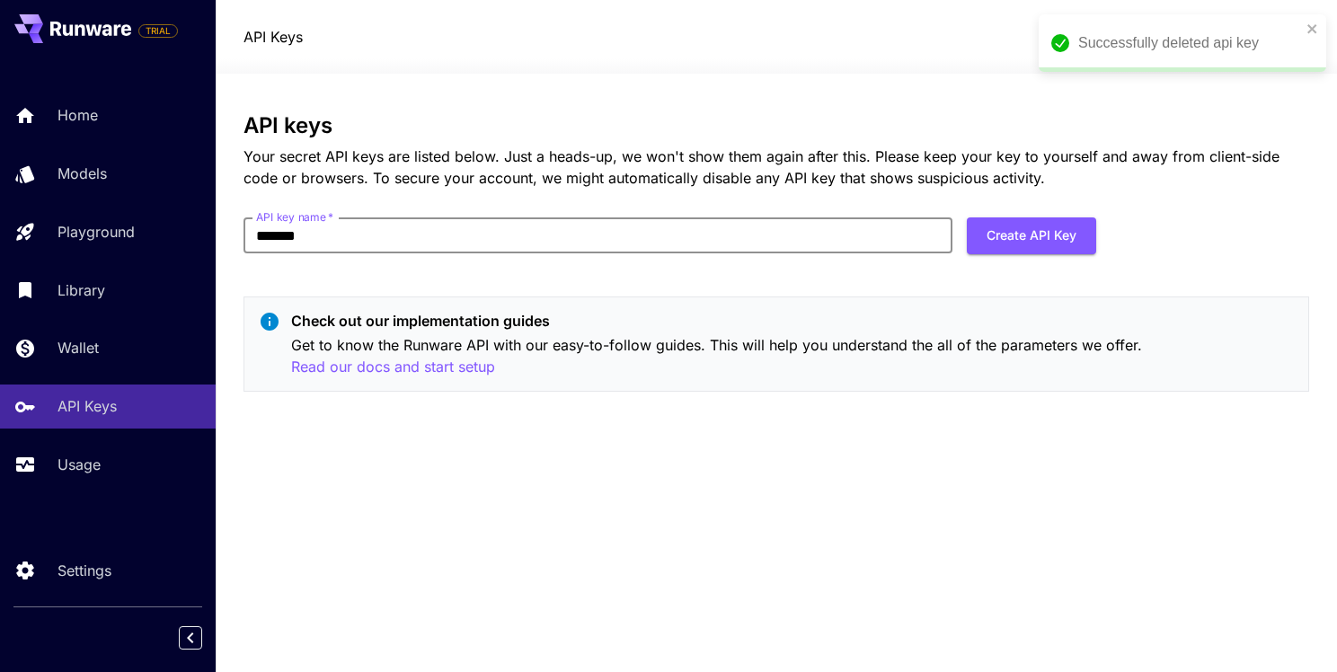
click at [787, 236] on input "*******" at bounding box center [597, 235] width 708 height 36
type input "****"
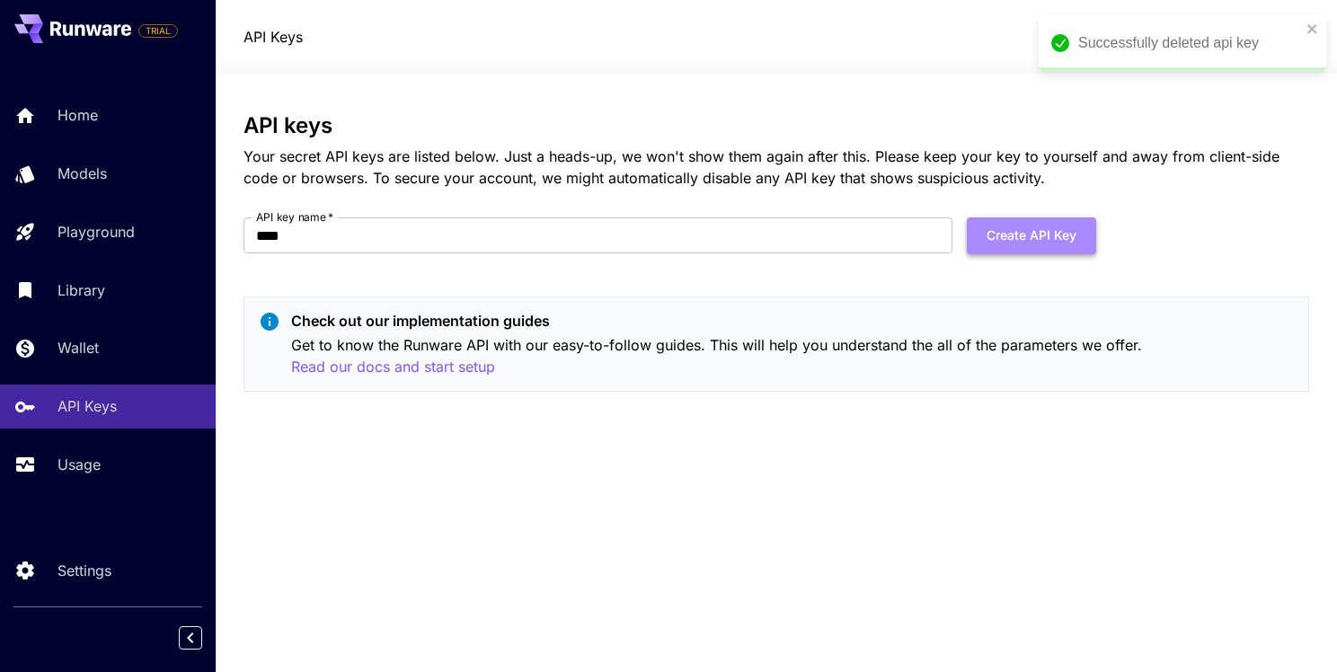
click at [1013, 235] on button "Create API Key" at bounding box center [1031, 235] width 129 height 37
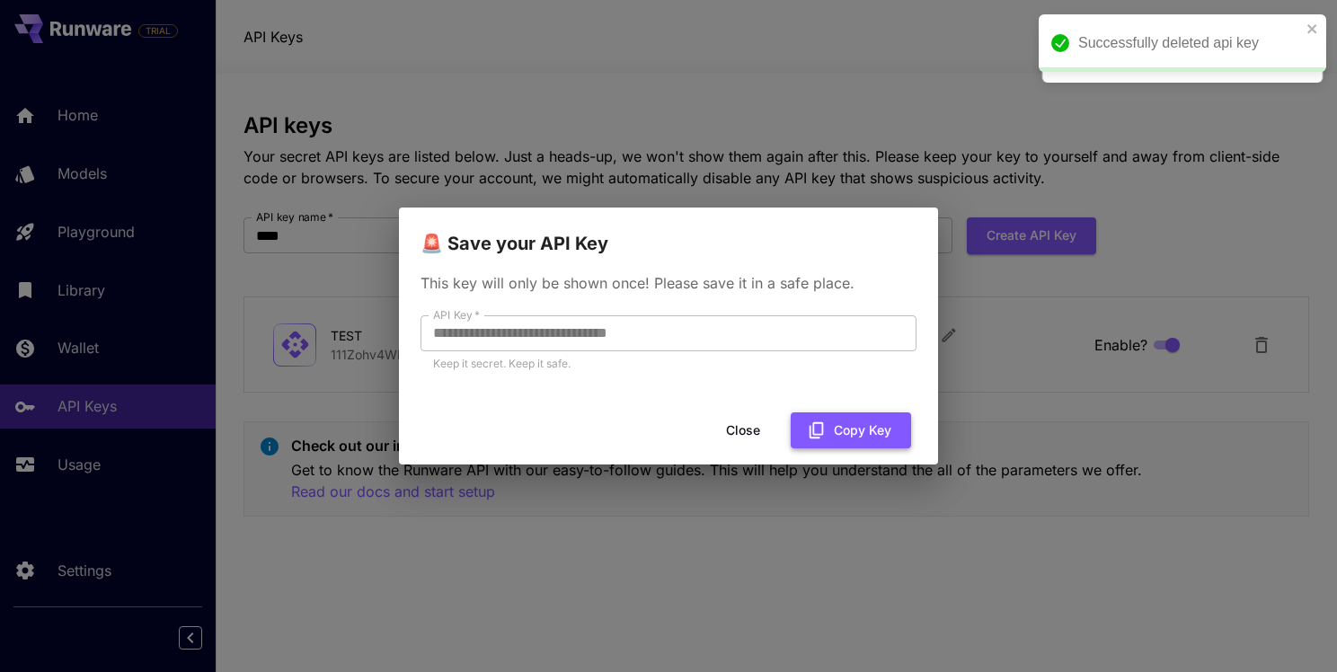
click at [833, 426] on button "Copy Key" at bounding box center [850, 430] width 120 height 37
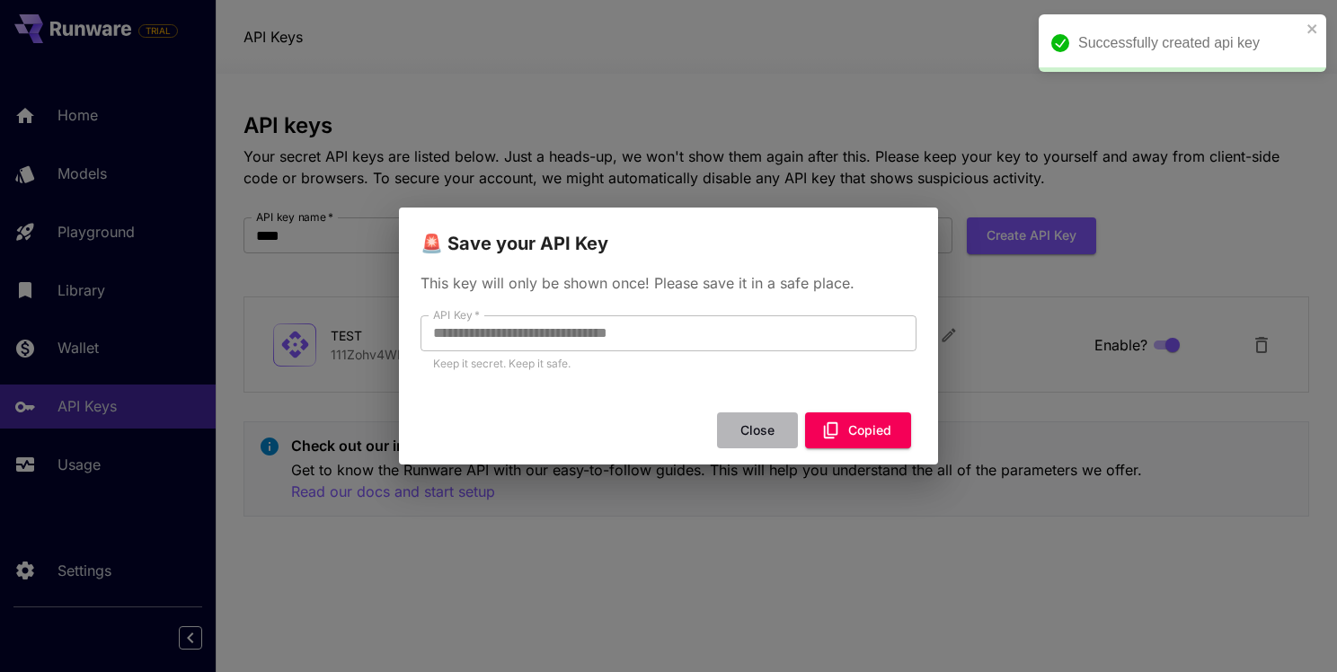
click at [765, 435] on button "Close" at bounding box center [757, 430] width 81 height 37
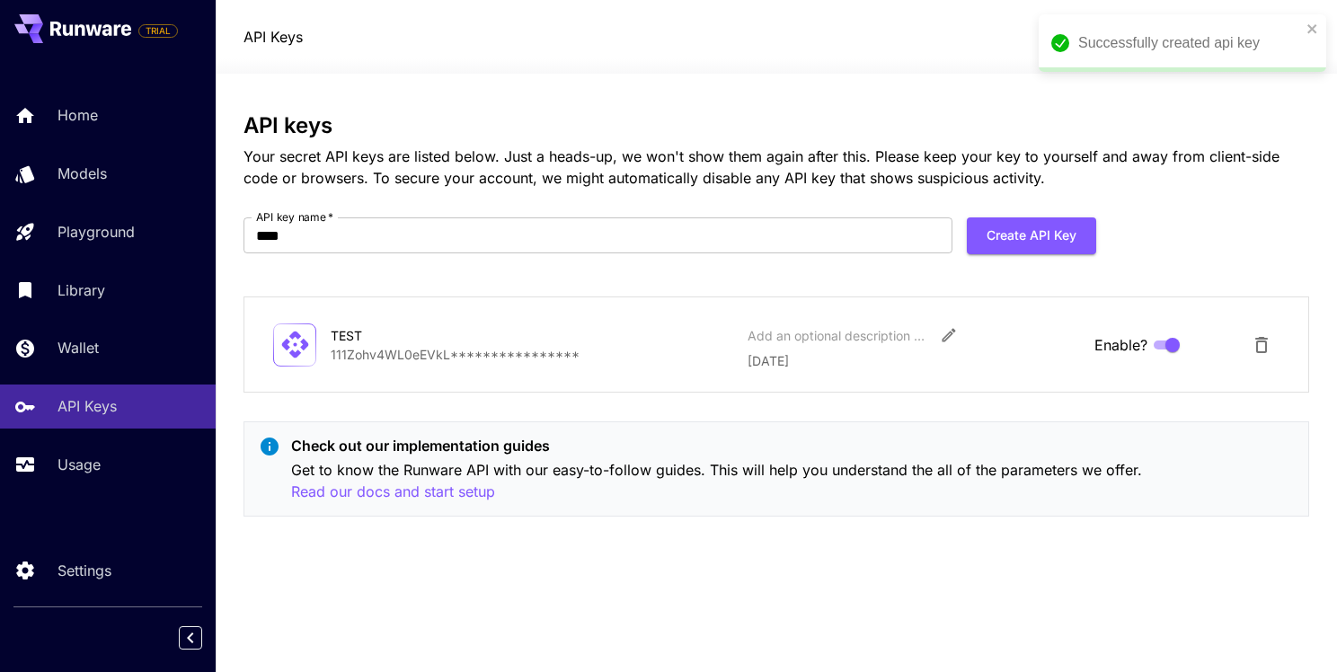
click at [1319, 25] on div "Successfully created api key" at bounding box center [1181, 42] width 287 height 57
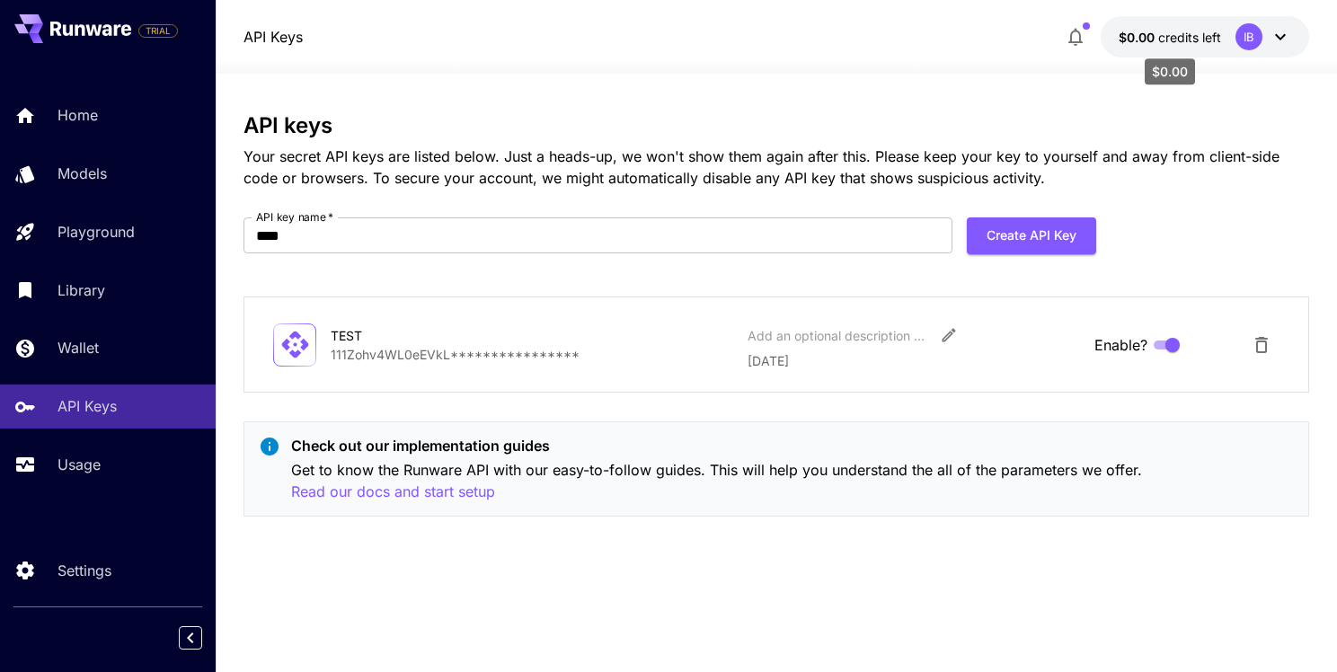
click at [1147, 32] on span "$0.00" at bounding box center [1138, 37] width 40 height 15
